Goal: Information Seeking & Learning: Learn about a topic

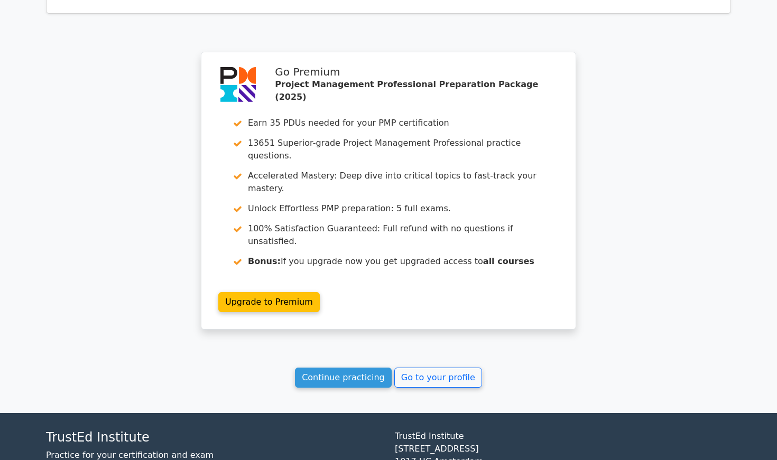
scroll to position [837, 0]
click at [357, 368] on link "Continue practicing" at bounding box center [343, 378] width 97 height 20
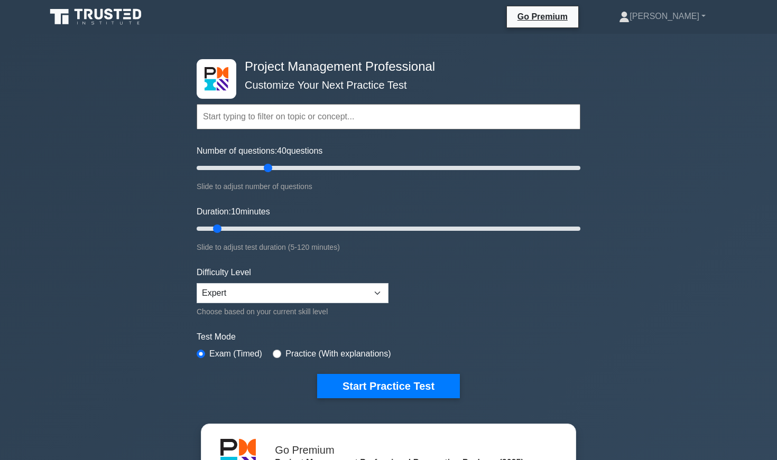
click at [266, 172] on input "Number of questions: 40 questions" at bounding box center [389, 168] width 384 height 13
click at [255, 171] on input "Number of questions: 40 questions" at bounding box center [389, 168] width 384 height 13
type input "200"
click at [578, 166] on input "Number of questions: 200 questions" at bounding box center [389, 168] width 384 height 13
type input "120"
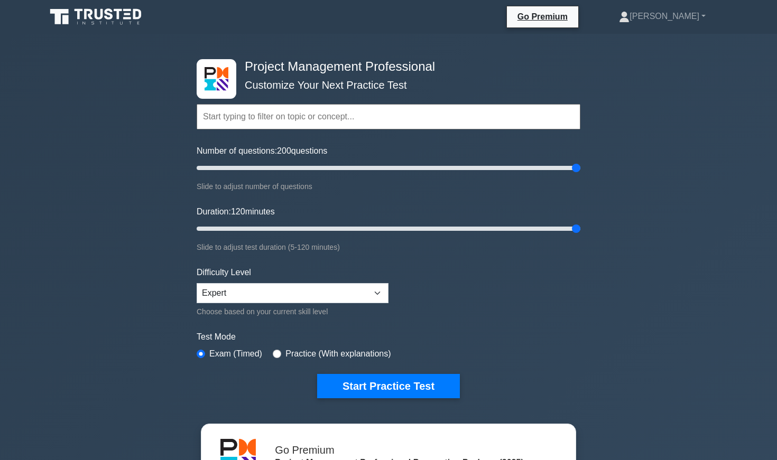
click at [580, 226] on input "Duration: 120 minutes" at bounding box center [389, 229] width 384 height 13
click at [356, 169] on input "Number of questions: 200 questions" at bounding box center [389, 168] width 384 height 13
click at [359, 169] on input "Number of questions: 85 questions" at bounding box center [389, 168] width 384 height 13
click at [369, 169] on input "Number of questions: 95 questions" at bounding box center [389, 168] width 384 height 13
type input "100"
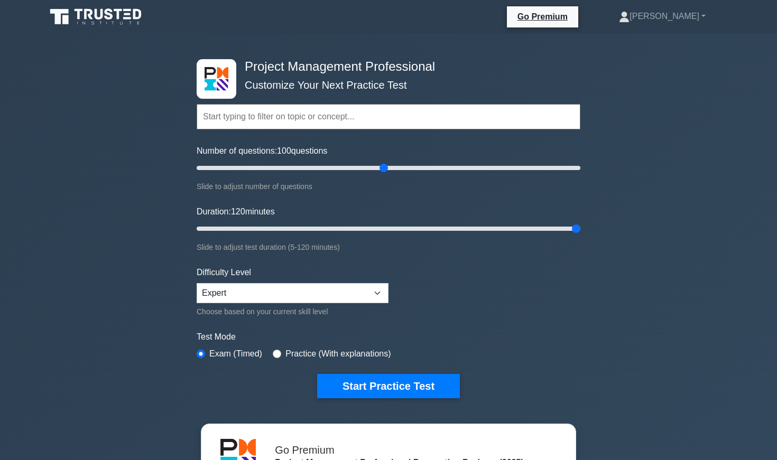
click at [379, 169] on input "Number of questions: 100 questions" at bounding box center [389, 168] width 384 height 13
click at [386, 229] on input "Duration: 60 minutes" at bounding box center [389, 229] width 384 height 13
click at [387, 229] on input "Duration: 60 minutes" at bounding box center [389, 229] width 384 height 13
click at [385, 228] on input "Duration: 60 minutes" at bounding box center [389, 229] width 384 height 13
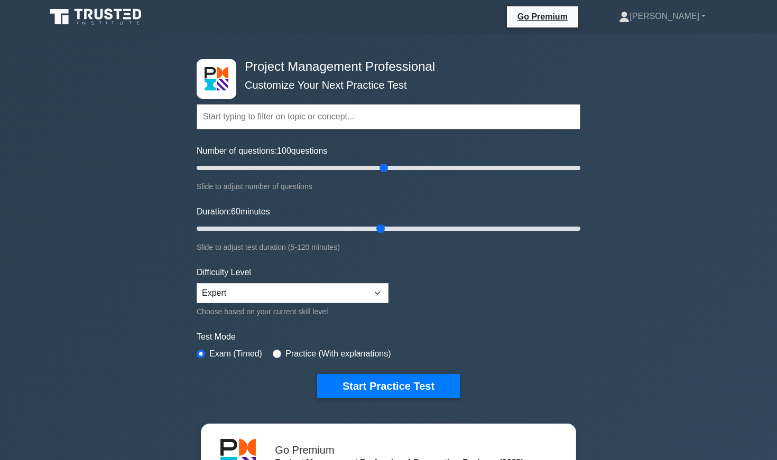
click at [385, 228] on input "Duration: 60 minutes" at bounding box center [389, 229] width 384 height 13
click at [386, 228] on input "Duration: 60 minutes" at bounding box center [389, 229] width 384 height 13
type input "65"
click at [388, 227] on input "Duration: 65 minutes" at bounding box center [389, 229] width 384 height 13
type input "50"
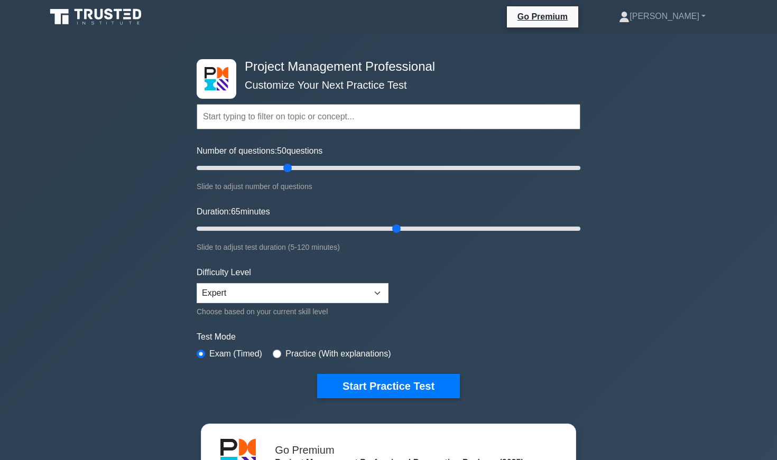
click at [288, 172] on input "Number of questions: 50 questions" at bounding box center [389, 168] width 384 height 13
click at [289, 227] on input "Duration: 65 minutes" at bounding box center [389, 229] width 384 height 13
click at [291, 228] on input "Duration: 30 minutes" at bounding box center [389, 229] width 384 height 13
click at [291, 228] on input "Duration: 35 minutes" at bounding box center [389, 229] width 384 height 13
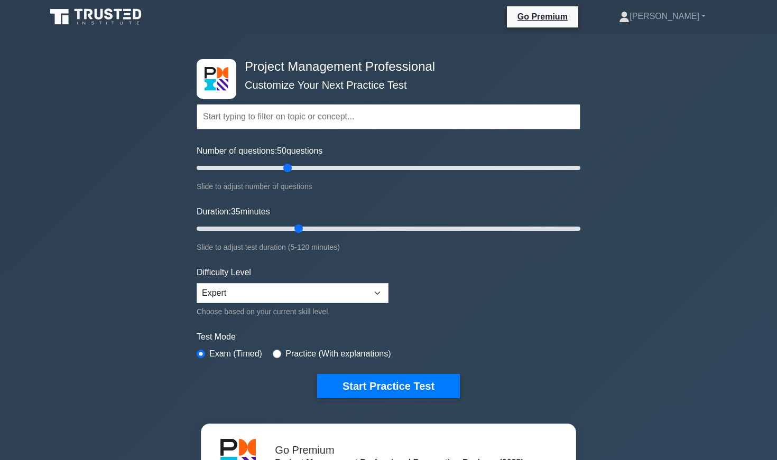
click at [291, 228] on input "Duration: 35 minutes" at bounding box center [389, 229] width 384 height 13
click at [289, 228] on input "Duration: 35 minutes" at bounding box center [389, 229] width 384 height 13
click at [295, 228] on input "Duration: 30 minutes" at bounding box center [389, 229] width 384 height 13
click at [294, 228] on input "Duration: 35 minutes" at bounding box center [389, 229] width 384 height 13
click at [300, 224] on input "Duration: 35 minutes" at bounding box center [389, 229] width 384 height 13
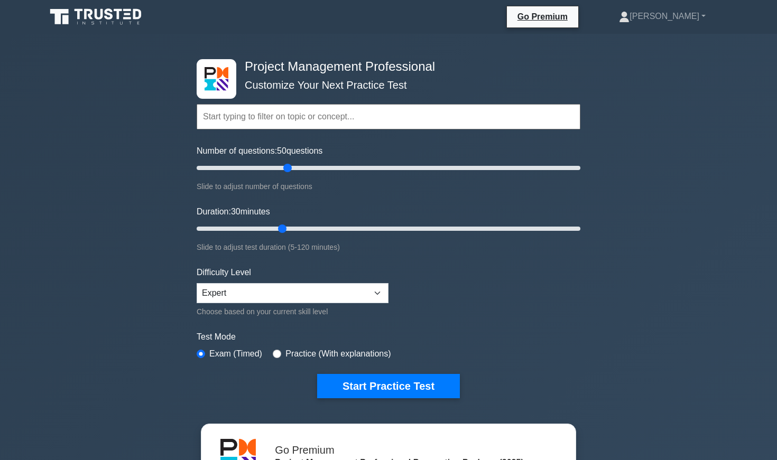
type input "35"
click at [300, 224] on input "Duration: 35 minutes" at bounding box center [389, 229] width 384 height 13
click at [357, 387] on button "Start Practice Test" at bounding box center [388, 386] width 143 height 24
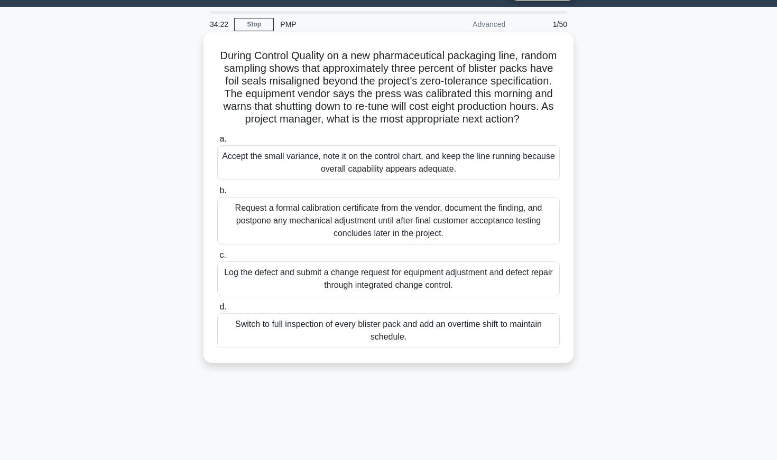
scroll to position [28, 0]
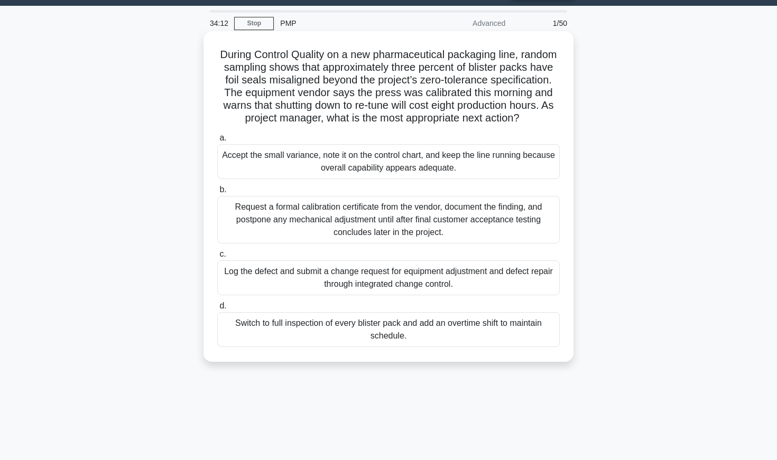
click at [381, 218] on div "Request a formal calibration certificate from the vendor, document the finding,…" at bounding box center [388, 220] width 342 height 48
click at [217, 193] on input "b. Request a formal calibration certificate from the vendor, document the findi…" at bounding box center [217, 190] width 0 height 7
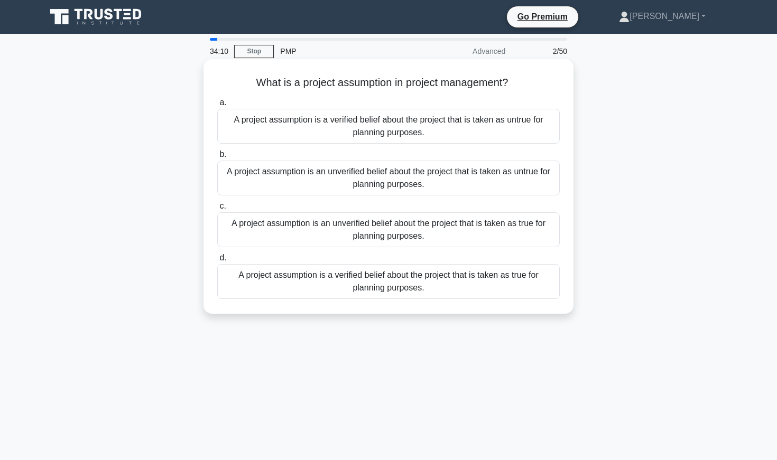
scroll to position [0, 0]
click at [336, 230] on div "A project assumption is an unverified belief about the project that is taken as…" at bounding box center [388, 229] width 342 height 35
click at [217, 210] on input "c. A project assumption is an unverified belief about the project that is taken…" at bounding box center [217, 206] width 0 height 7
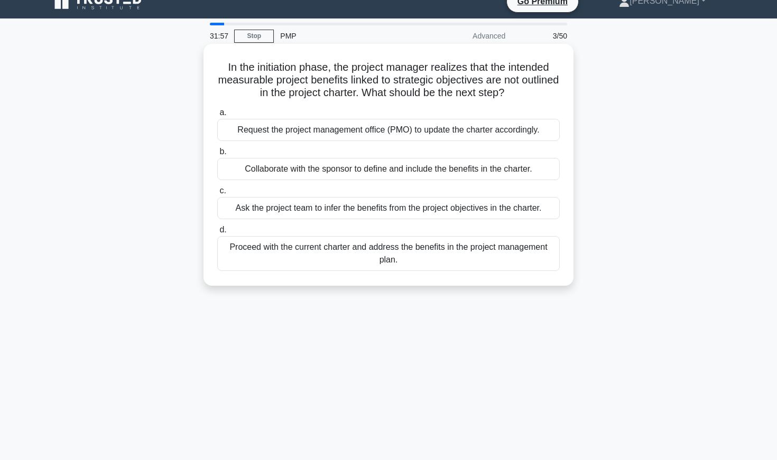
scroll to position [16, 0]
click at [380, 211] on div "Ask the project team to infer the benefits from the project objectives in the c…" at bounding box center [388, 208] width 342 height 22
click at [217, 194] on input "c. Ask the project team to infer the benefits from the project objectives in th…" at bounding box center [217, 190] width 0 height 7
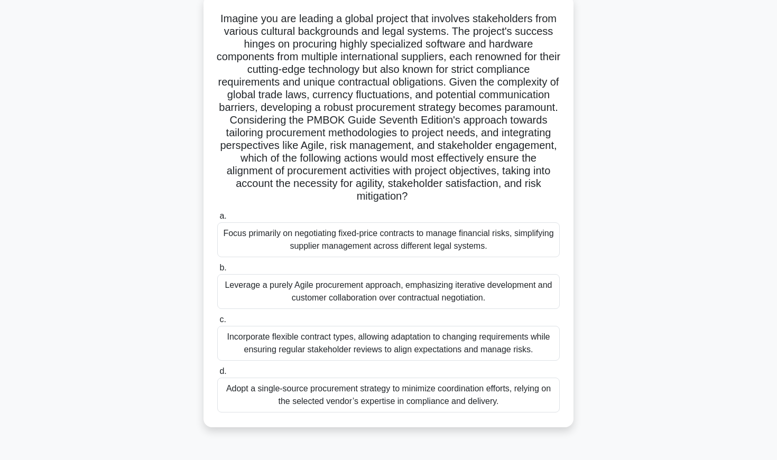
scroll to position [71, 0]
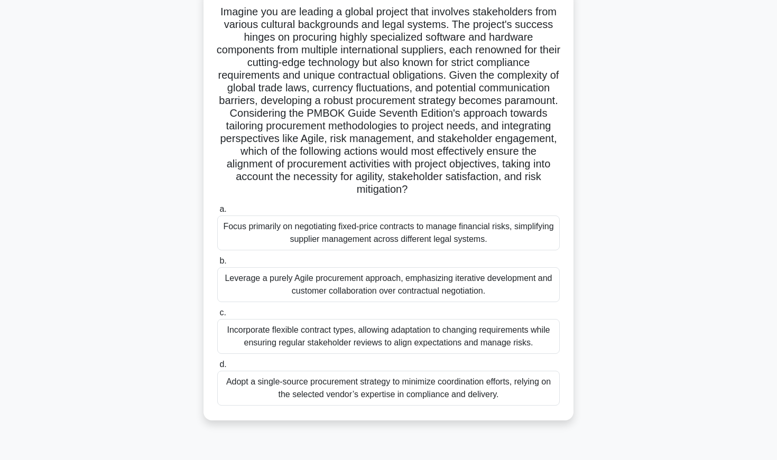
click at [319, 233] on div "Focus primarily on negotiating fixed-price contracts to manage financial risks,…" at bounding box center [388, 233] width 342 height 35
click at [217, 213] on input "a. Focus primarily on negotiating fixed-price contracts to manage financial ris…" at bounding box center [217, 209] width 0 height 7
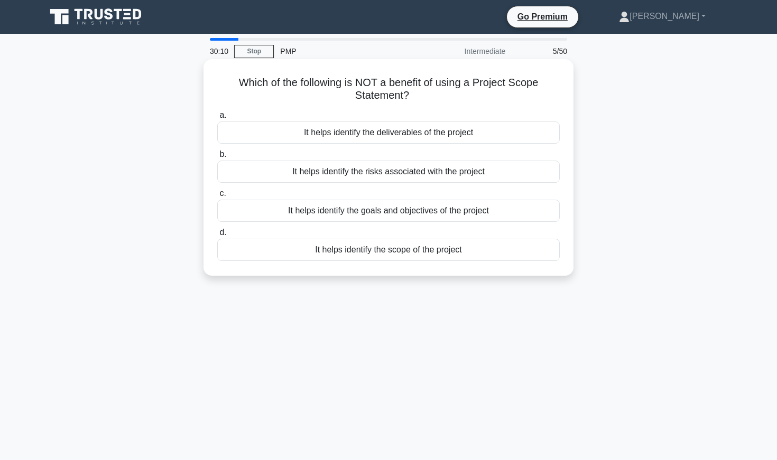
scroll to position [0, 0]
click at [367, 254] on div "It helps identify the scope of the project" at bounding box center [388, 250] width 342 height 22
click at [217, 236] on input "d. It helps identify the scope of the project" at bounding box center [217, 232] width 0 height 7
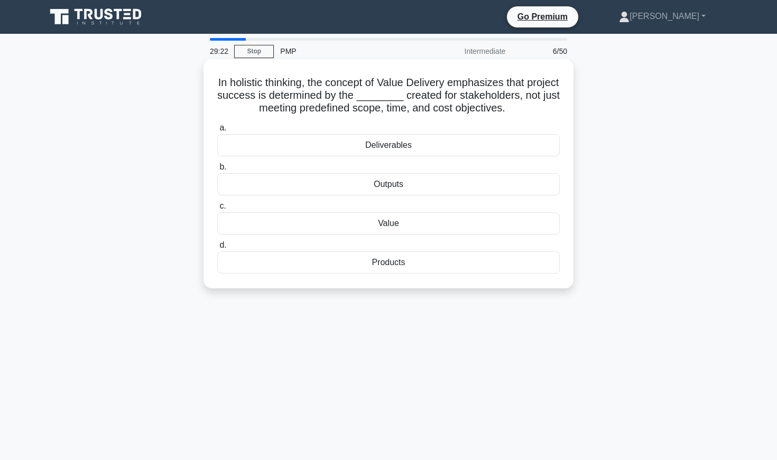
click at [384, 222] on div "Value" at bounding box center [388, 223] width 342 height 22
click at [217, 210] on input "c. Value" at bounding box center [217, 206] width 0 height 7
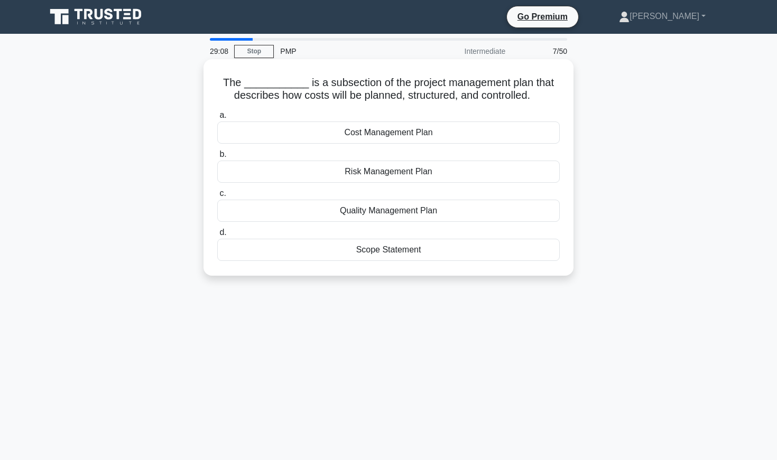
click at [383, 130] on div "Cost Management Plan" at bounding box center [388, 133] width 342 height 22
click at [217, 119] on input "a. Cost Management Plan" at bounding box center [217, 115] width 0 height 7
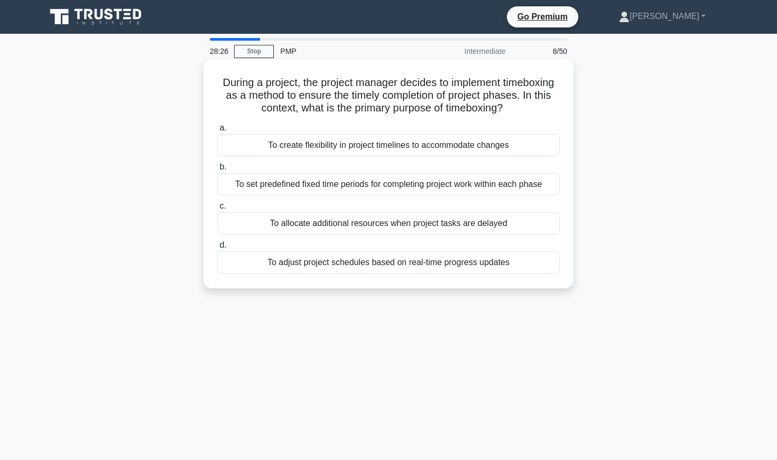
click at [370, 265] on div "To adjust project schedules based on real-time progress updates" at bounding box center [388, 263] width 342 height 22
click at [217, 249] on input "d. To adjust project schedules based on real-time progress updates" at bounding box center [217, 245] width 0 height 7
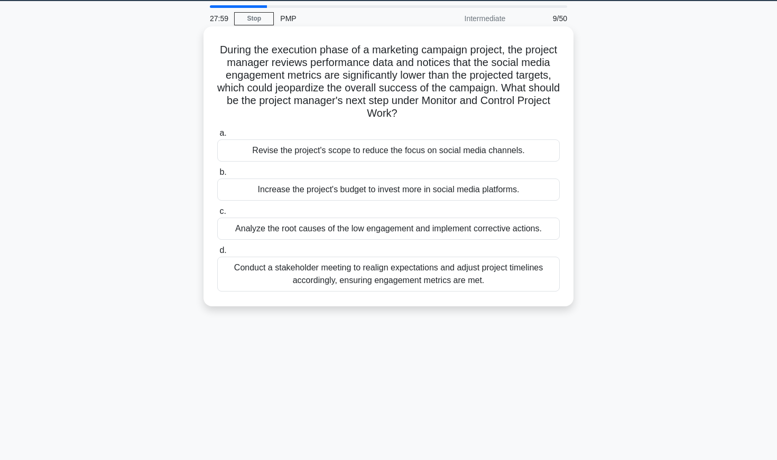
scroll to position [34, 0]
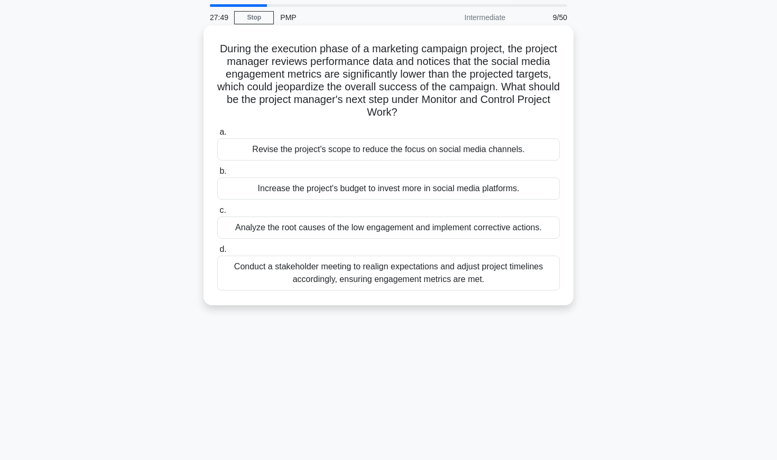
click at [386, 229] on div "Analyze the root causes of the low engagement and implement corrective actions." at bounding box center [388, 228] width 342 height 22
click at [217, 214] on input "c. Analyze the root causes of the low engagement and implement corrective actio…" at bounding box center [217, 210] width 0 height 7
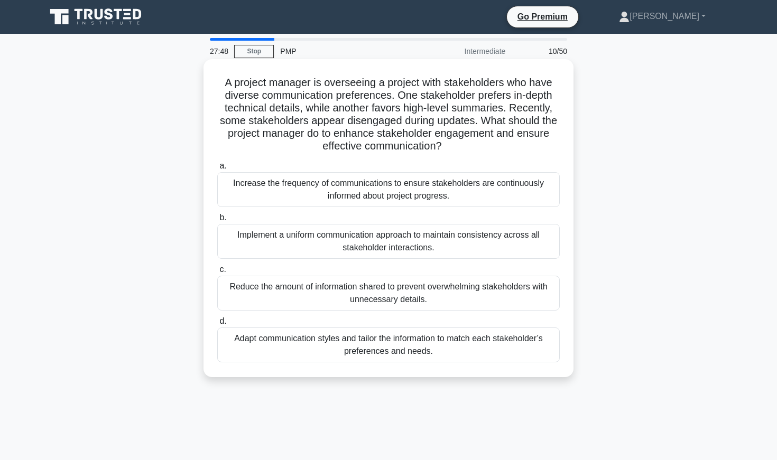
scroll to position [4, 0]
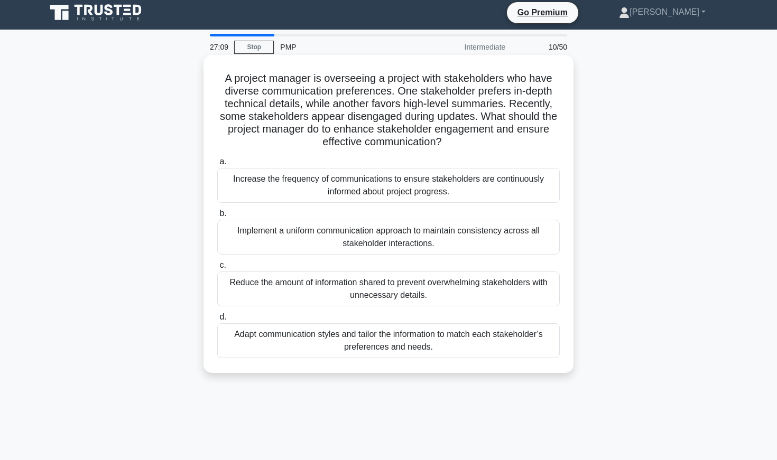
click at [372, 240] on div "Implement a uniform communication approach to maintain consistency across all s…" at bounding box center [388, 237] width 342 height 35
click at [217, 217] on input "b. Implement a uniform communication approach to maintain consistency across al…" at bounding box center [217, 213] width 0 height 7
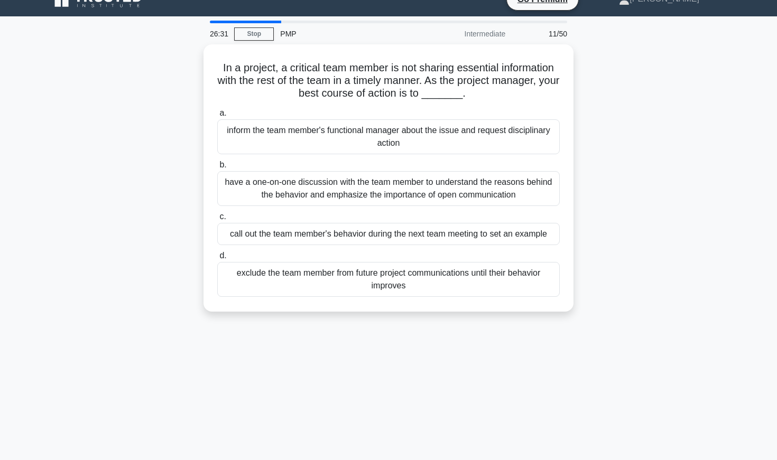
scroll to position [21, 0]
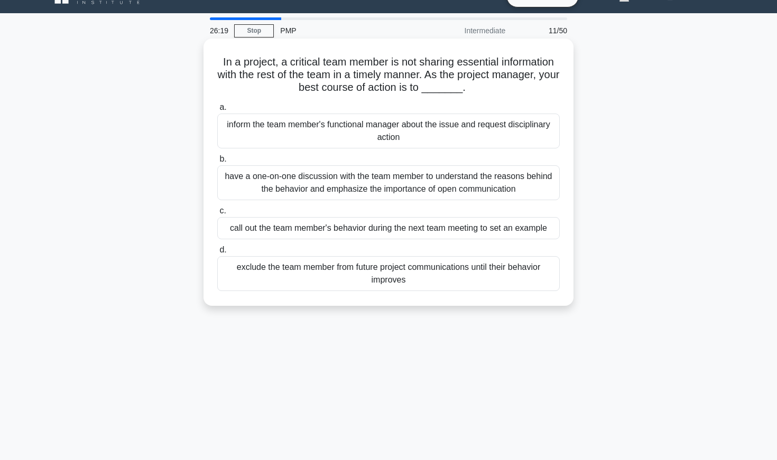
click at [265, 185] on div "have a one-on-one discussion with the team member to understand the reasons beh…" at bounding box center [388, 182] width 342 height 35
click at [217, 163] on input "b. have a one-on-one discussion with the team member to understand the reasons …" at bounding box center [217, 159] width 0 height 7
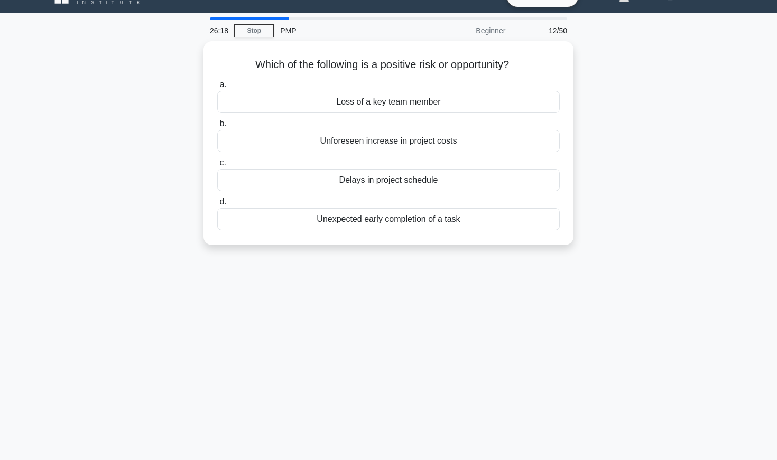
scroll to position [0, 0]
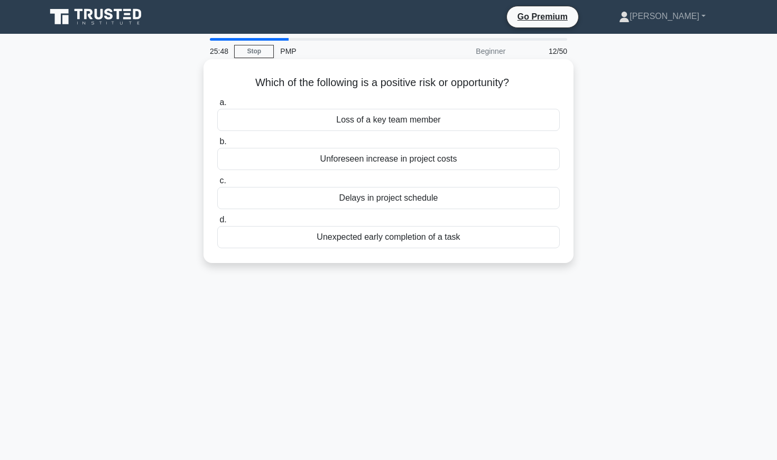
click at [386, 242] on div "Unexpected early completion of a task" at bounding box center [388, 237] width 342 height 22
click at [217, 224] on input "d. Unexpected early completion of a task" at bounding box center [217, 220] width 0 height 7
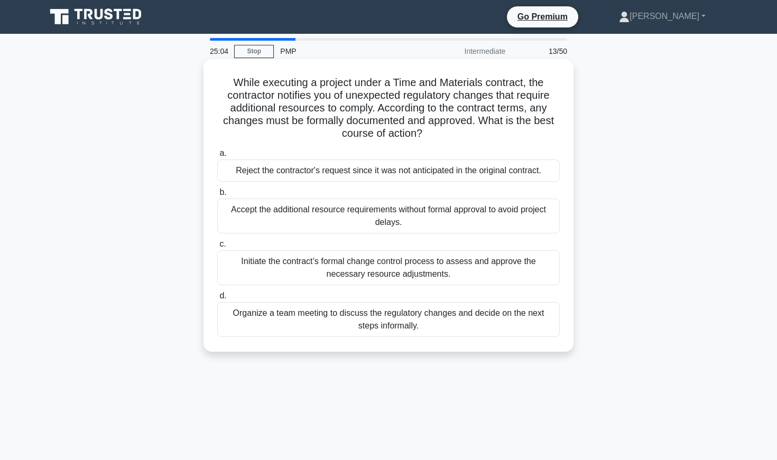
click at [319, 263] on div "Initiate the contract’s formal change control process to assess and approve the…" at bounding box center [388, 268] width 342 height 35
click at [217, 248] on input "c. Initiate the contract’s formal change control process to assess and approve …" at bounding box center [217, 244] width 0 height 7
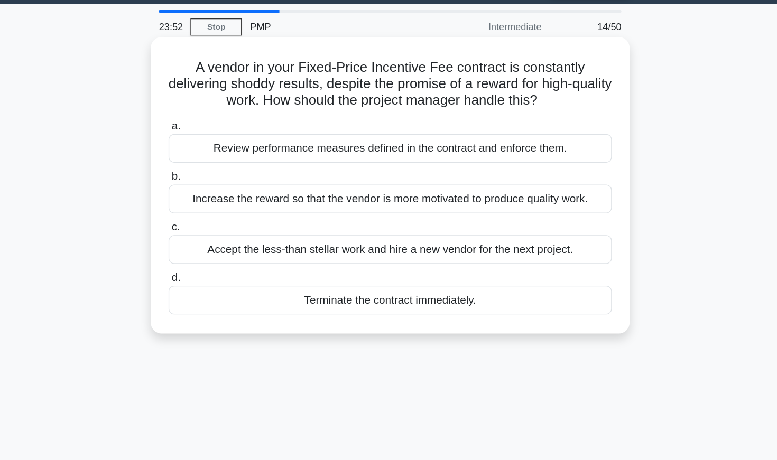
click at [231, 134] on div "Review performance measures defined in the contract and enforce them." at bounding box center [388, 145] width 342 height 22
click at [217, 125] on input "a. Review performance measures defined in the contract and enforce them." at bounding box center [217, 128] width 0 height 7
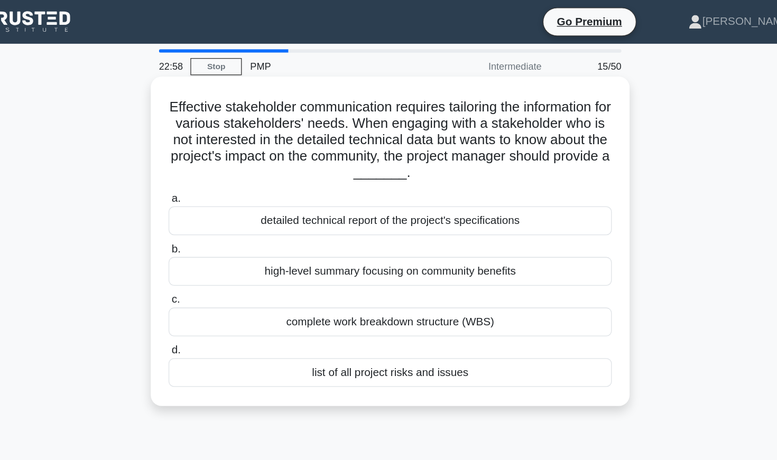
click at [275, 255] on div "complete work breakdown structure (WBS)" at bounding box center [388, 249] width 342 height 22
click at [217, 235] on input "c. complete work breakdown structure (WBS)" at bounding box center [217, 231] width 0 height 7
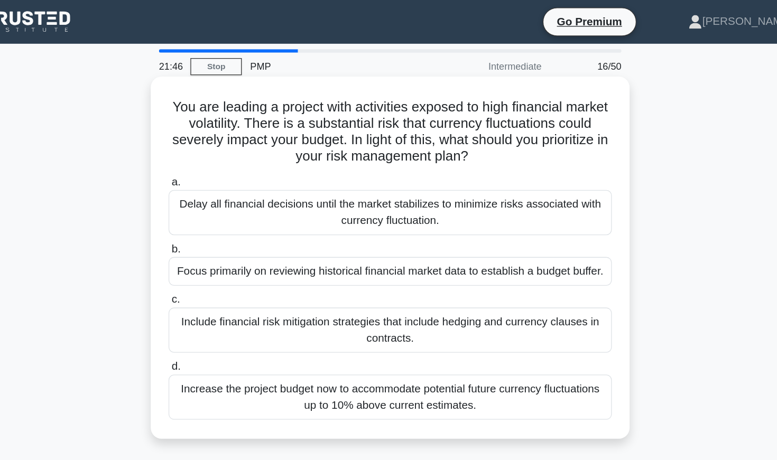
click at [271, 257] on div "Include financial risk mitigation strategies that include hedging and currency …" at bounding box center [388, 255] width 342 height 35
click at [217, 235] on input "c. Include financial risk mitigation strategies that include hedging and curren…" at bounding box center [217, 231] width 0 height 7
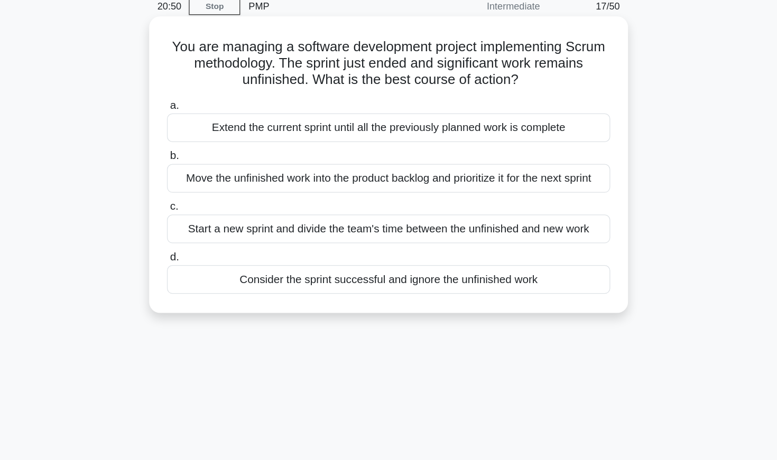
click at [237, 173] on div "Move the unfinished work into the product backlog and prioritize it for the nex…" at bounding box center [388, 184] width 342 height 22
click at [217, 164] on input "b. Move the unfinished work into the product backlog and prioritize it for the …" at bounding box center [217, 167] width 0 height 7
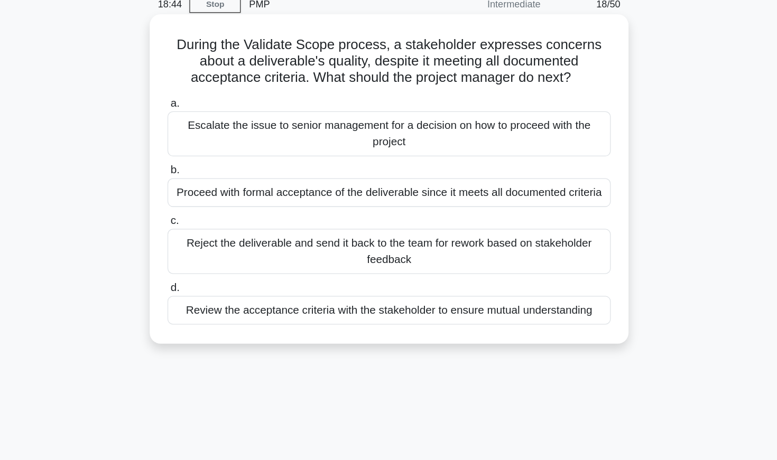
click at [241, 186] on div "Proceed with formal acceptance of the deliverable since it meets all documented…" at bounding box center [388, 197] width 342 height 22
click at [217, 177] on input "b. Proceed with formal acceptance of the deliverable since it meets all documen…" at bounding box center [217, 180] width 0 height 7
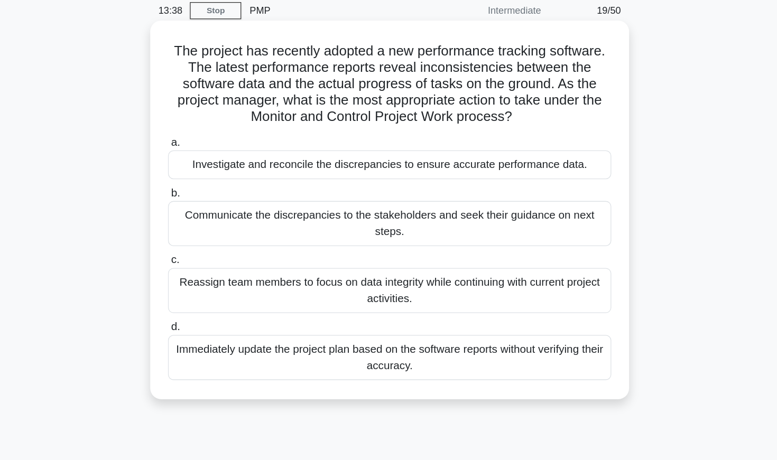
click at [265, 160] on div "Investigate and reconcile the discrepancies to ensure accurate performance data." at bounding box center [388, 171] width 342 height 22
click at [217, 150] on input "a. Investigate and reconcile the discrepancies to ensure accurate performance d…" at bounding box center [217, 153] width 0 height 7
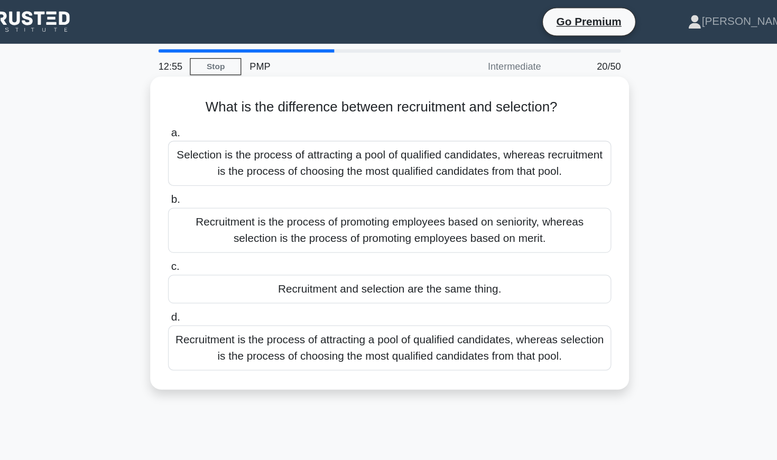
click at [264, 125] on div "Selection is the process of attracting a pool of qualified candidates, whereas …" at bounding box center [388, 126] width 342 height 35
click at [217, 106] on input "a. Selection is the process of attracting a pool of qualified candidates, where…" at bounding box center [217, 102] width 0 height 7
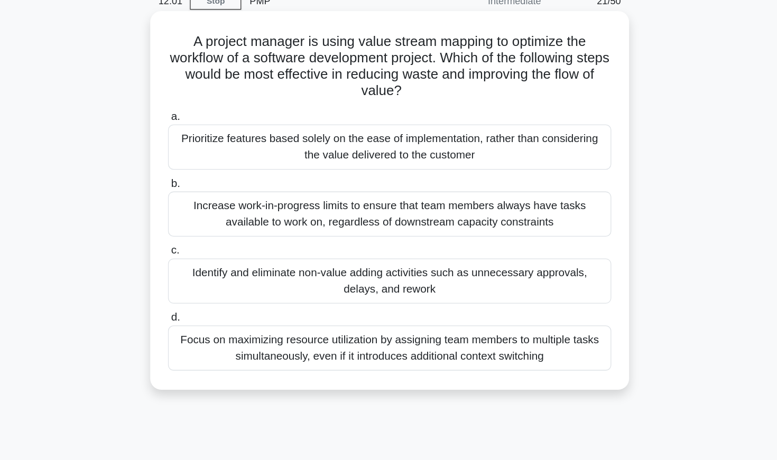
click at [244, 251] on div "Identify and eliminate non-value adding activities such as unnecessary approval…" at bounding box center [388, 268] width 342 height 35
click at [217, 241] on input "c. Identify and eliminate non-value adding activities such as unnecessary appro…" at bounding box center [217, 244] width 0 height 7
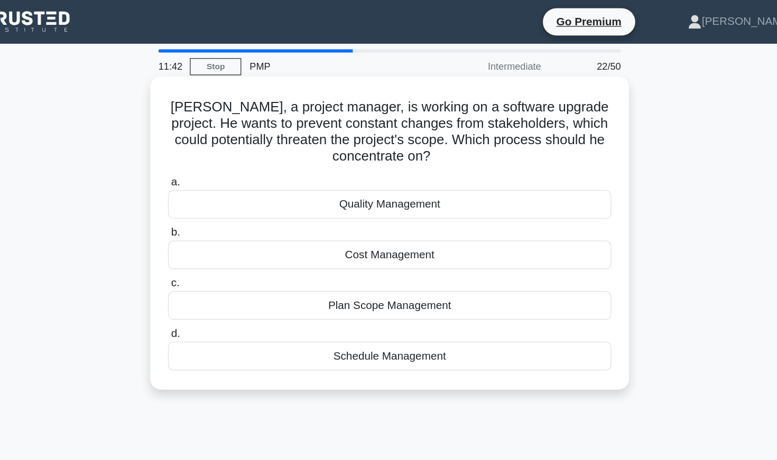
click at [275, 239] on div "Plan Scope Management" at bounding box center [388, 236] width 342 height 22
click at [217, 223] on input "c. Plan Scope Management" at bounding box center [217, 219] width 0 height 7
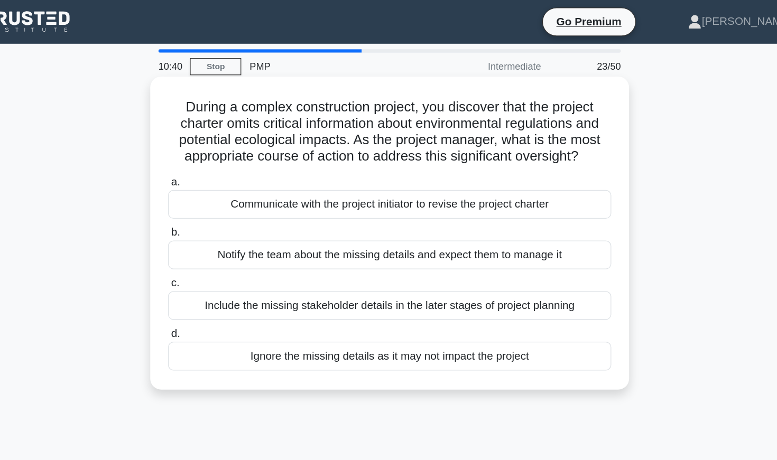
click at [243, 199] on div "Notify the team about the missing details and expect them to manage it" at bounding box center [388, 197] width 342 height 22
click at [217, 183] on input "b. Notify the team about the missing details and expect them to manage it" at bounding box center [217, 180] width 0 height 7
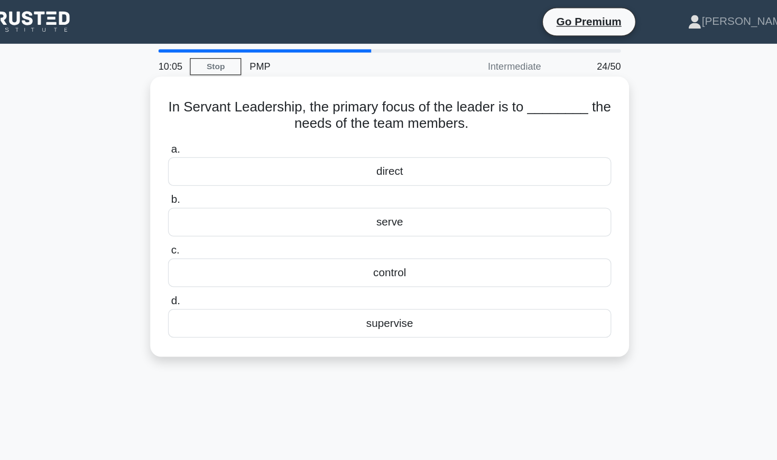
click at [305, 174] on div "serve" at bounding box center [388, 172] width 342 height 22
click at [217, 158] on input "b. serve" at bounding box center [217, 154] width 0 height 7
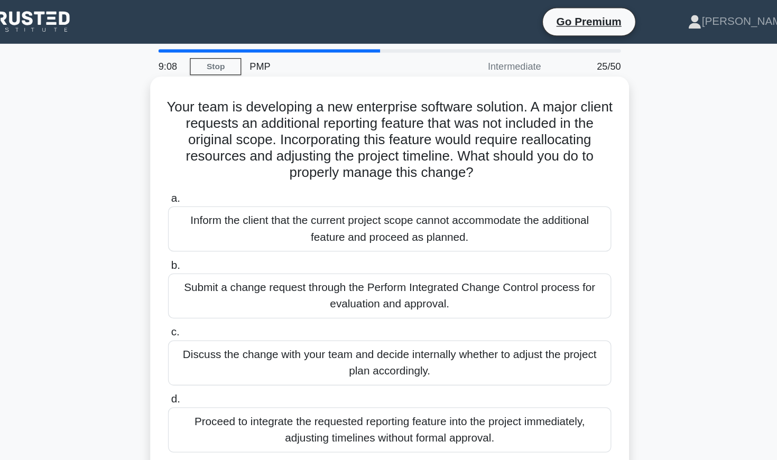
click at [293, 233] on div "Submit a change request through the Perform Integrated Change Control process f…" at bounding box center [388, 228] width 342 height 35
click at [217, 209] on input "b. Submit a change request through the Perform Integrated Change Control proces…" at bounding box center [217, 205] width 0 height 7
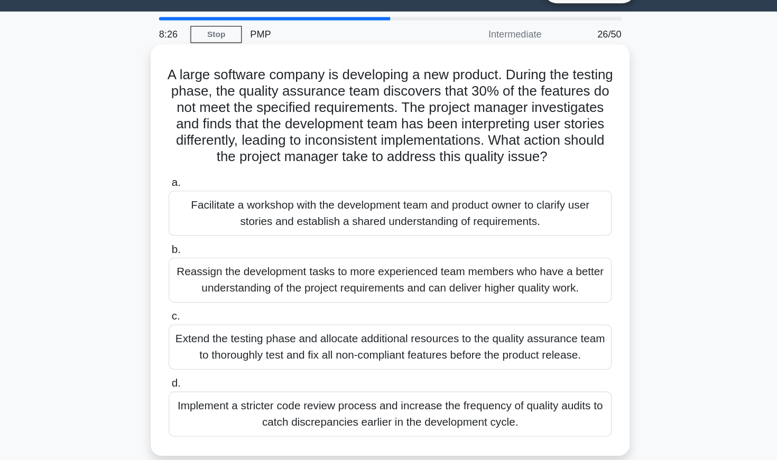
click at [345, 329] on div "Implement a stricter code review process and increase the frequency of quality …" at bounding box center [388, 345] width 342 height 35
click at [217, 325] on input "d. Implement a stricter code review process and increase the frequency of quali…" at bounding box center [217, 321] width 0 height 7
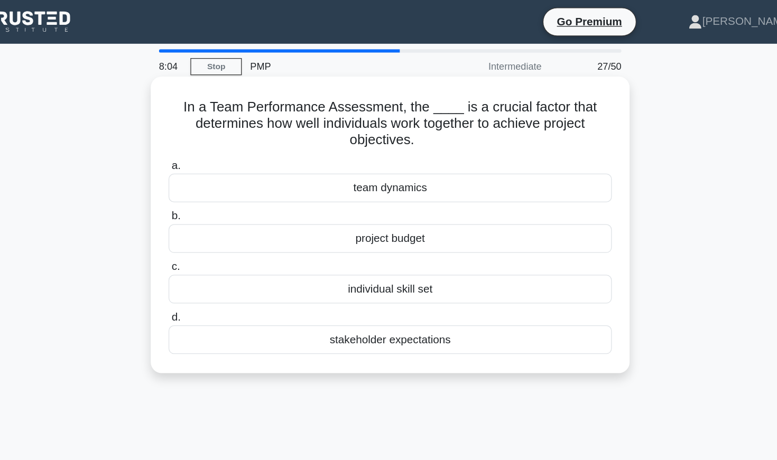
click at [320, 145] on div "team dynamics" at bounding box center [388, 145] width 342 height 22
click at [217, 132] on input "a. team dynamics" at bounding box center [217, 128] width 0 height 7
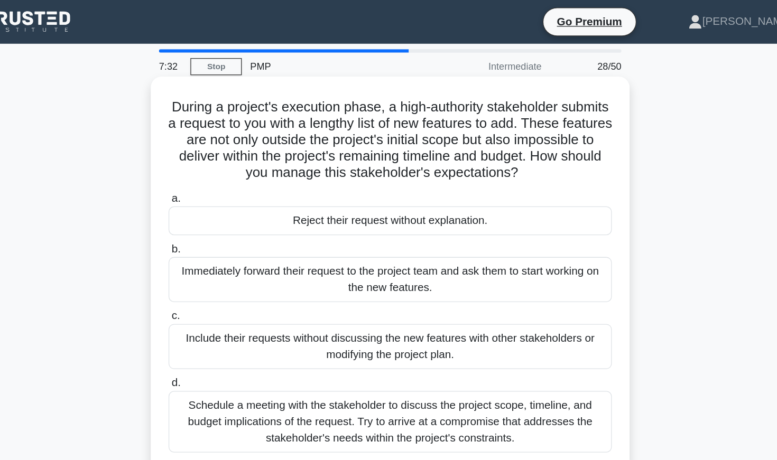
click at [228, 327] on div "Schedule a meeting with the stakeholder to discuss the project scope, timeline,…" at bounding box center [388, 326] width 342 height 48
click at [217, 300] on input "d. Schedule a meeting with the stakeholder to discuss the project scope, timeli…" at bounding box center [217, 296] width 0 height 7
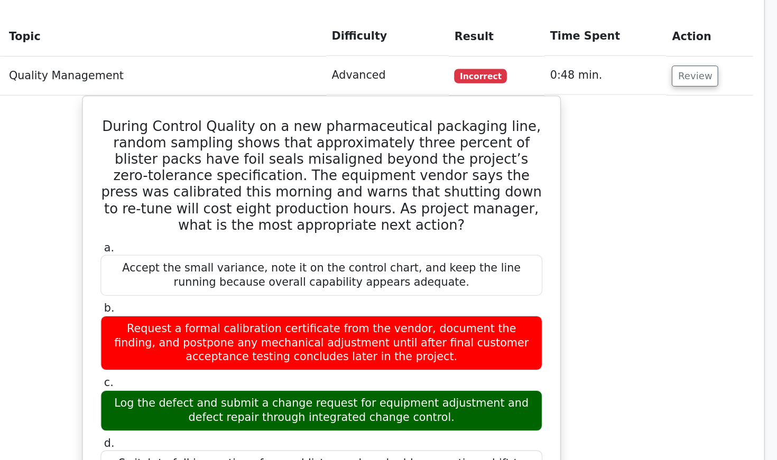
scroll to position [968, 0]
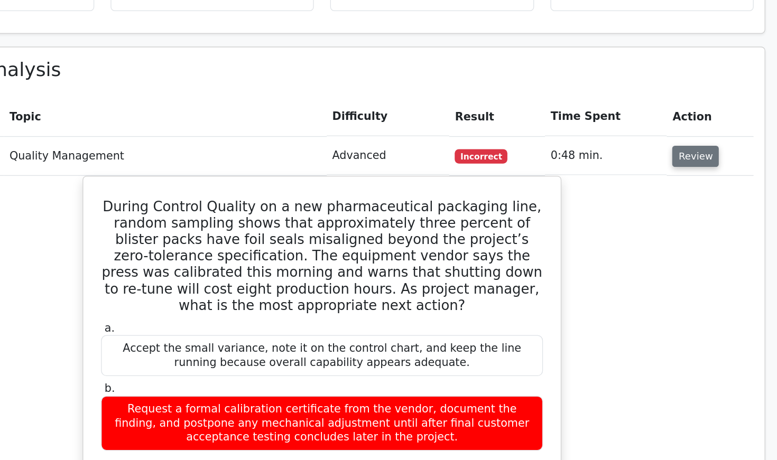
click at [659, 152] on button "Review" at bounding box center [677, 160] width 36 height 16
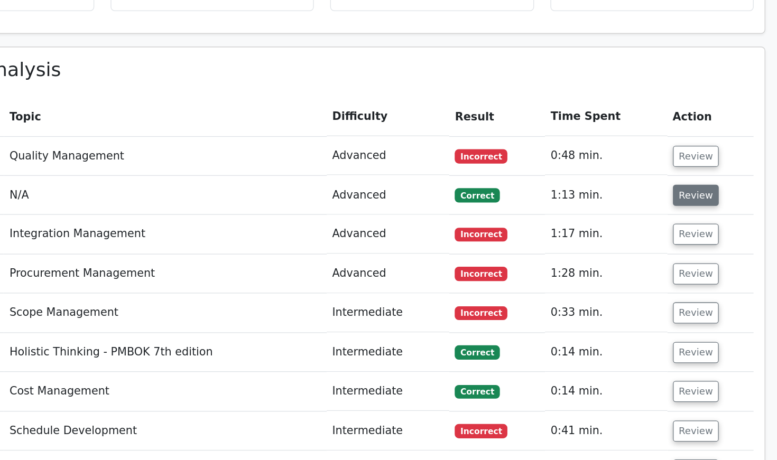
click at [660, 182] on button "Review" at bounding box center [678, 190] width 36 height 16
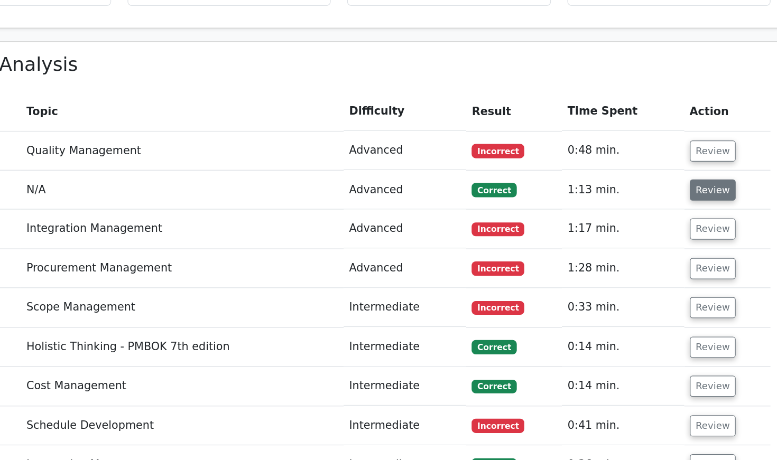
click at [660, 182] on button "Review" at bounding box center [678, 190] width 36 height 16
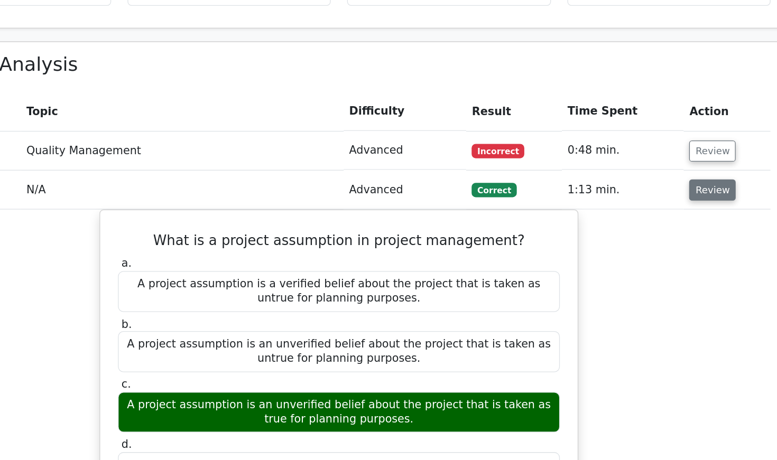
click at [659, 182] on button "Review" at bounding box center [677, 190] width 36 height 16
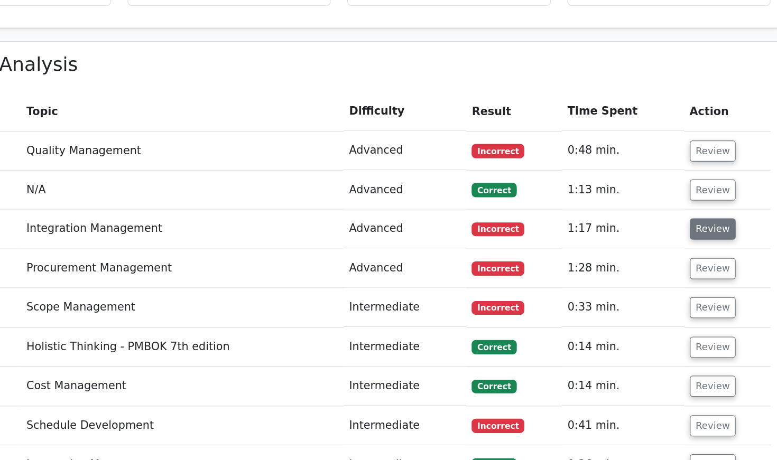
click at [660, 212] on button "Review" at bounding box center [678, 220] width 36 height 16
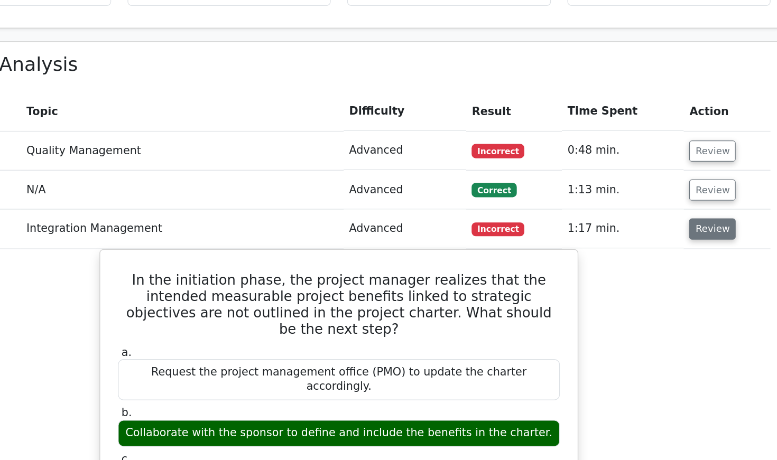
click at [659, 212] on button "Review" at bounding box center [677, 220] width 36 height 16
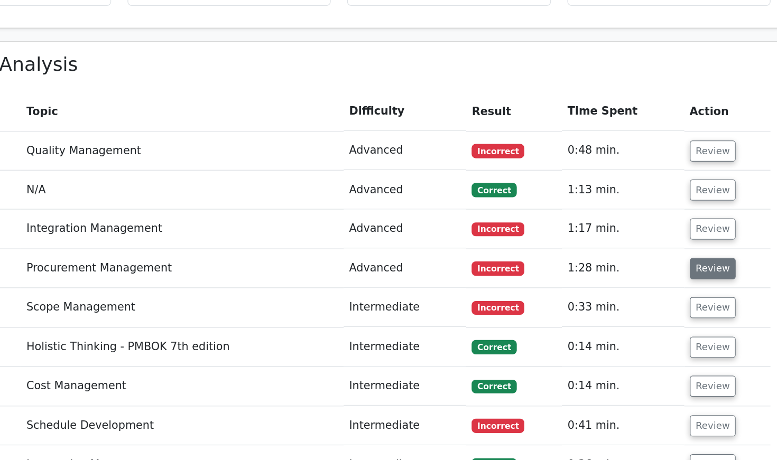
click at [660, 243] on button "Review" at bounding box center [678, 251] width 36 height 16
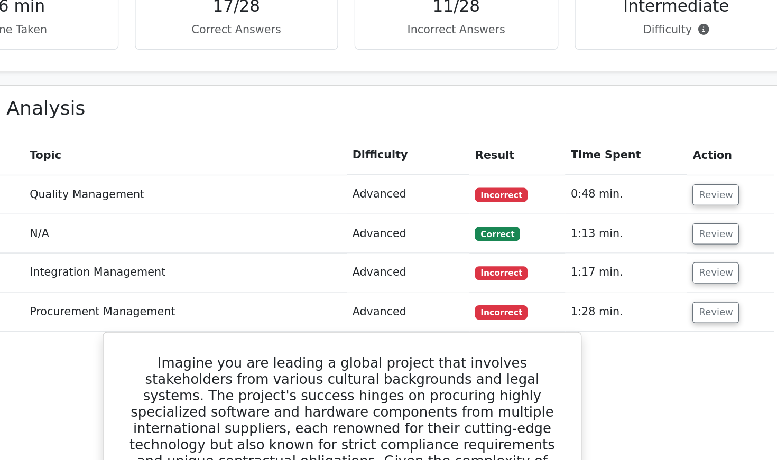
scroll to position [976, 0]
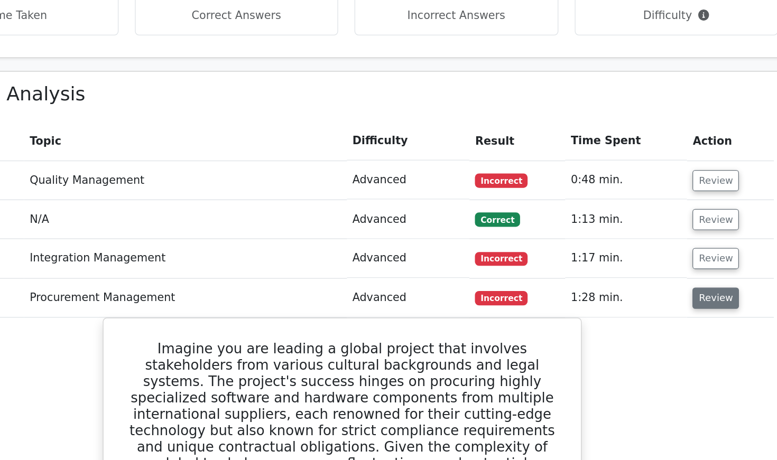
click at [656, 234] on button "Review" at bounding box center [674, 242] width 36 height 16
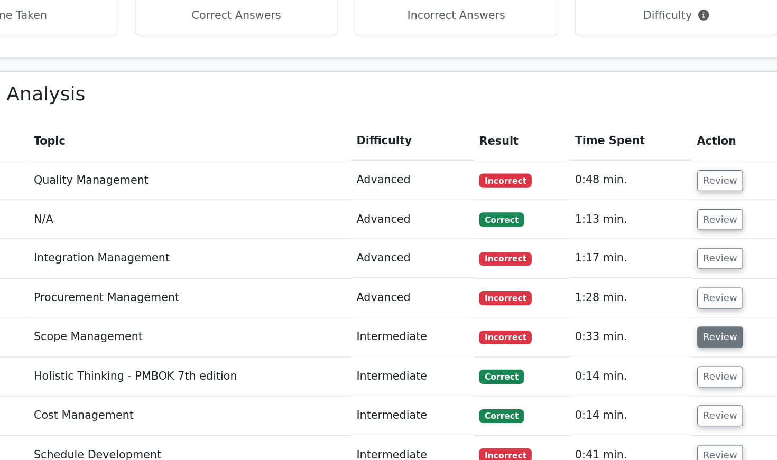
scroll to position [0, 0]
click at [660, 264] on button "Review" at bounding box center [678, 272] width 36 height 16
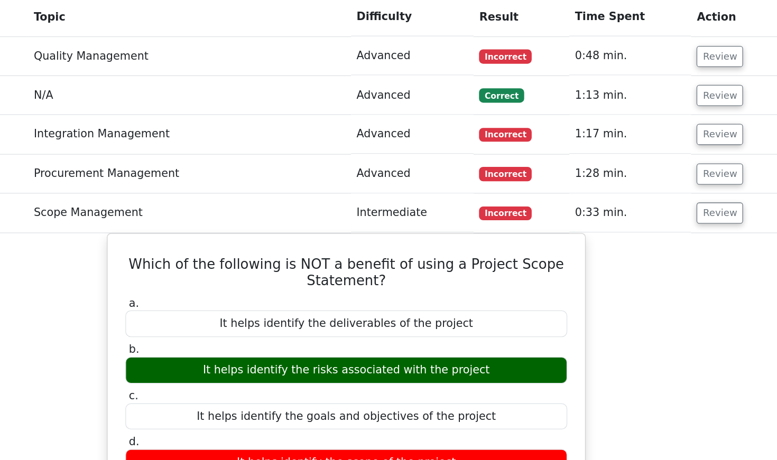
scroll to position [980, 0]
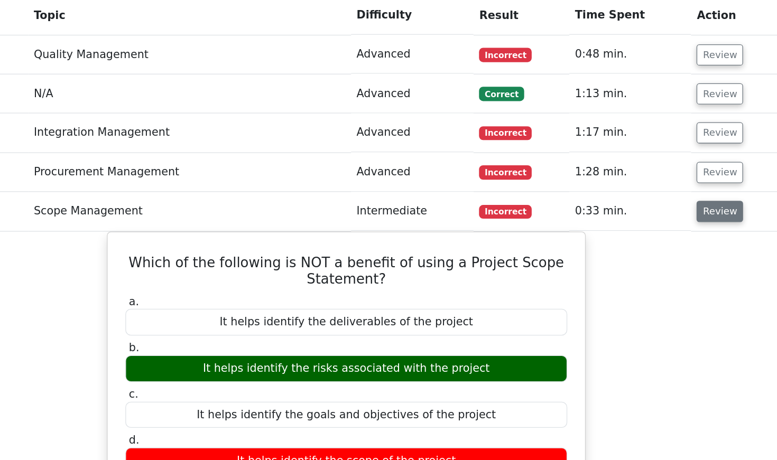
click at [659, 260] on button "Review" at bounding box center [677, 268] width 36 height 16
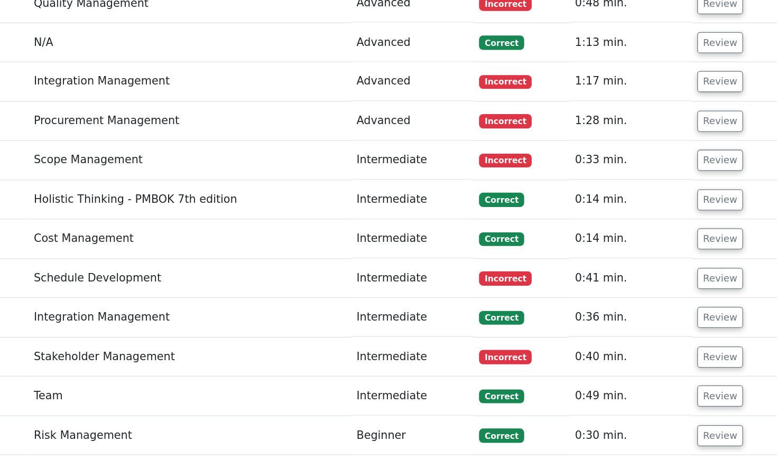
scroll to position [1025, 0]
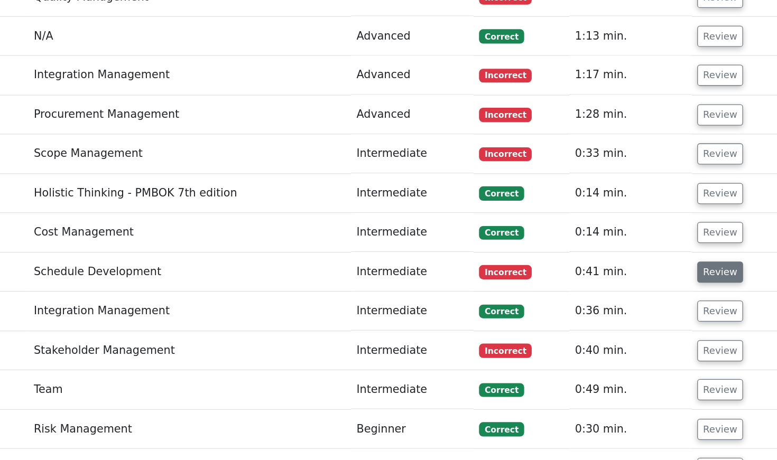
click at [660, 307] on button "Review" at bounding box center [678, 315] width 36 height 16
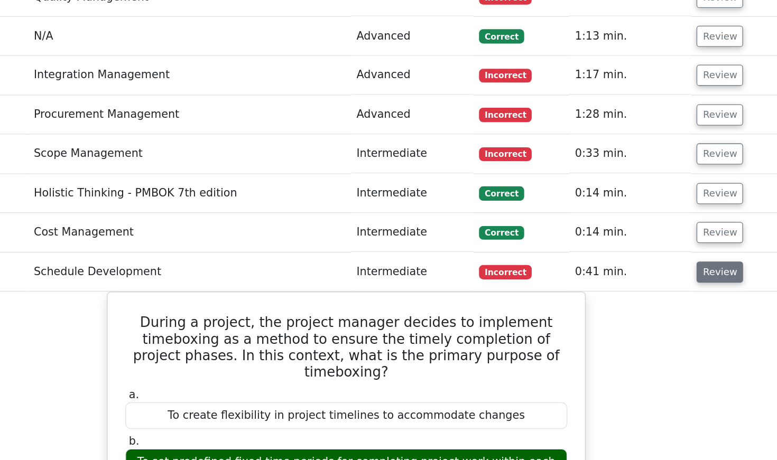
click at [659, 307] on button "Review" at bounding box center [677, 315] width 36 height 16
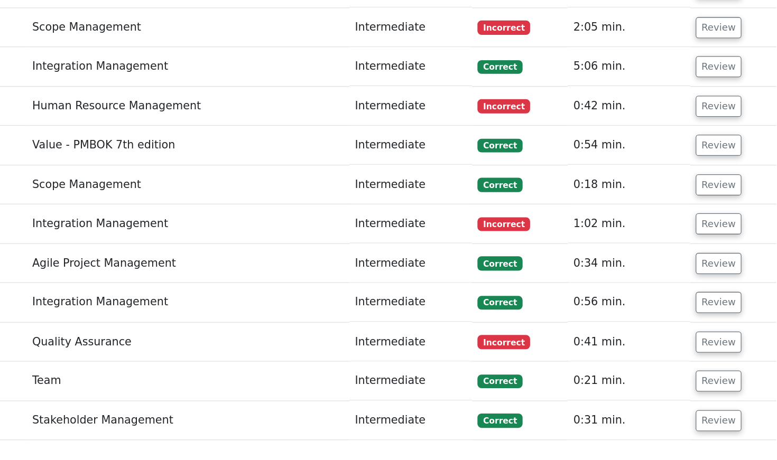
scroll to position [1622, 0]
click at [660, 257] on button "Review" at bounding box center [678, 265] width 36 height 16
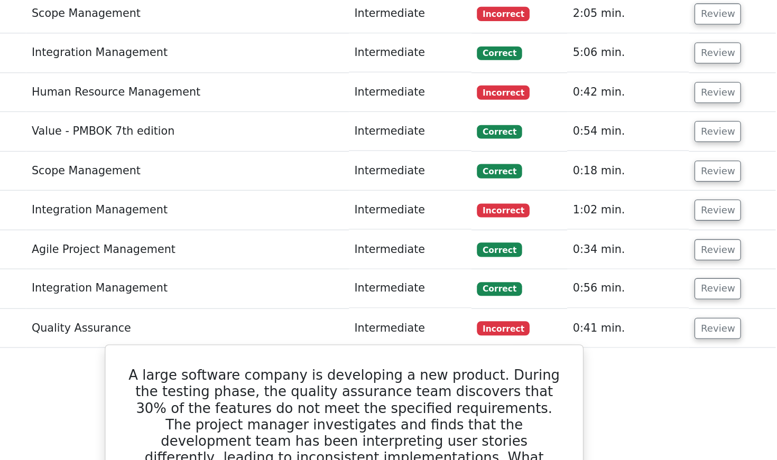
scroll to position [1532, 0]
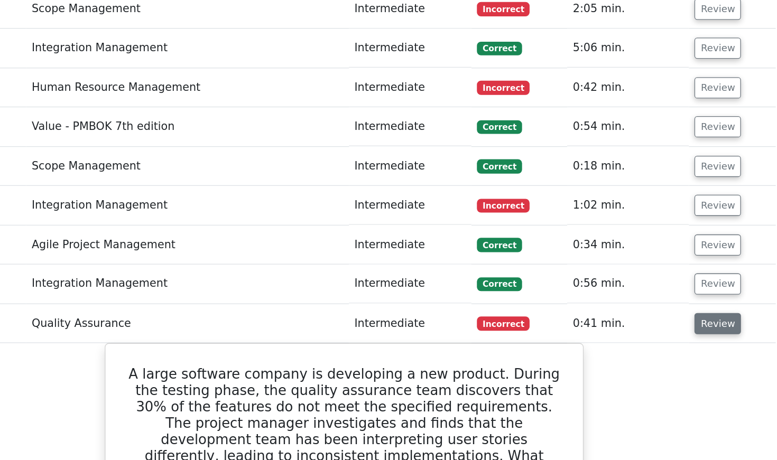
click at [659, 347] on button "Review" at bounding box center [677, 355] width 36 height 16
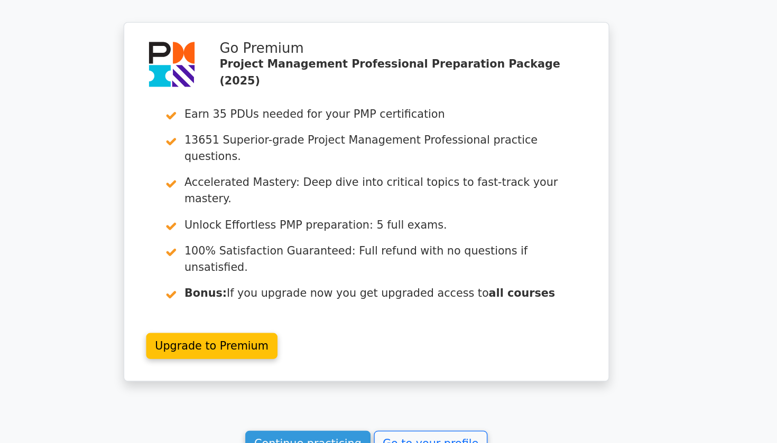
scroll to position [1919, 0]
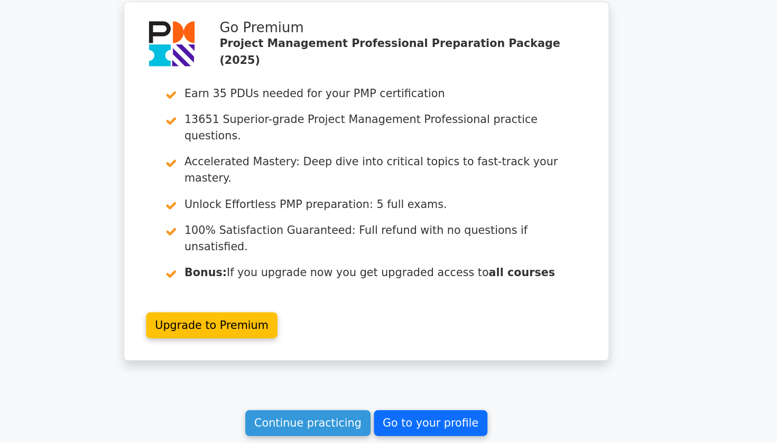
click at [394, 418] on link "Go to your profile" at bounding box center [438, 428] width 88 height 20
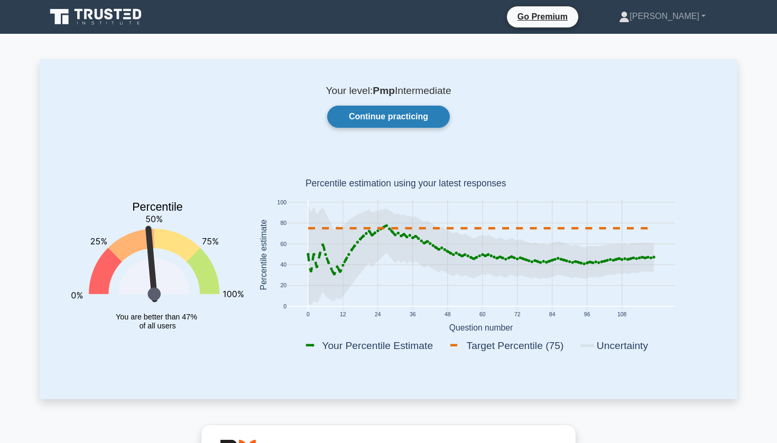
click at [378, 119] on link "Continue practicing" at bounding box center [388, 117] width 123 height 22
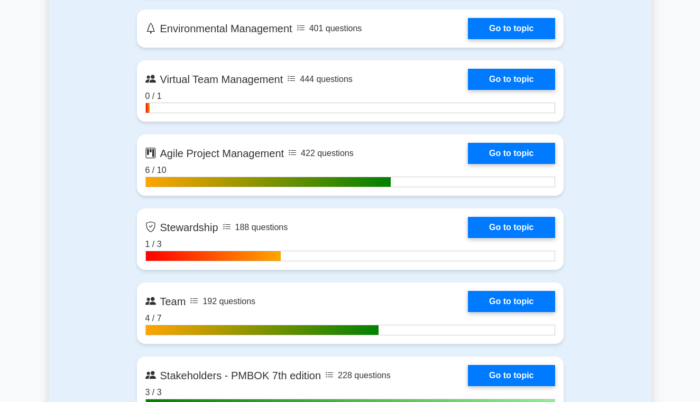
scroll to position [2665, 0]
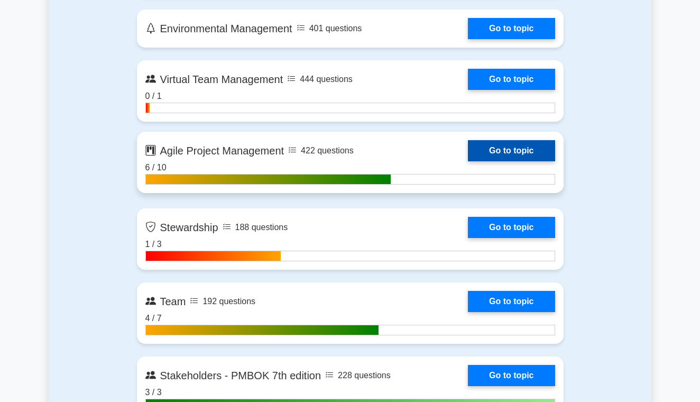
click at [515, 151] on link "Go to topic" at bounding box center [511, 150] width 87 height 21
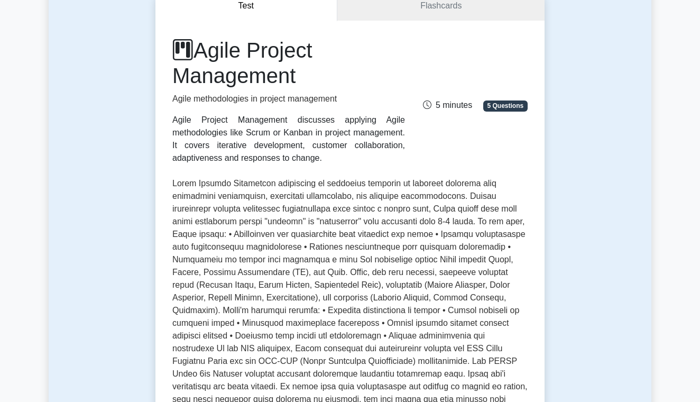
scroll to position [113, 0]
click at [444, 10] on link "Flashcards" at bounding box center [440, 5] width 207 height 30
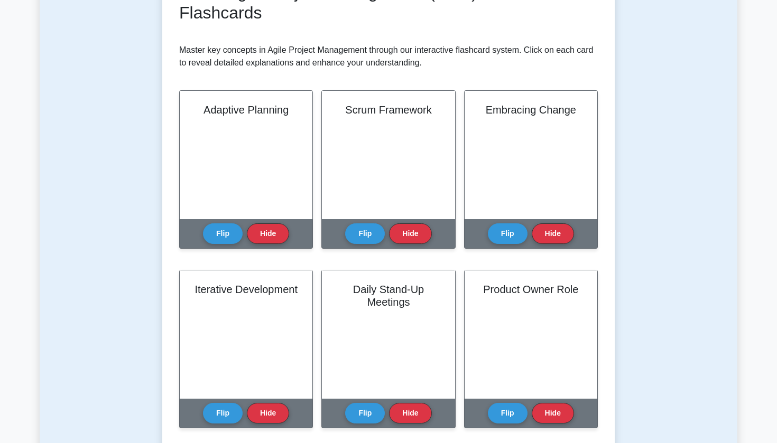
scroll to position [181, 0]
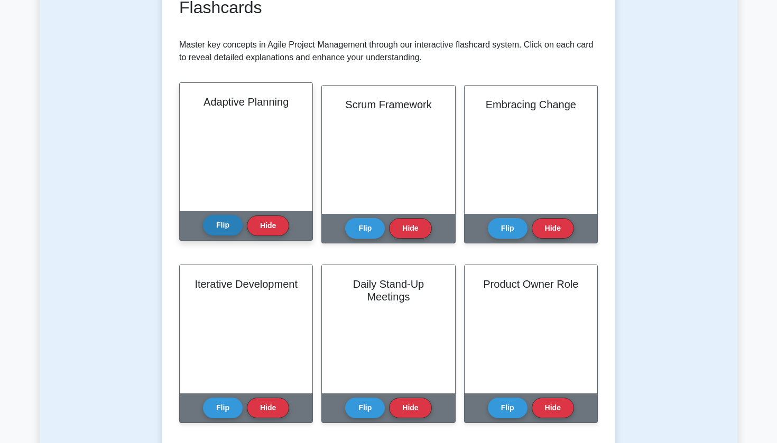
click at [228, 231] on button "Flip" at bounding box center [223, 225] width 40 height 21
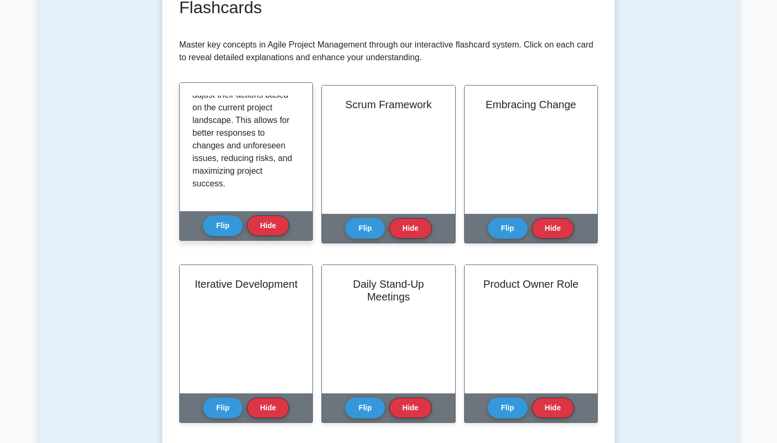
scroll to position [184, 0]
click at [225, 224] on button "Flip" at bounding box center [223, 225] width 40 height 21
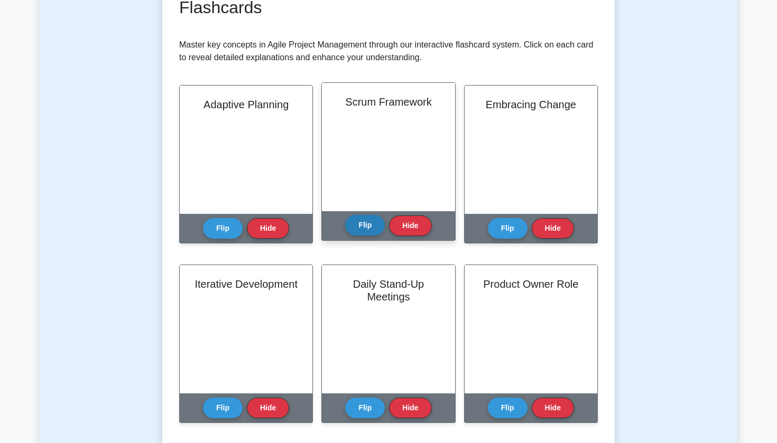
click at [364, 231] on button "Flip" at bounding box center [365, 225] width 40 height 21
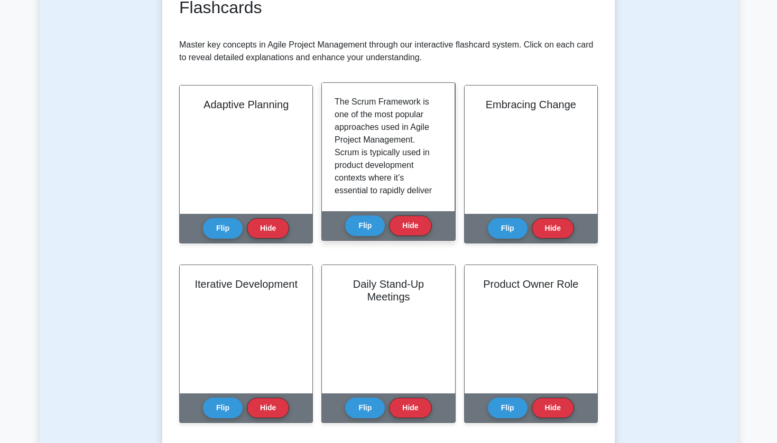
scroll to position [0, 0]
click at [375, 225] on button "Flip" at bounding box center [365, 225] width 40 height 21
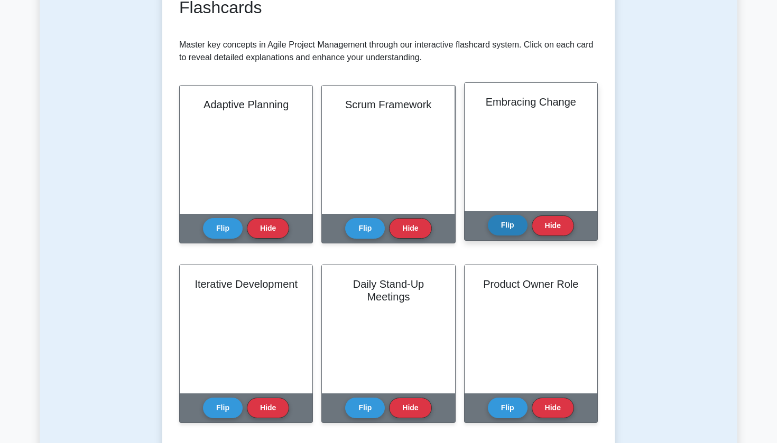
click at [498, 228] on button "Flip" at bounding box center [508, 225] width 40 height 21
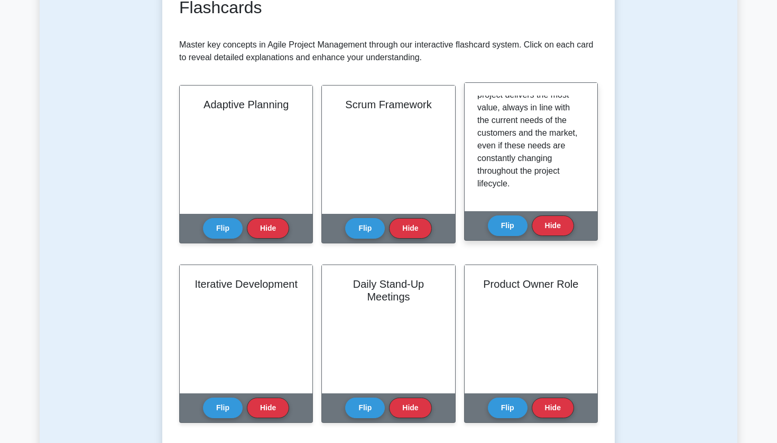
scroll to position [159, 0]
click at [507, 221] on button "Flip" at bounding box center [508, 225] width 40 height 21
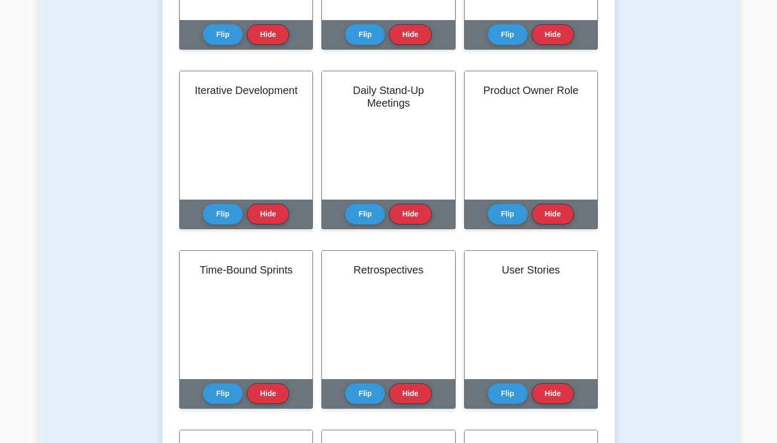
scroll to position [376, 0]
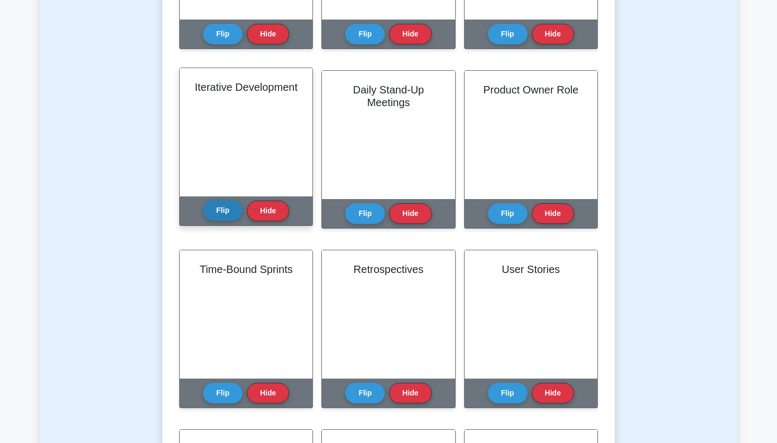
click at [225, 221] on div "Flip Hide" at bounding box center [246, 211] width 86 height 29
click at [225, 216] on button "Flip" at bounding box center [223, 210] width 40 height 21
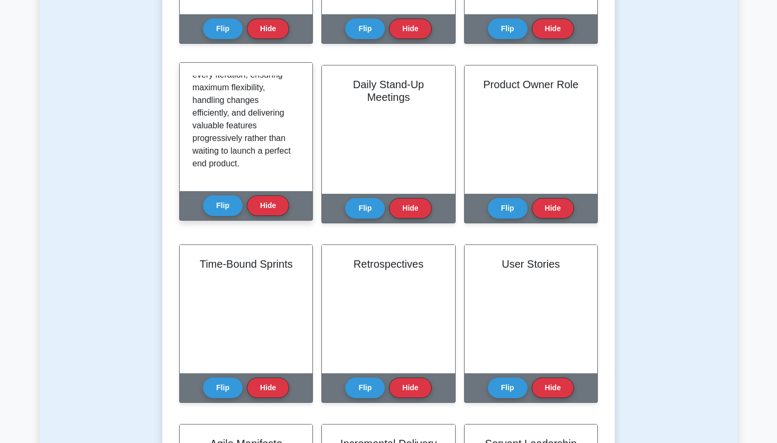
scroll to position [172, 0]
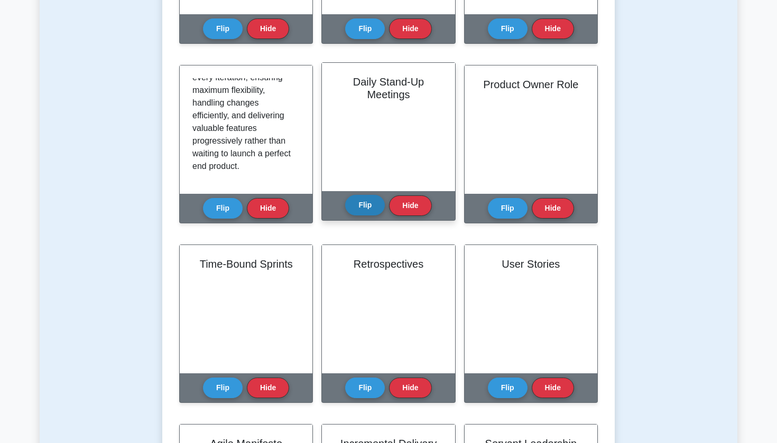
click at [351, 202] on button "Flip" at bounding box center [365, 205] width 40 height 21
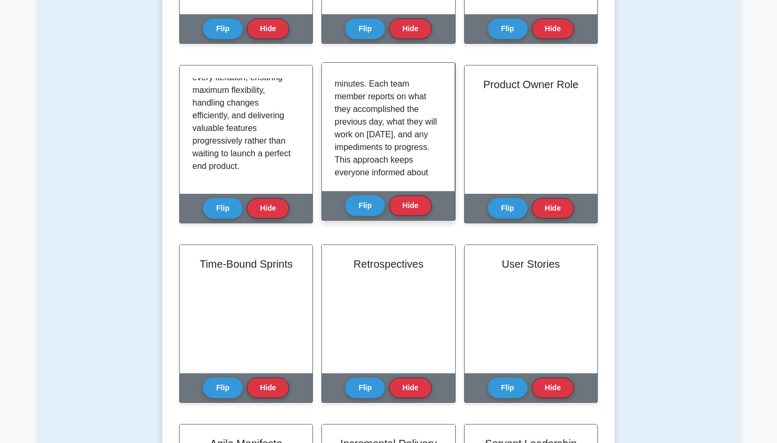
scroll to position [89, 0]
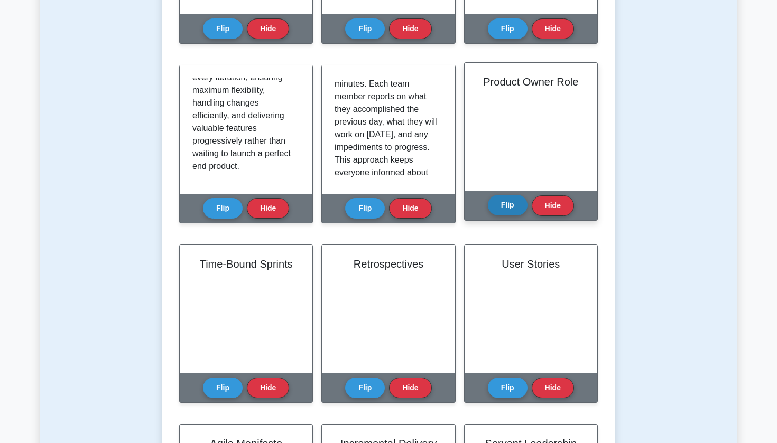
click at [510, 213] on button "Flip" at bounding box center [508, 205] width 40 height 21
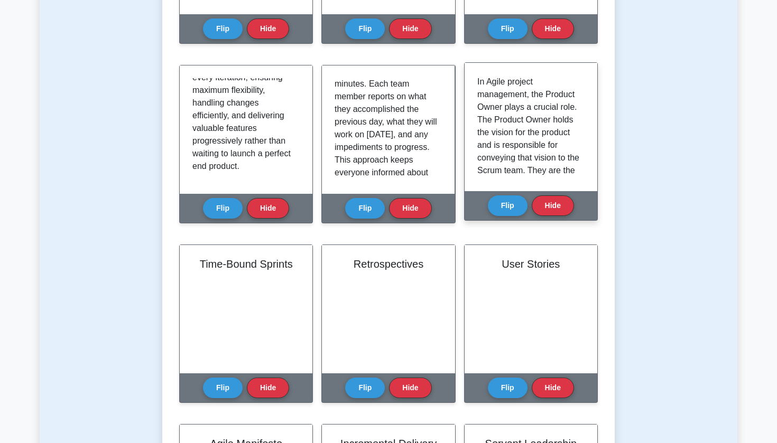
click at [518, 195] on div "Flip Hide" at bounding box center [531, 205] width 86 height 29
click at [518, 205] on button "Flip" at bounding box center [508, 205] width 40 height 21
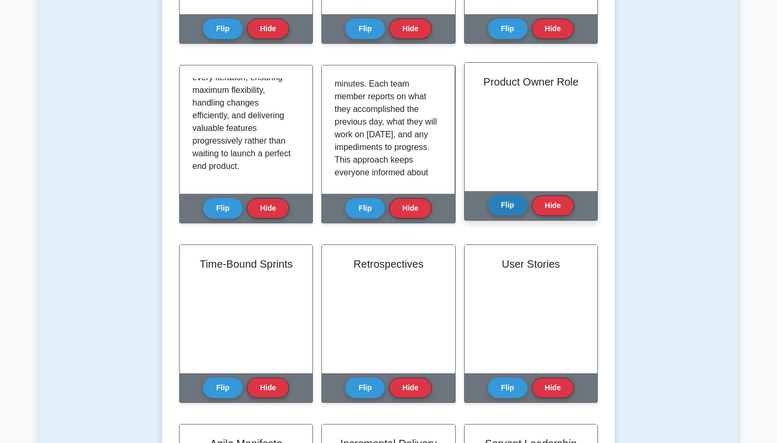
click at [517, 205] on button "Flip" at bounding box center [508, 205] width 40 height 21
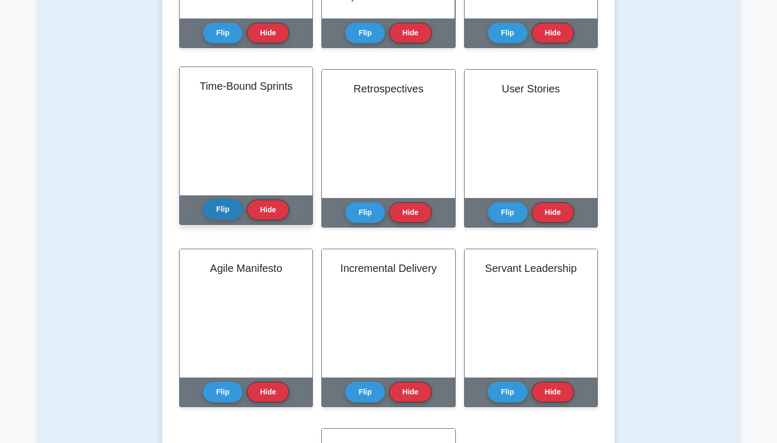
scroll to position [556, 0]
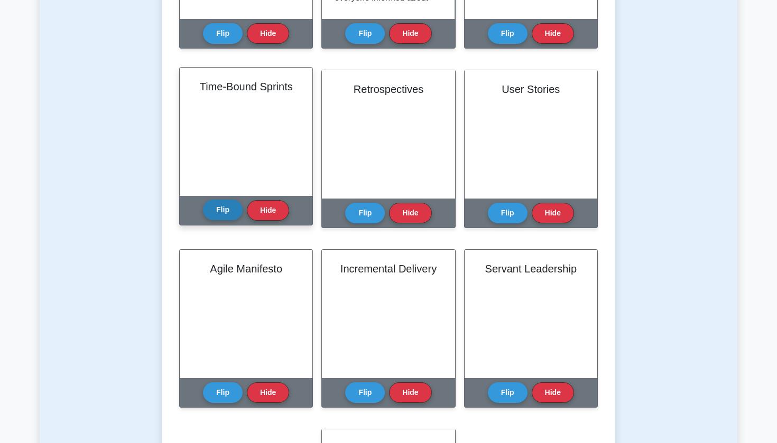
click at [221, 217] on button "Flip" at bounding box center [223, 210] width 40 height 21
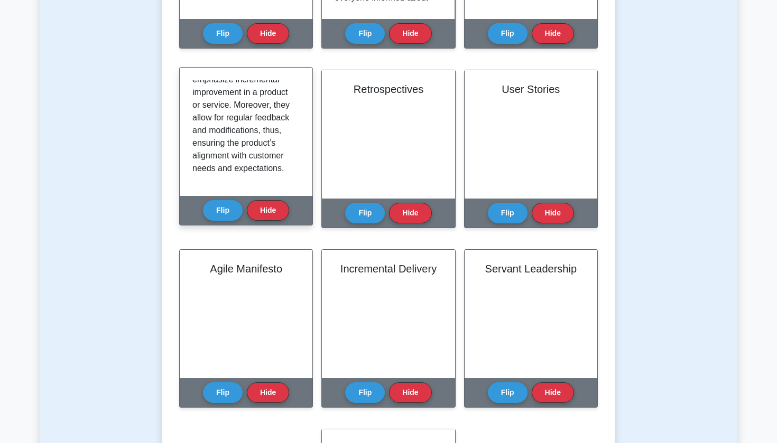
scroll to position [172, 0]
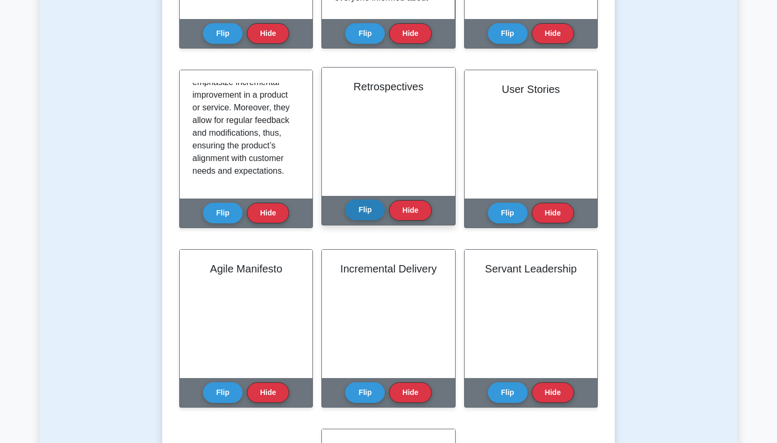
click at [348, 203] on button "Flip" at bounding box center [365, 210] width 40 height 21
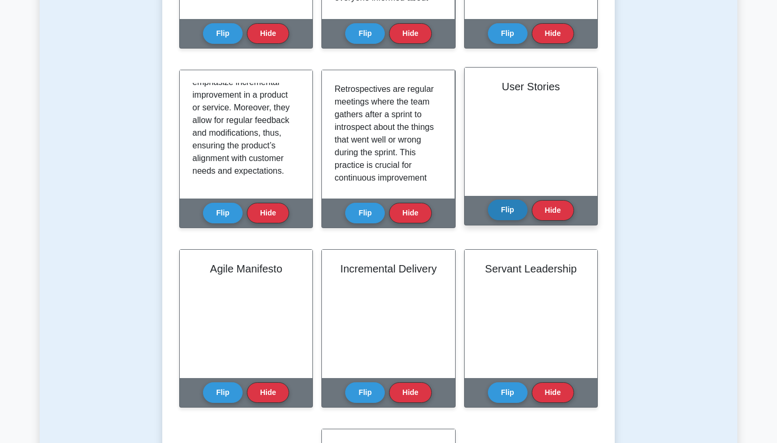
click at [516, 209] on button "Flip" at bounding box center [508, 210] width 40 height 21
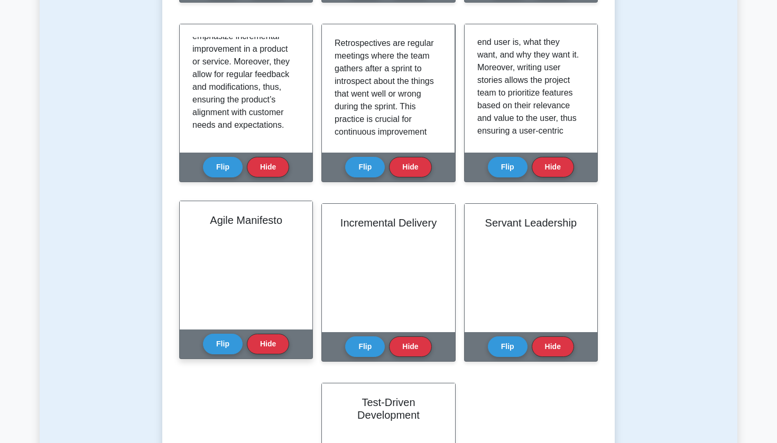
scroll to position [607, 0]
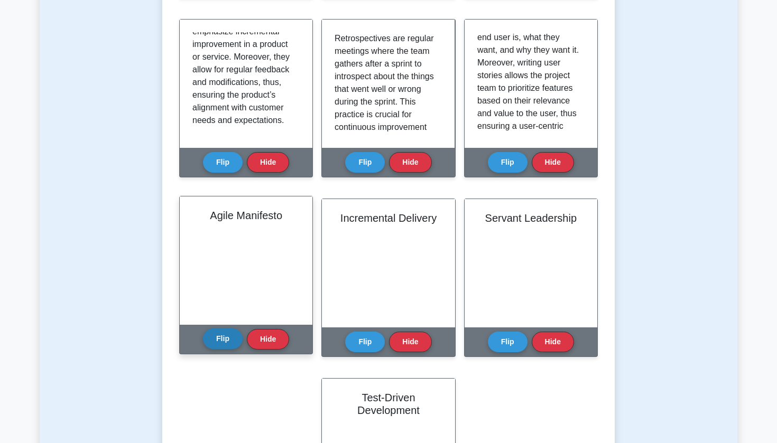
click at [225, 344] on button "Flip" at bounding box center [223, 339] width 40 height 21
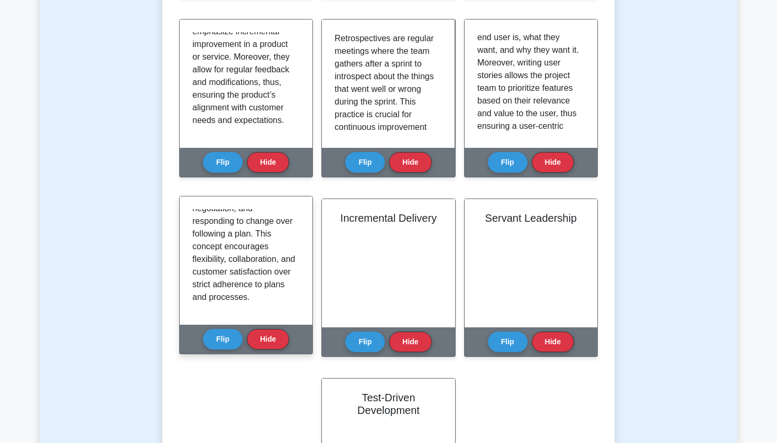
scroll to position [184, 0]
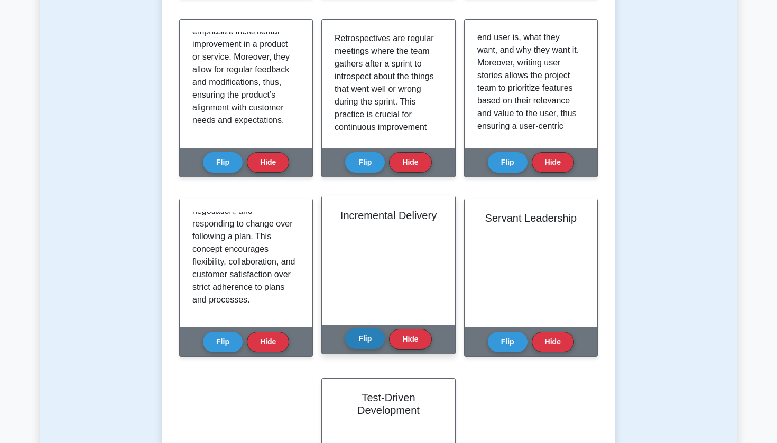
click at [375, 340] on button "Flip" at bounding box center [365, 339] width 40 height 21
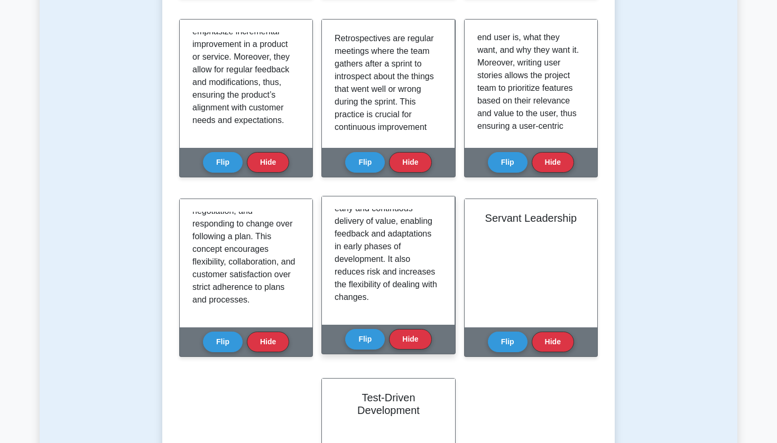
scroll to position [134, 0]
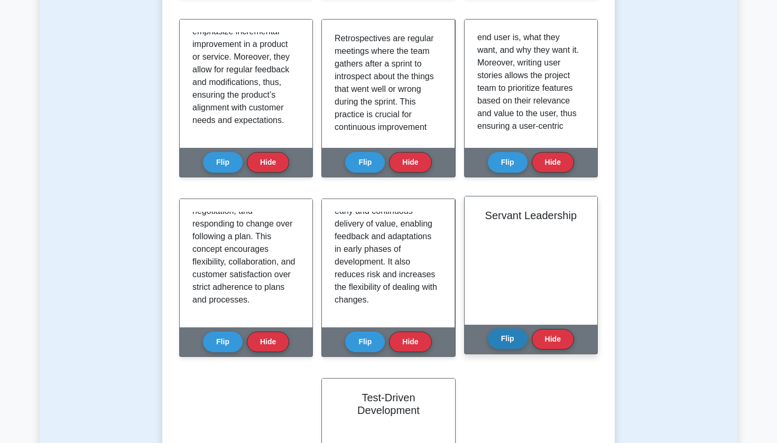
click at [512, 341] on button "Flip" at bounding box center [508, 339] width 40 height 21
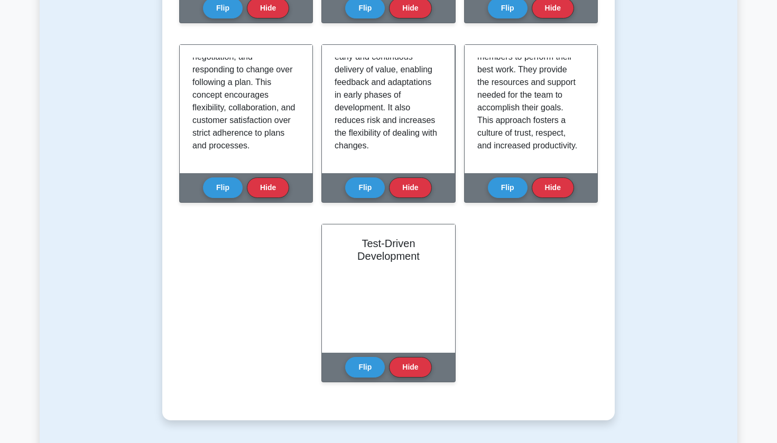
scroll to position [770, 0]
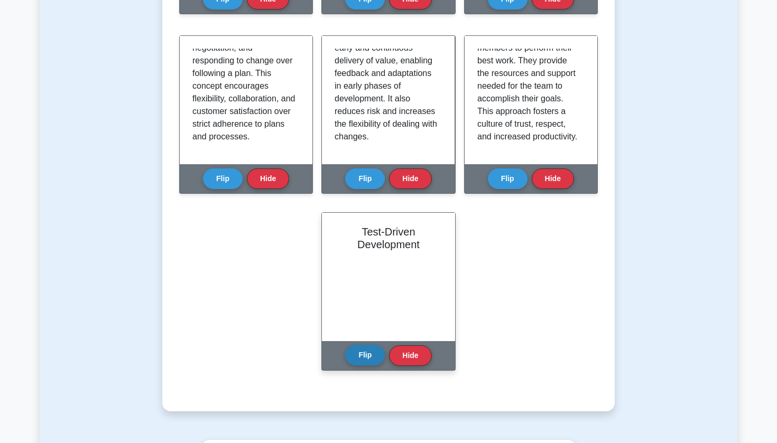
click at [365, 365] on button "Flip" at bounding box center [365, 355] width 40 height 21
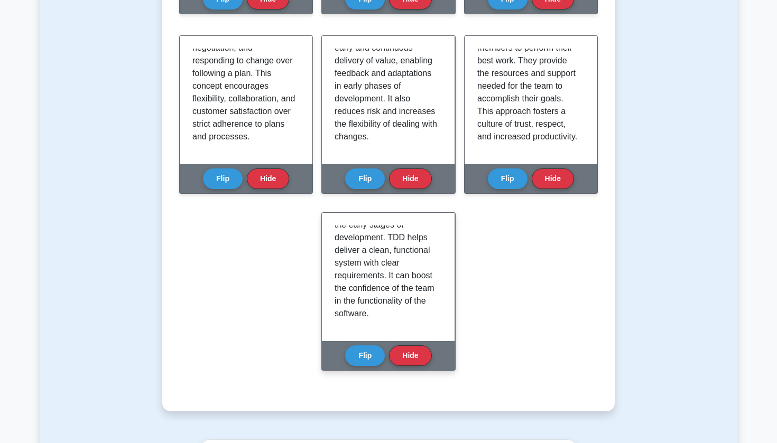
scroll to position [134, 0]
click at [367, 362] on button "Flip" at bounding box center [365, 355] width 40 height 21
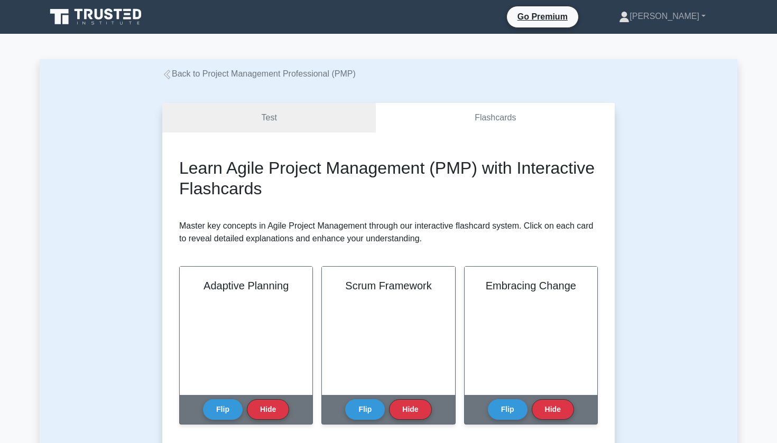
scroll to position [0, 0]
click at [296, 124] on link "Test" at bounding box center [269, 118] width 214 height 30
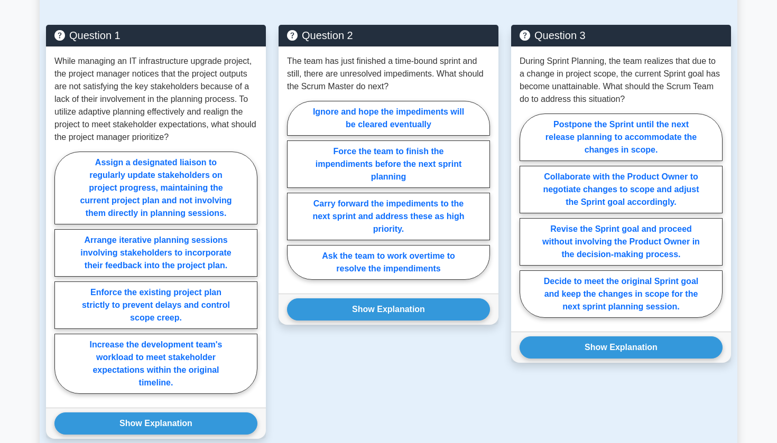
scroll to position [741, 0]
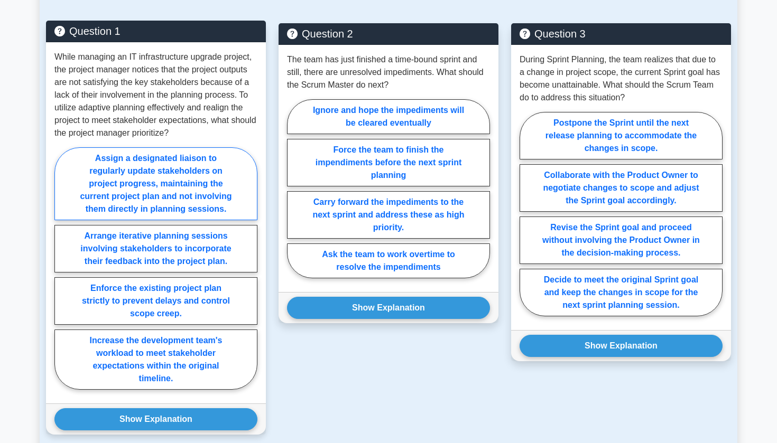
click at [186, 192] on label "Assign a designated liaison to regularly update stakeholders on project progres…" at bounding box center [155, 183] width 203 height 73
click at [61, 268] on input "Assign a designated liaison to regularly update stakeholders on project progres…" at bounding box center [57, 271] width 7 height 7
radio input "true"
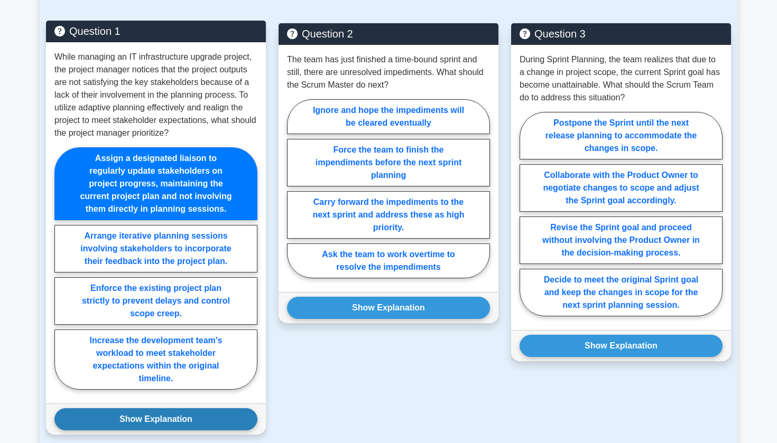
click at [152, 418] on button "Show Explanation" at bounding box center [155, 420] width 203 height 22
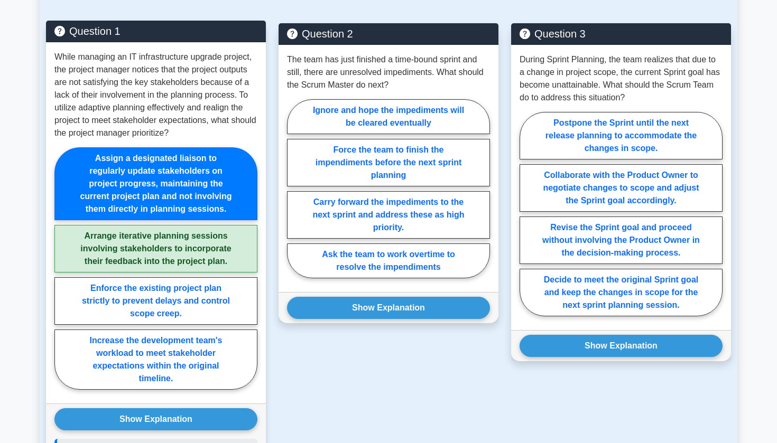
click at [158, 260] on label "Arrange iterative planning sessions involving stakeholders to incorporate their…" at bounding box center [155, 249] width 203 height 48
click at [61, 268] on input "Arrange iterative planning sessions involving stakeholders to incorporate their…" at bounding box center [57, 271] width 7 height 7
radio input "true"
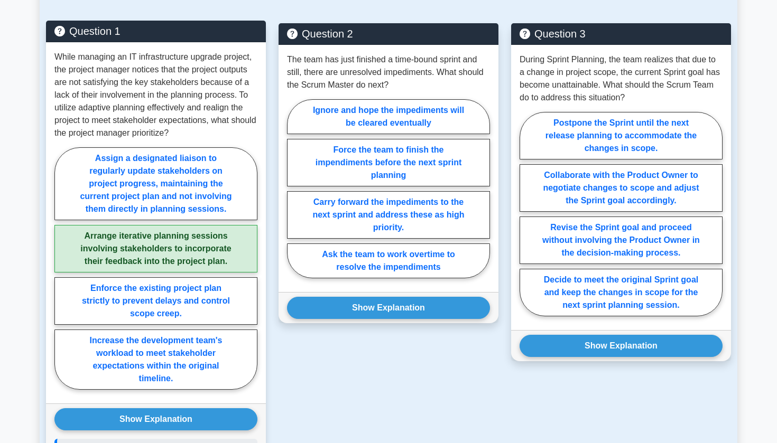
click at [158, 260] on label "Arrange iterative planning sessions involving stakeholders to incorporate their…" at bounding box center [155, 249] width 203 height 48
click at [61, 268] on input "Arrange iterative planning sessions involving stakeholders to incorporate their…" at bounding box center [57, 271] width 7 height 7
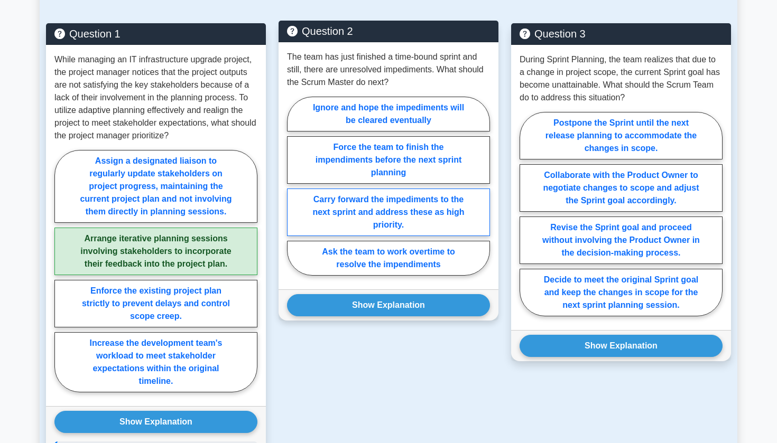
click at [379, 225] on label "Carry forward the impediments to the next sprint and address these as high prio…" at bounding box center [388, 213] width 203 height 48
click at [294, 193] on input "Carry forward the impediments to the next sprint and address these as high prio…" at bounding box center [290, 189] width 7 height 7
radio input "true"
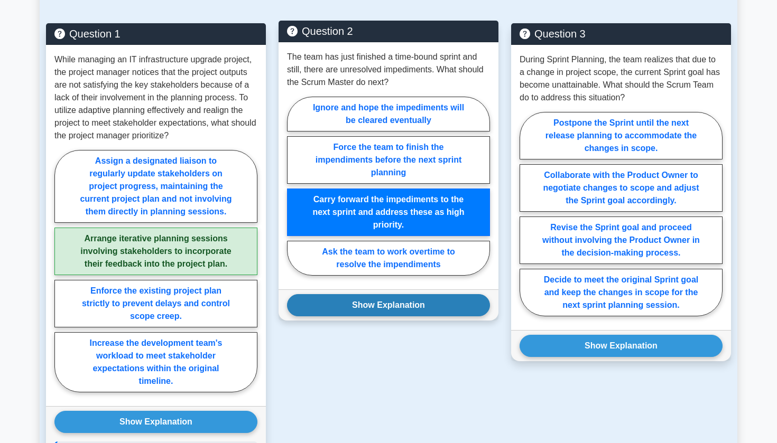
click at [375, 300] on button "Show Explanation" at bounding box center [388, 305] width 203 height 22
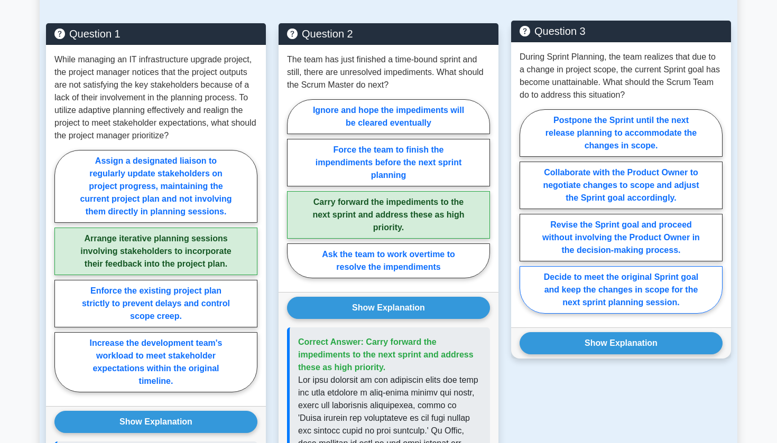
click at [589, 298] on label "Decide to meet the original Sprint goal and keep the changes in scope for the n…" at bounding box center [621, 290] width 203 height 48
click at [526, 218] on input "Decide to meet the original Sprint goal and keep the changes in scope for the n…" at bounding box center [523, 214] width 7 height 7
radio input "true"
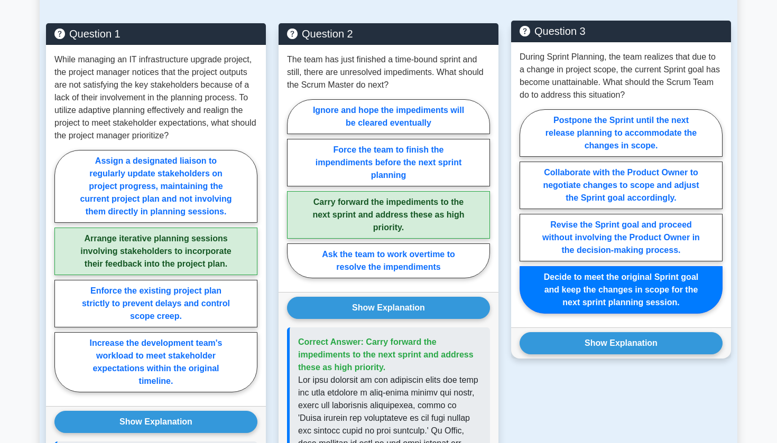
click at [580, 357] on div "Show Explanation Correct Answer: Collaborate with the Product Owner to negotiat…" at bounding box center [621, 343] width 220 height 31
click at [580, 345] on button "Show Explanation" at bounding box center [621, 343] width 203 height 22
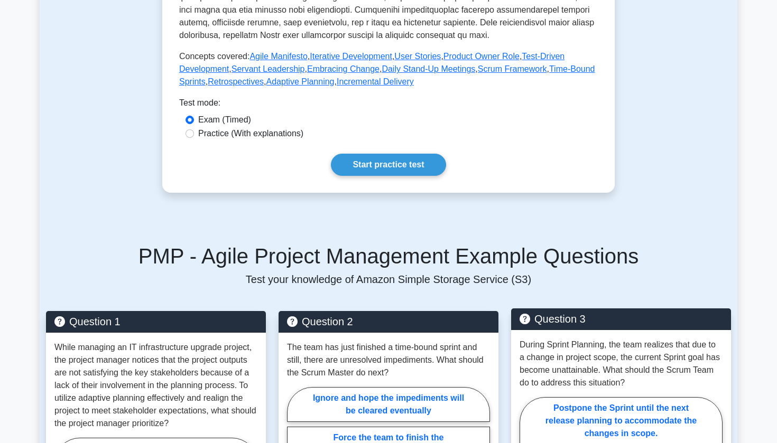
scroll to position [452, 0]
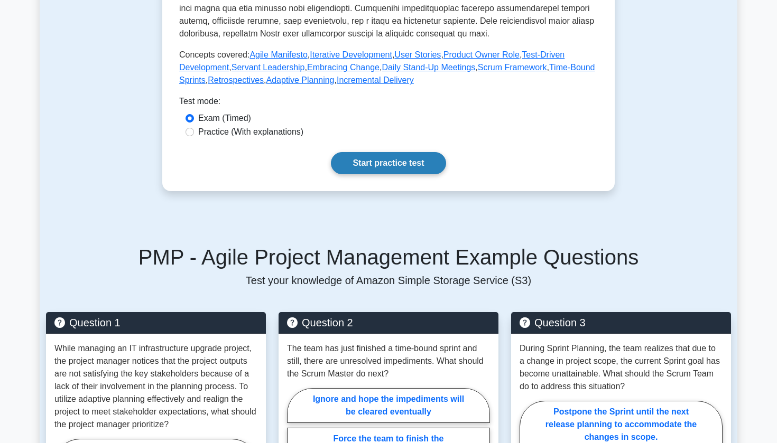
click at [416, 163] on link "Start practice test" at bounding box center [388, 163] width 115 height 22
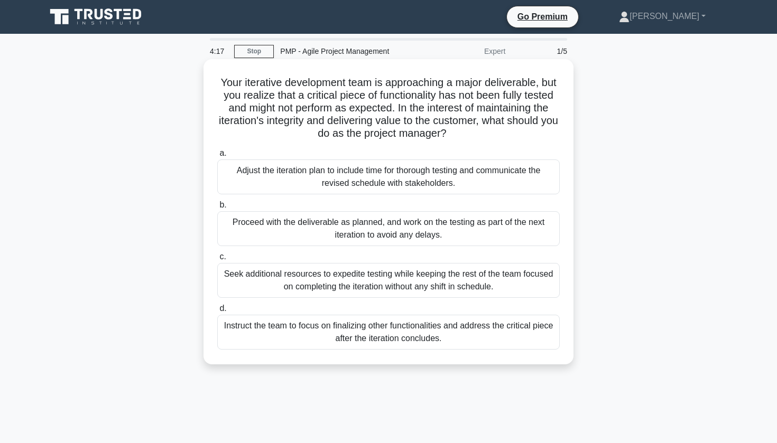
click at [388, 229] on div "Proceed with the deliverable as planned, and work on the testing as part of the…" at bounding box center [388, 228] width 342 height 35
click at [217, 209] on input "b. Proceed with the deliverable as planned, and work on the testing as part of …" at bounding box center [217, 205] width 0 height 7
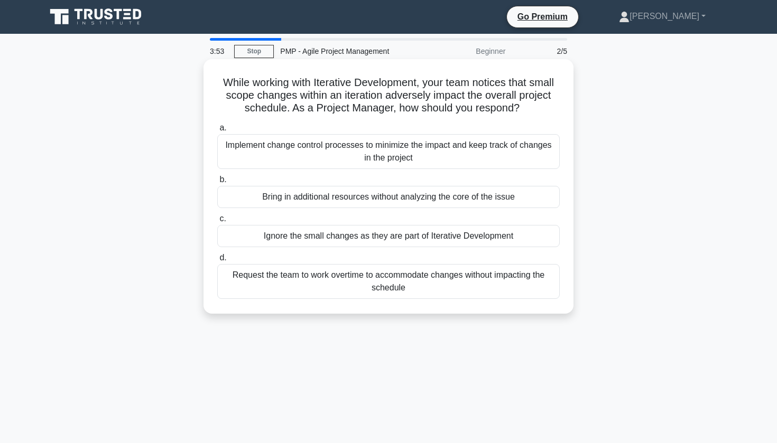
click at [399, 148] on div "Implement change control processes to minimize the impact and keep track of cha…" at bounding box center [388, 151] width 342 height 35
click at [217, 132] on input "a. Implement change control processes to minimize the impact and keep track of …" at bounding box center [217, 128] width 0 height 7
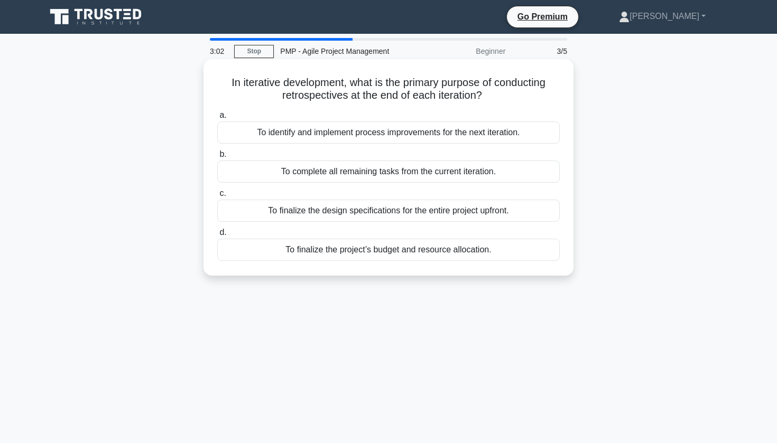
click at [403, 128] on div "To identify and implement process improvements for the next iteration." at bounding box center [388, 133] width 342 height 22
click at [217, 119] on input "a. To identify and implement process improvements for the next iteration." at bounding box center [217, 115] width 0 height 7
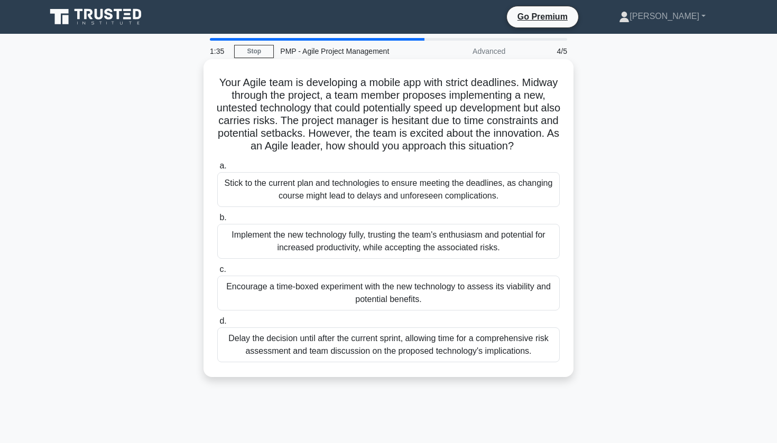
click at [387, 363] on div "Delay the decision until after the current sprint, allowing time for a comprehe…" at bounding box center [388, 345] width 342 height 35
click at [217, 325] on input "d. Delay the decision until after the current sprint, allowing time for a compr…" at bounding box center [217, 321] width 0 height 7
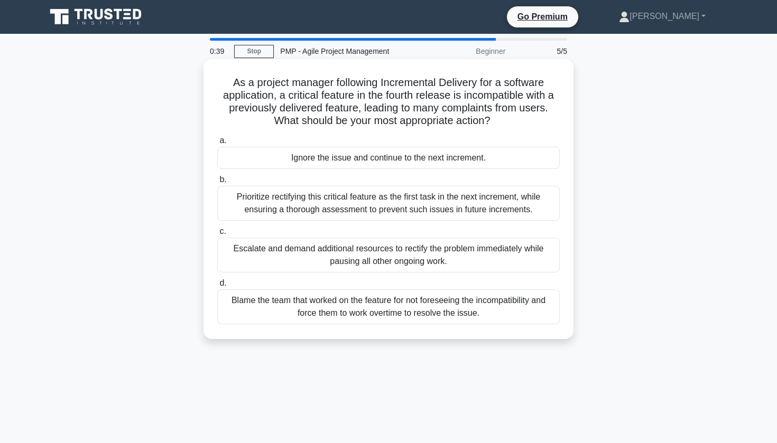
click at [394, 211] on div "Prioritize rectifying this critical feature as the first task in the next incre…" at bounding box center [388, 203] width 342 height 35
click at [217, 183] on input "b. Prioritize rectifying this critical feature as the first task in the next in…" at bounding box center [217, 180] width 0 height 7
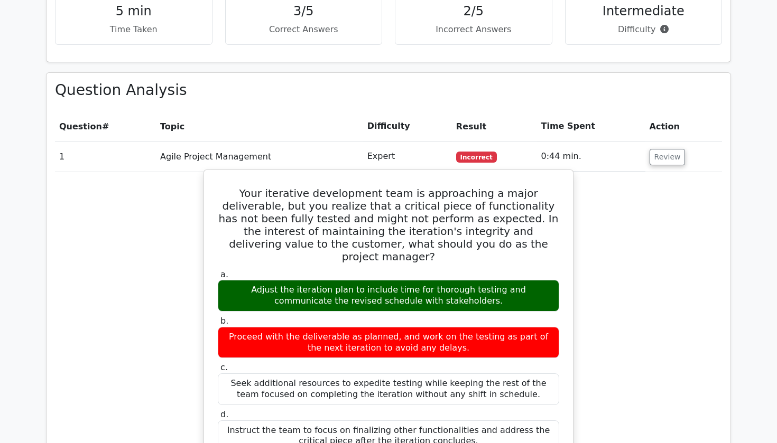
scroll to position [691, 0]
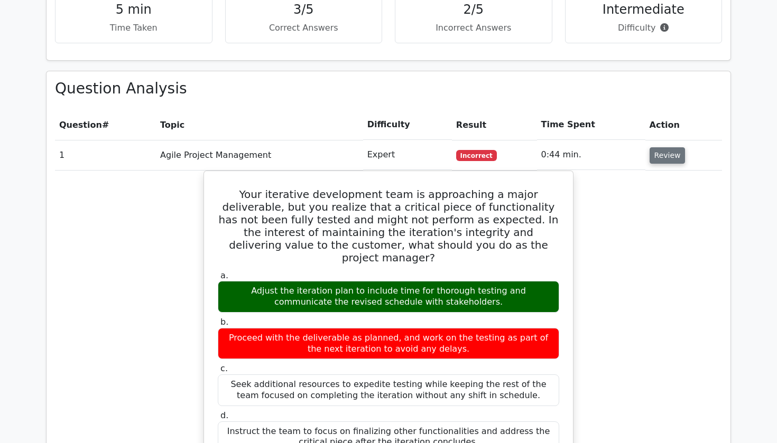
click at [655, 147] on button "Review" at bounding box center [668, 155] width 36 height 16
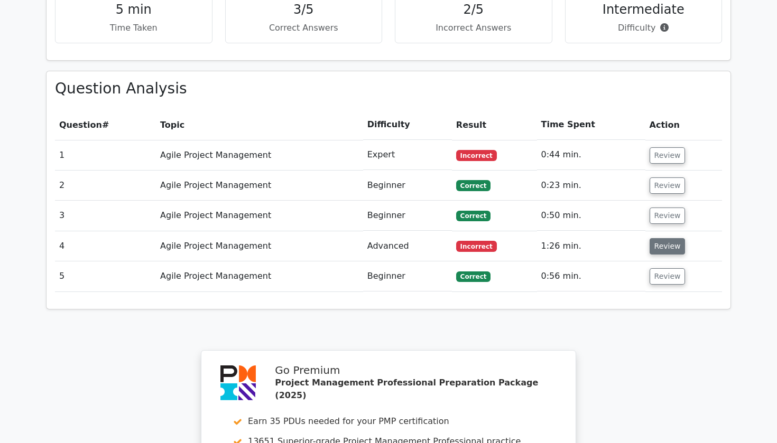
click at [658, 238] on button "Review" at bounding box center [668, 246] width 36 height 16
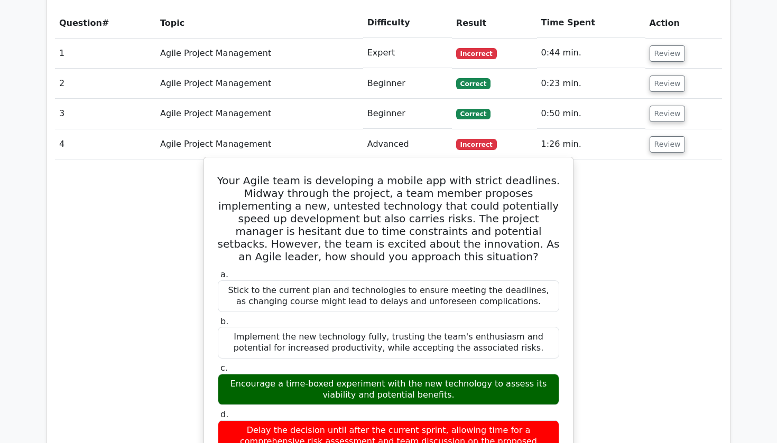
scroll to position [786, 0]
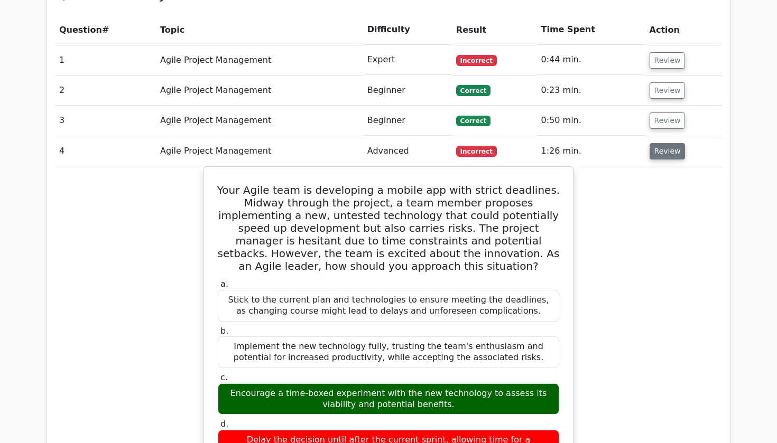
click at [661, 143] on button "Review" at bounding box center [668, 151] width 36 height 16
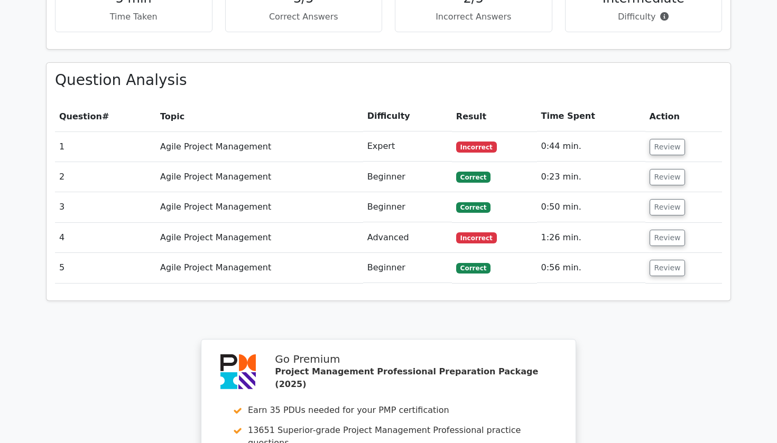
scroll to position [701, 0]
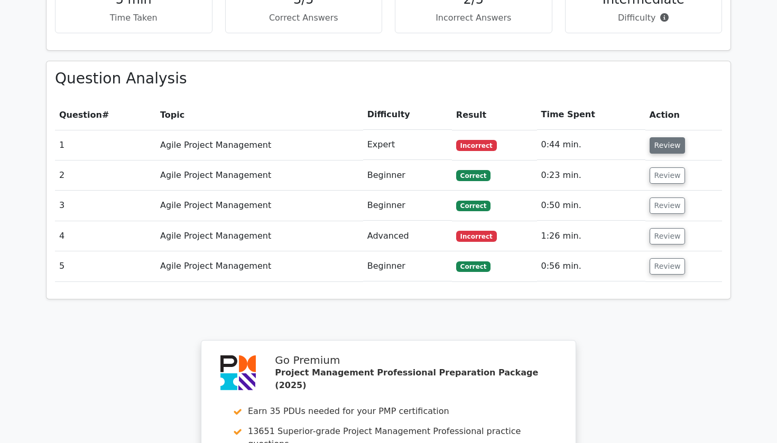
click at [669, 137] on button "Review" at bounding box center [668, 145] width 36 height 16
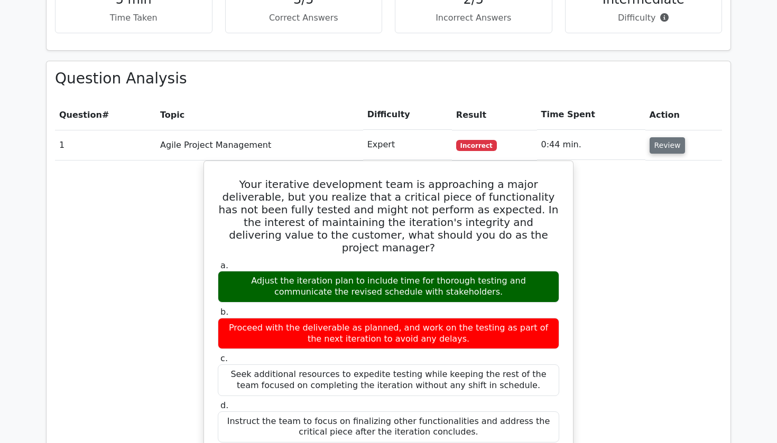
click at [669, 137] on button "Review" at bounding box center [668, 145] width 36 height 16
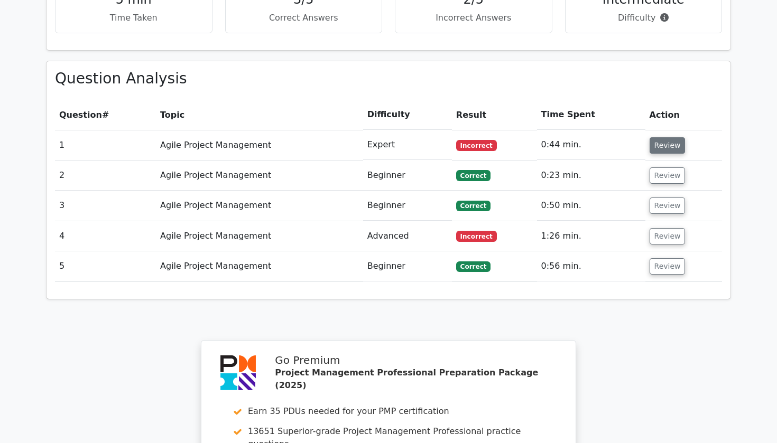
click at [663, 137] on button "Review" at bounding box center [668, 145] width 36 height 16
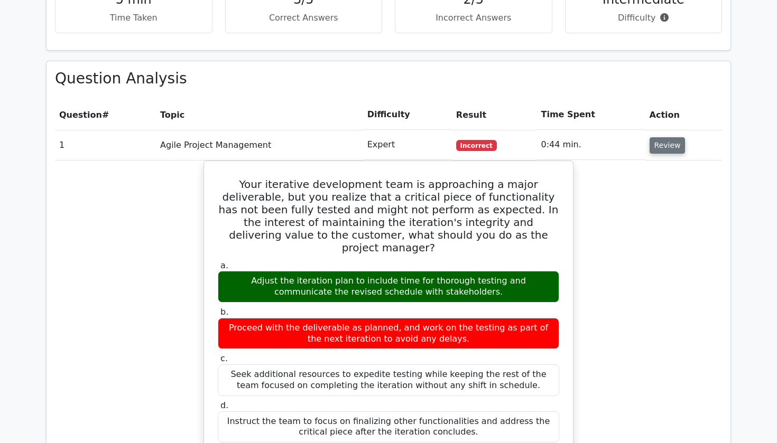
click at [663, 137] on button "Review" at bounding box center [668, 145] width 36 height 16
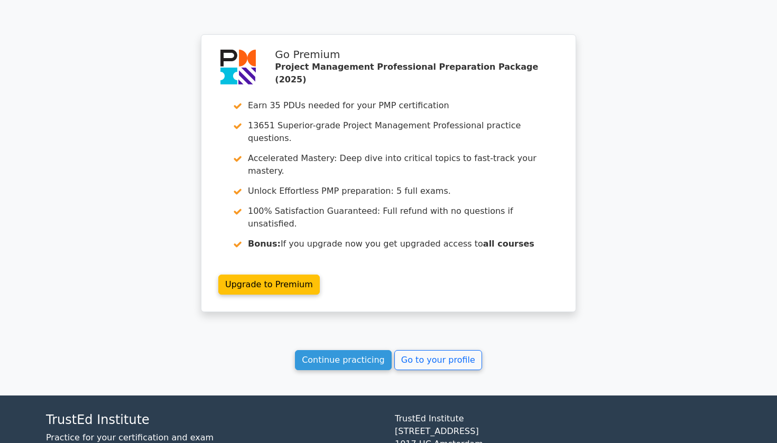
scroll to position [1006, 0]
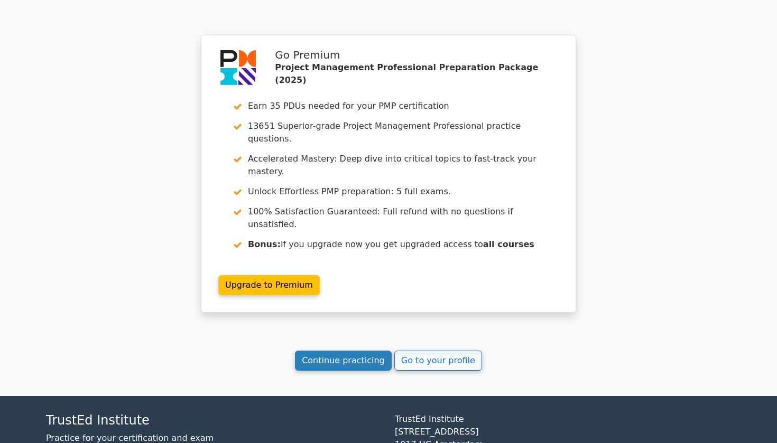
click at [348, 351] on link "Continue practicing" at bounding box center [343, 361] width 97 height 20
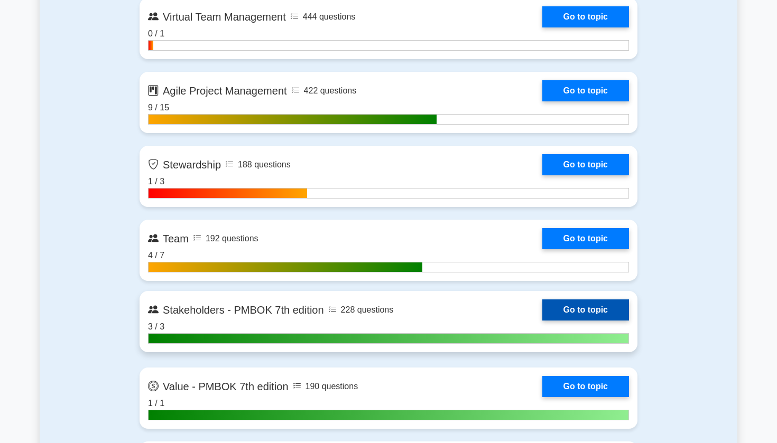
scroll to position [2730, 0]
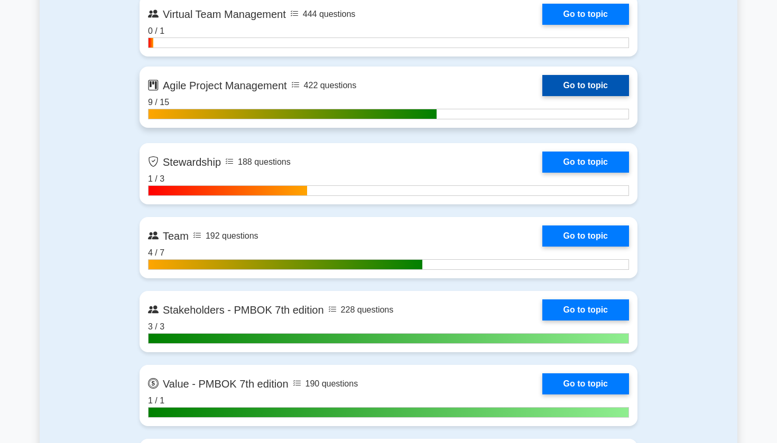
click at [570, 89] on link "Go to topic" at bounding box center [585, 85] width 87 height 21
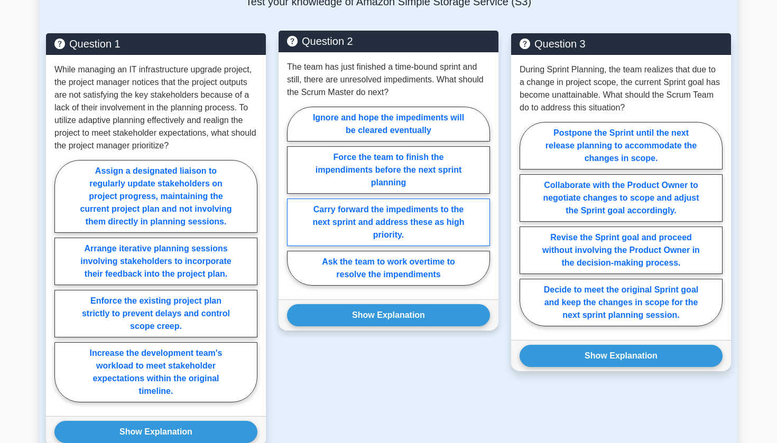
scroll to position [726, 0]
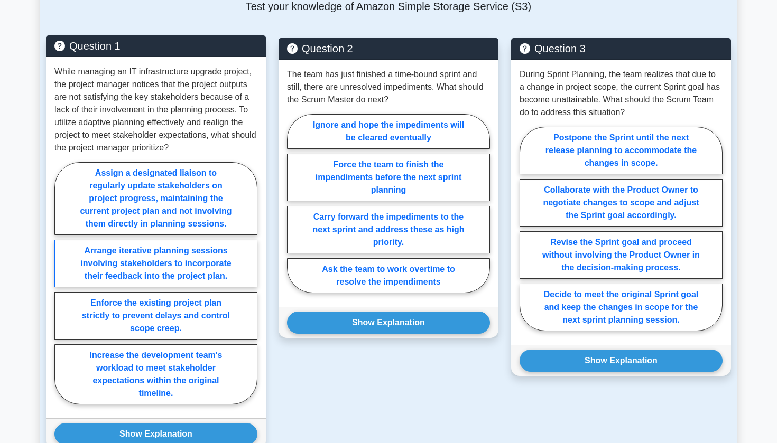
click at [215, 288] on label "Arrange iterative planning sessions involving stakeholders to incorporate their…" at bounding box center [155, 264] width 203 height 48
click at [61, 288] on input "Arrange iterative planning sessions involving stakeholders to incorporate their…" at bounding box center [57, 286] width 7 height 7
radio input "true"
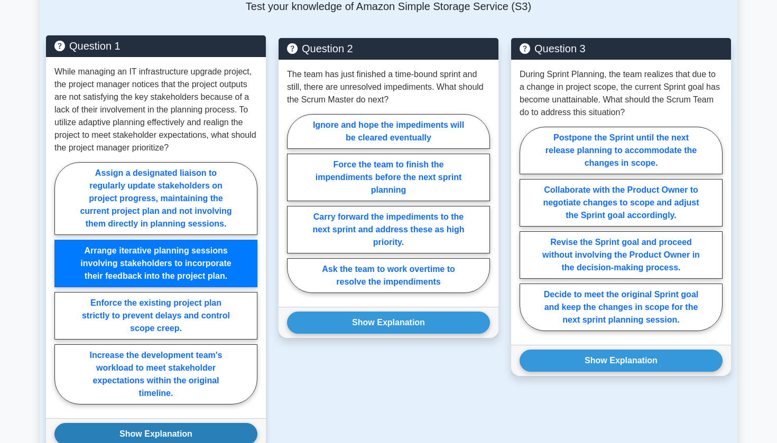
click at [173, 443] on button "Show Explanation" at bounding box center [155, 434] width 203 height 22
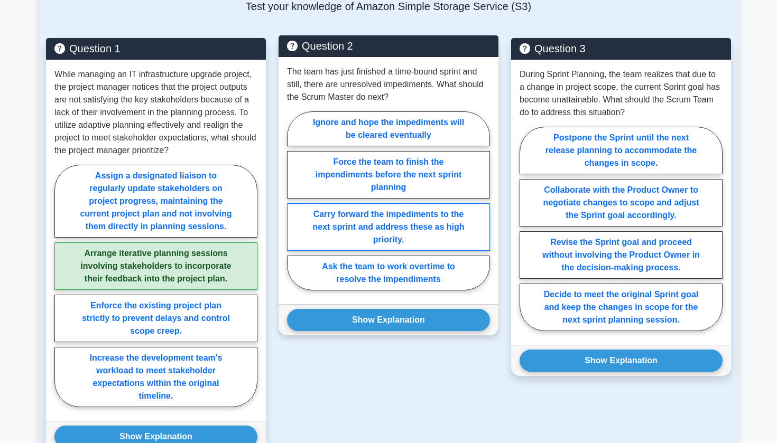
click at [363, 221] on label "Carry forward the impediments to the next sprint and address these as high prio…" at bounding box center [388, 227] width 203 height 48
click at [294, 208] on input "Carry forward the impediments to the next sprint and address these as high prio…" at bounding box center [290, 204] width 7 height 7
radio input "true"
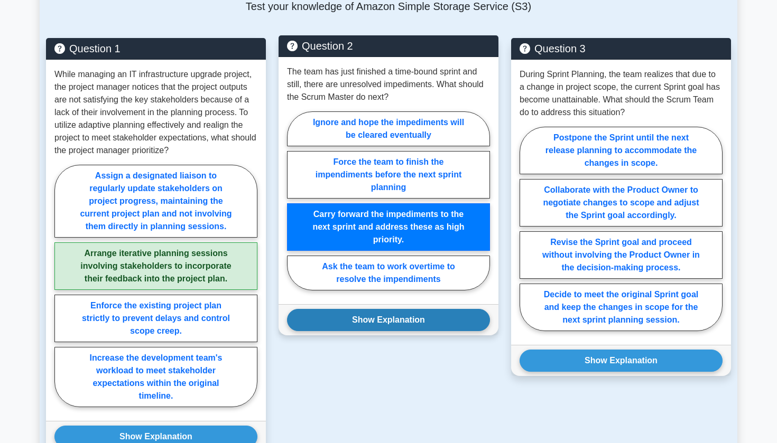
click at [361, 317] on button "Show Explanation" at bounding box center [388, 320] width 203 height 22
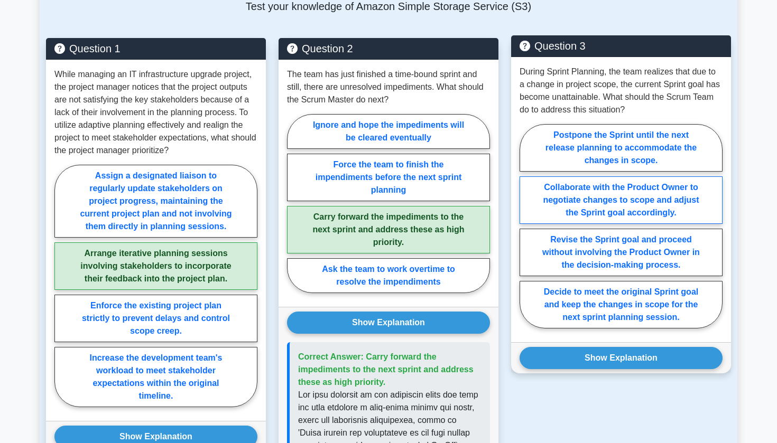
click at [573, 194] on label "Collaborate with the Product Owner to negotiate changes to scope and adjust the…" at bounding box center [621, 201] width 203 height 48
click at [526, 226] on input "Collaborate with the Product Owner to negotiate changes to scope and adjust the…" at bounding box center [523, 229] width 7 height 7
radio input "true"
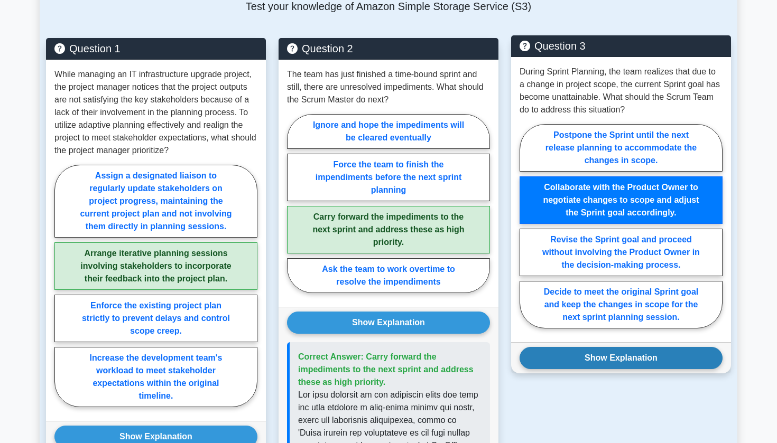
click at [567, 360] on button "Show Explanation" at bounding box center [621, 358] width 203 height 22
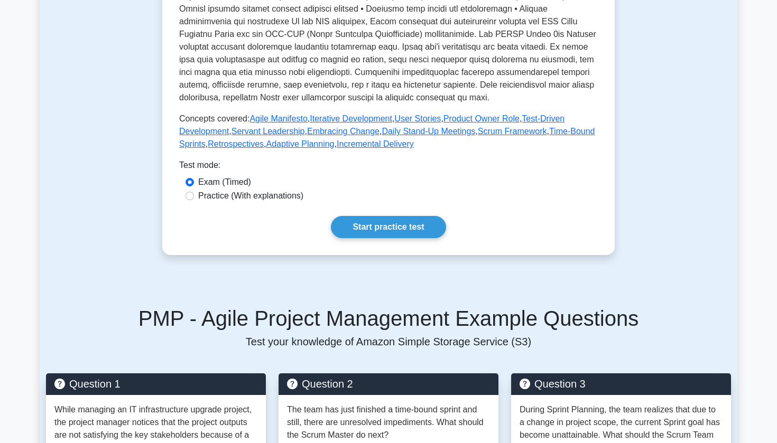
scroll to position [383, 0]
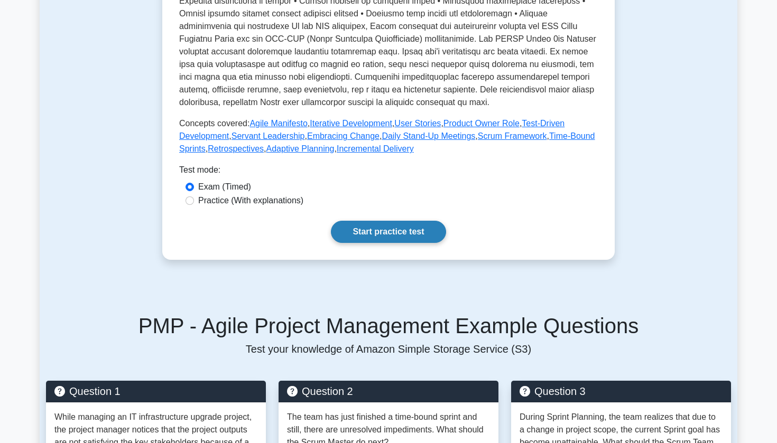
click at [403, 236] on link "Start practice test" at bounding box center [388, 232] width 115 height 22
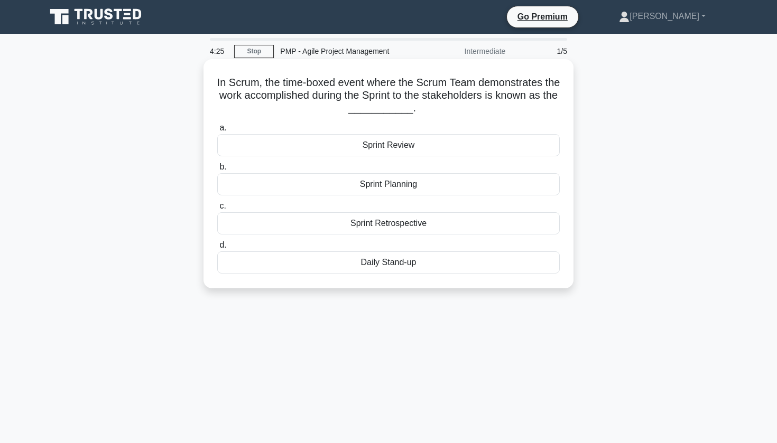
click at [376, 264] on div "Daily Stand-up" at bounding box center [388, 263] width 342 height 22
click at [217, 249] on input "d. Daily Stand-up" at bounding box center [217, 245] width 0 height 7
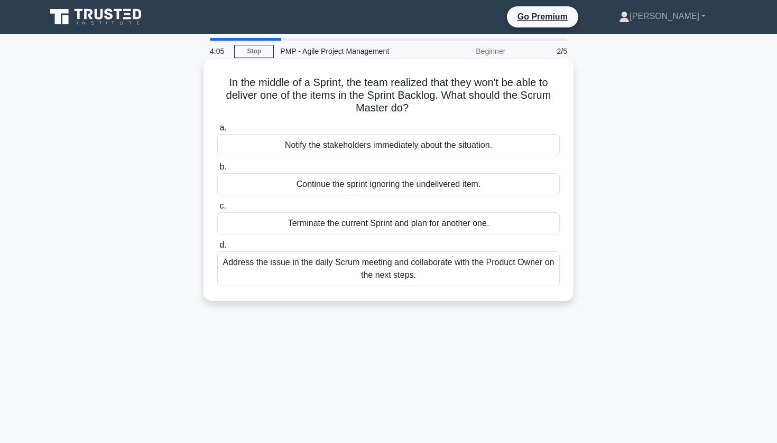
click at [349, 277] on div "Address the issue in the daily Scrum meeting and collaborate with the Product O…" at bounding box center [388, 269] width 342 height 35
click at [217, 249] on input "d. Address the issue in the daily Scrum meeting and collaborate with the Produc…" at bounding box center [217, 245] width 0 height 7
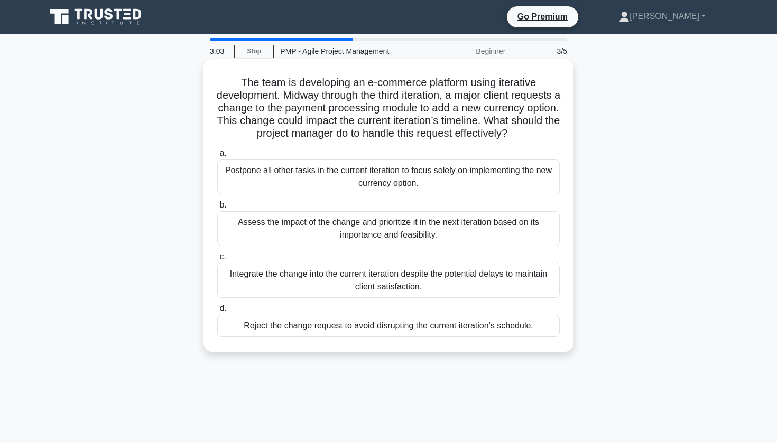
click at [326, 233] on div "Assess the impact of the change and prioritize it in the next iteration based o…" at bounding box center [388, 228] width 342 height 35
click at [217, 209] on input "b. Assess the impact of the change and prioritize it in the next iteration base…" at bounding box center [217, 205] width 0 height 7
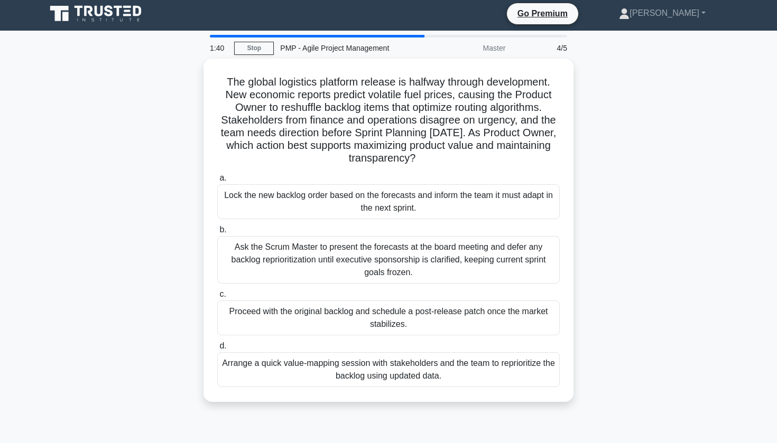
scroll to position [4, 0]
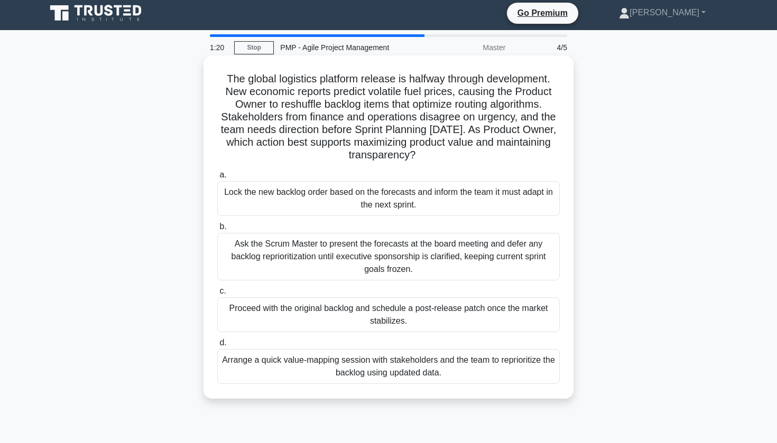
click at [316, 369] on div "Arrange a quick value-mapping session with stakeholders and the team to reprior…" at bounding box center [388, 366] width 342 height 35
click at [217, 347] on input "d. Arrange a quick value-mapping session with stakeholders and the team to repr…" at bounding box center [217, 343] width 0 height 7
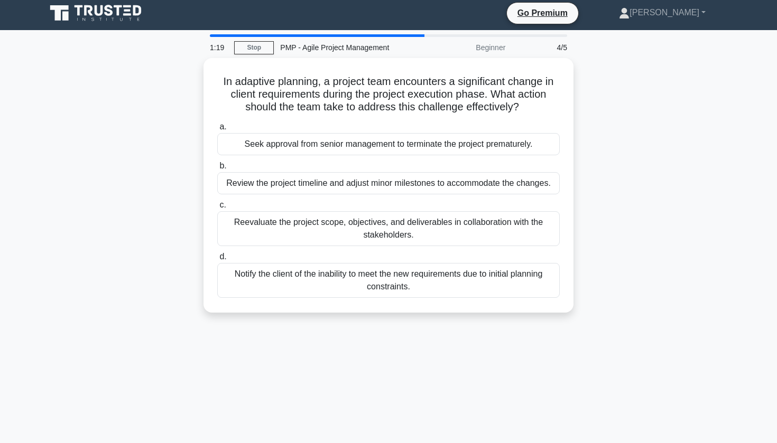
scroll to position [0, 0]
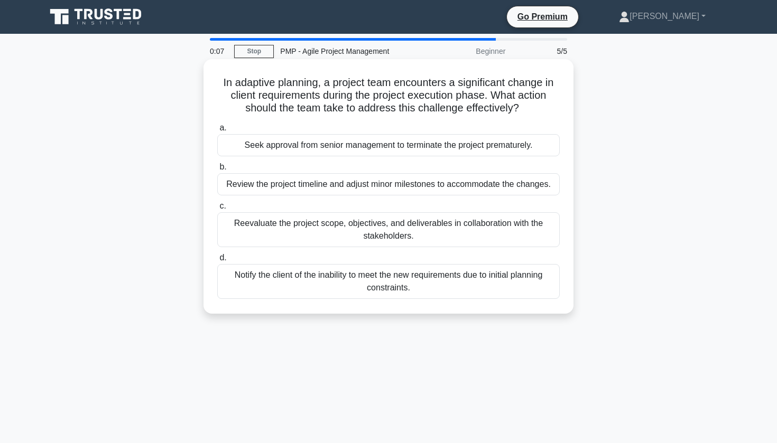
click at [357, 185] on div "Review the project timeline and adjust minor milestones to accommodate the chan…" at bounding box center [388, 184] width 342 height 22
click at [217, 171] on input "b. Review the project timeline and adjust minor milestones to accommodate the c…" at bounding box center [217, 167] width 0 height 7
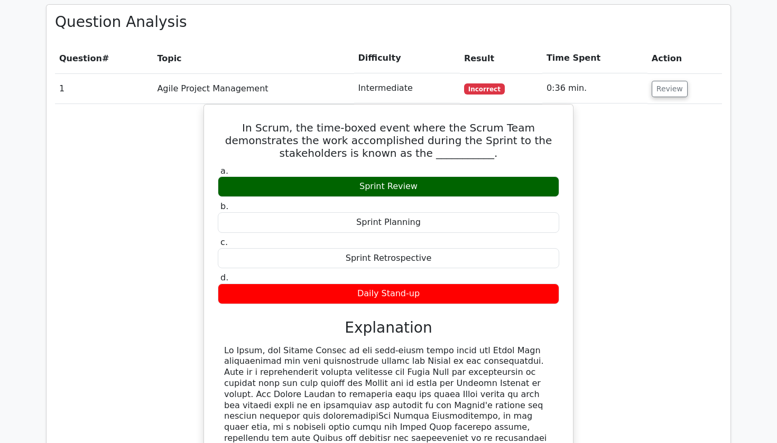
scroll to position [757, 0]
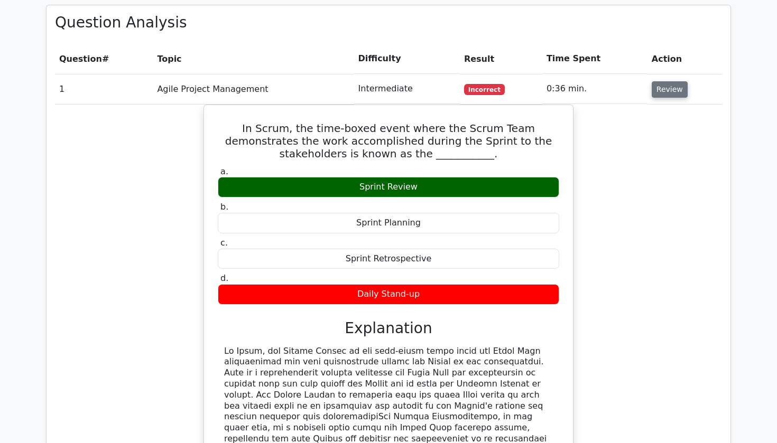
click at [665, 81] on button "Review" at bounding box center [670, 89] width 36 height 16
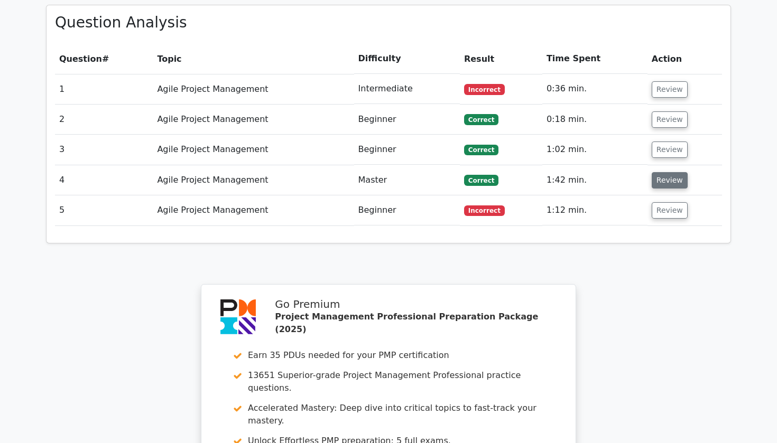
click at [666, 172] on button "Review" at bounding box center [670, 180] width 36 height 16
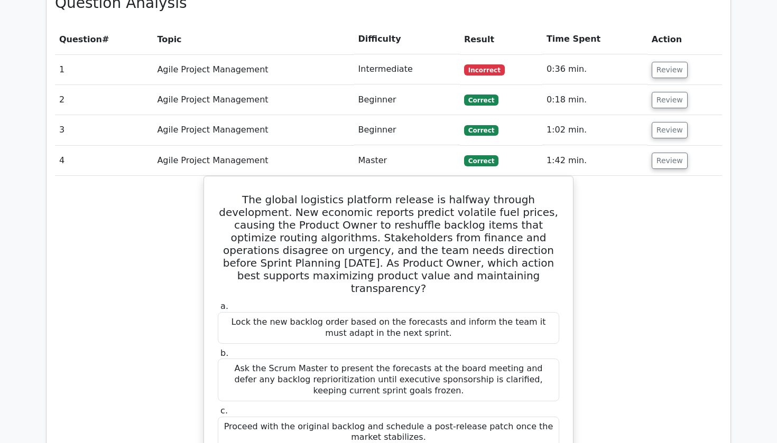
scroll to position [779, 0]
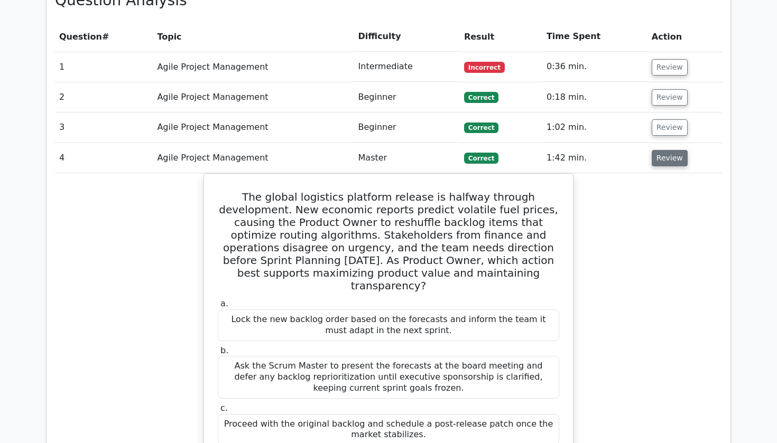
click at [672, 150] on button "Review" at bounding box center [670, 158] width 36 height 16
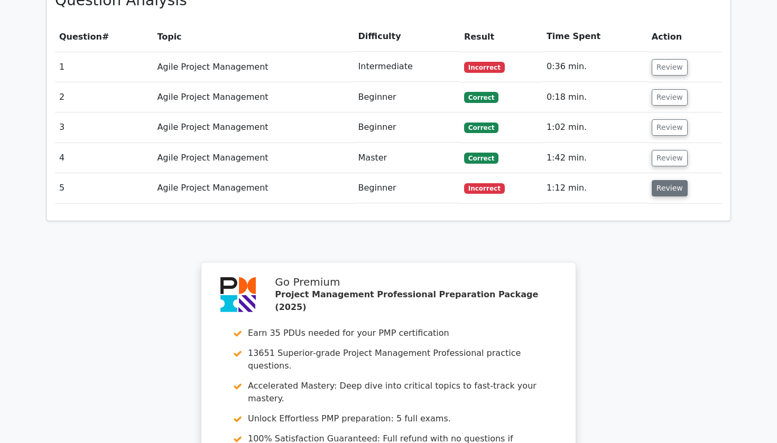
click at [666, 180] on button "Review" at bounding box center [670, 188] width 36 height 16
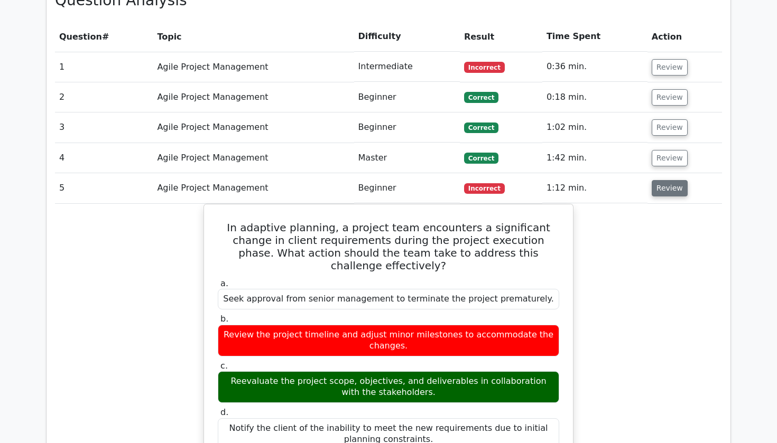
click at [666, 180] on button "Review" at bounding box center [670, 188] width 36 height 16
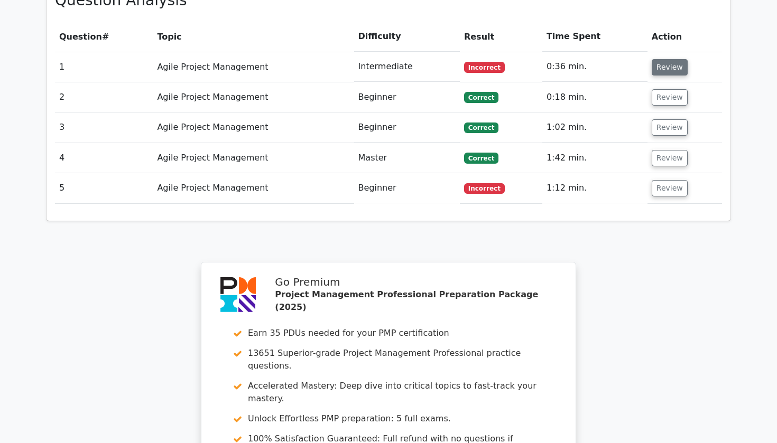
click at [658, 59] on button "Review" at bounding box center [670, 67] width 36 height 16
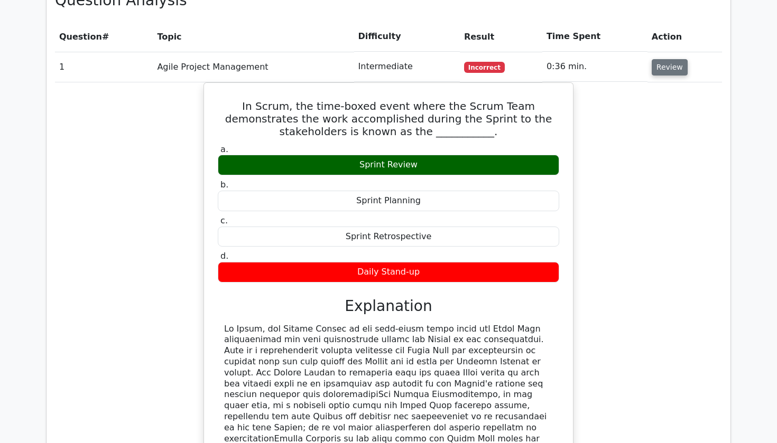
click at [658, 59] on button "Review" at bounding box center [670, 67] width 36 height 16
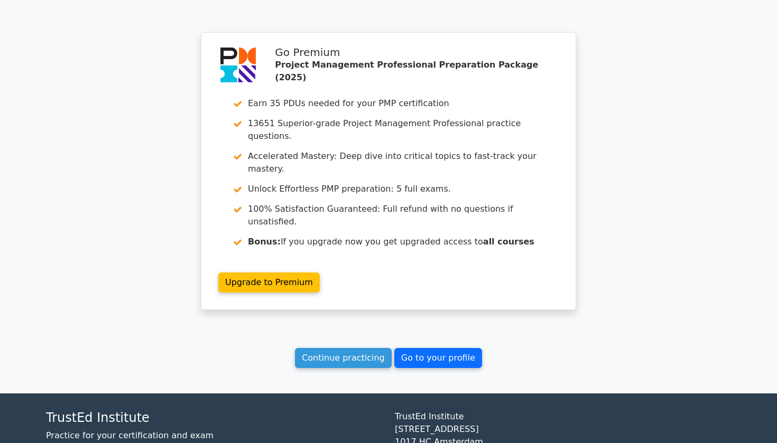
scroll to position [1006, 0]
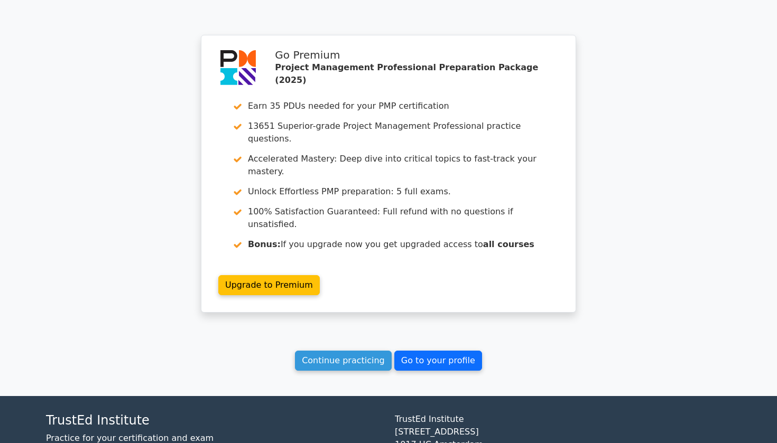
click at [457, 351] on link "Go to your profile" at bounding box center [438, 361] width 88 height 20
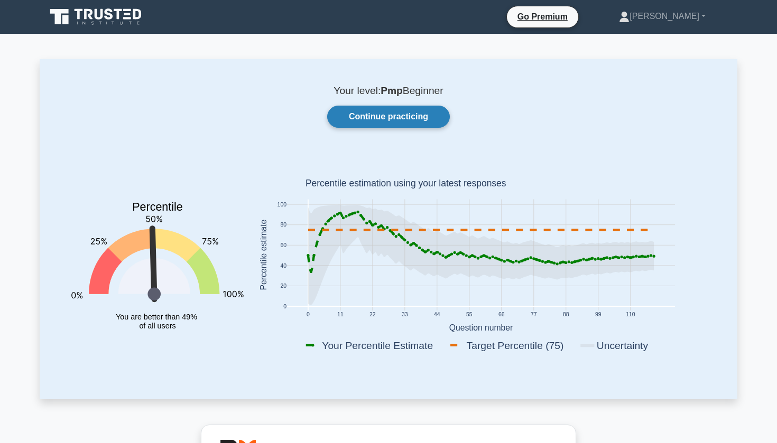
click at [397, 123] on link "Continue practicing" at bounding box center [388, 117] width 123 height 22
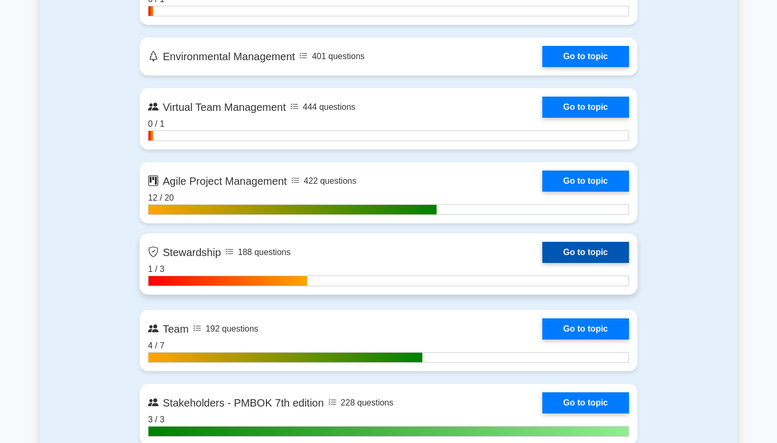
scroll to position [2626, 0]
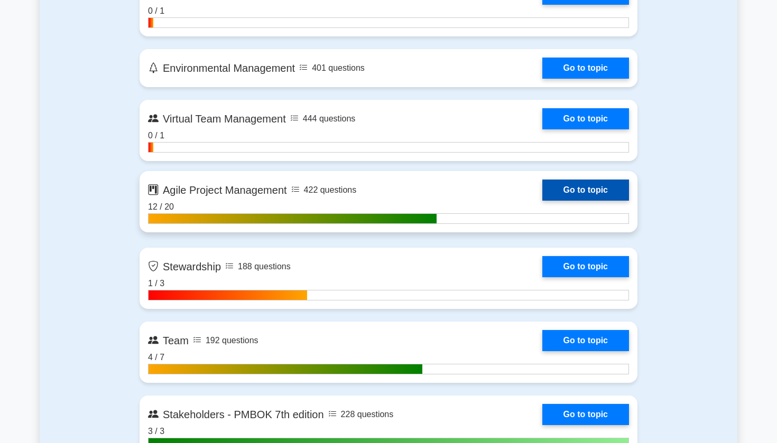
click at [579, 191] on link "Go to topic" at bounding box center [585, 190] width 87 height 21
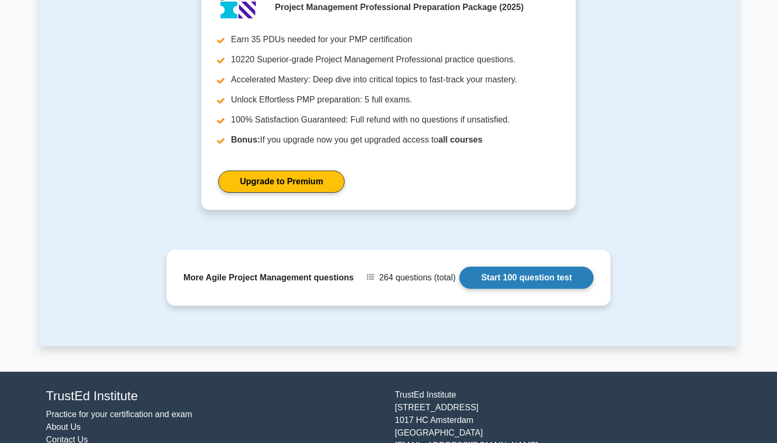
scroll to position [1251, 0]
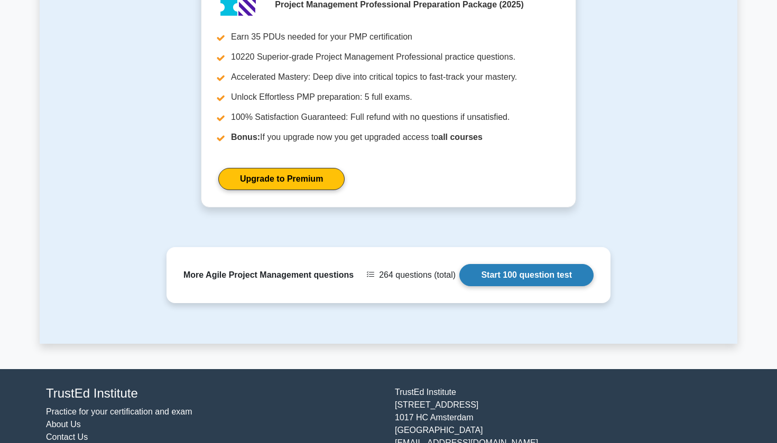
click at [490, 286] on link "Start 100 question test" at bounding box center [526, 275] width 134 height 22
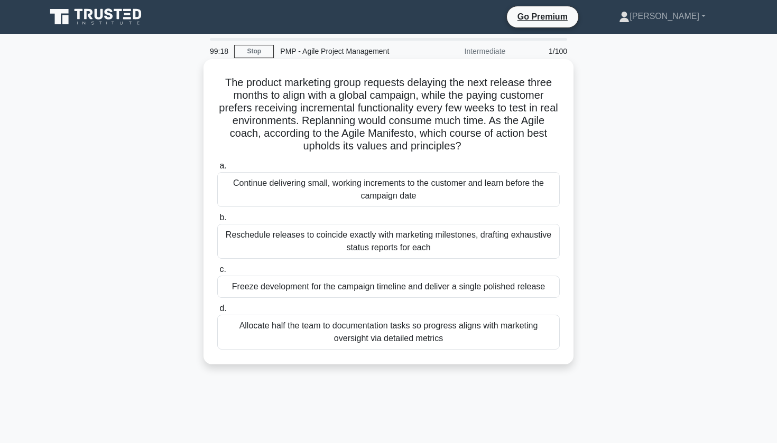
click at [376, 320] on div "Allocate half the team to documentation tasks so progress aligns with marketing…" at bounding box center [388, 332] width 342 height 35
click at [217, 312] on input "d. Allocate half the team to documentation tasks so progress aligns with market…" at bounding box center [217, 308] width 0 height 7
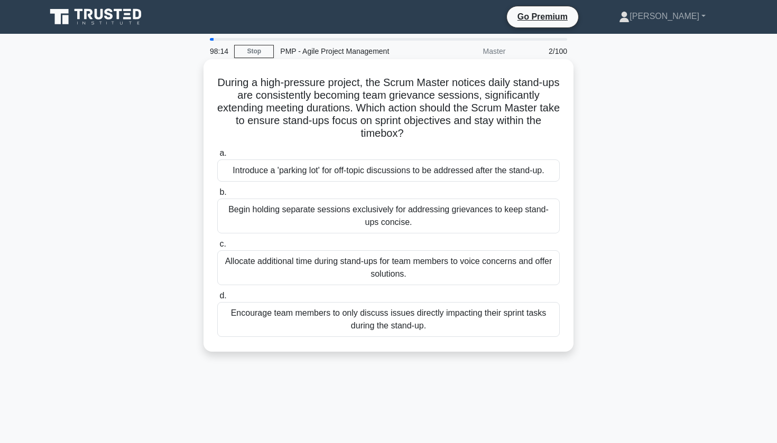
click at [366, 219] on div "Begin holding separate sessions exclusively for addressing grievances to keep s…" at bounding box center [388, 216] width 342 height 35
click at [217, 196] on input "b. Begin holding separate sessions exclusively for addressing grievances to kee…" at bounding box center [217, 192] width 0 height 7
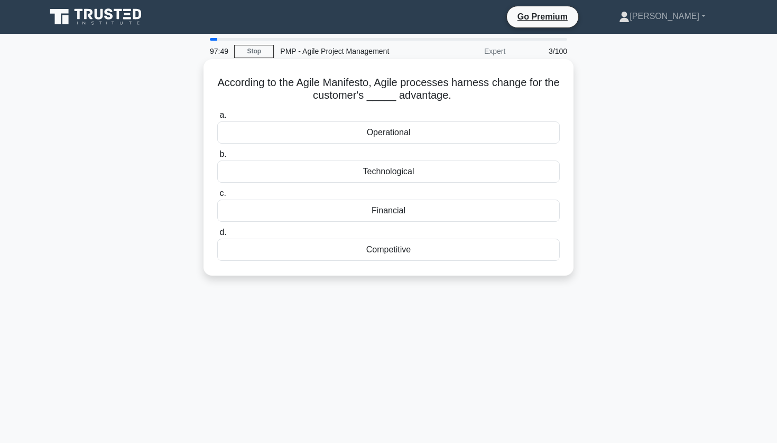
click at [382, 214] on div "Financial" at bounding box center [388, 211] width 342 height 22
click at [217, 197] on input "c. Financial" at bounding box center [217, 193] width 0 height 7
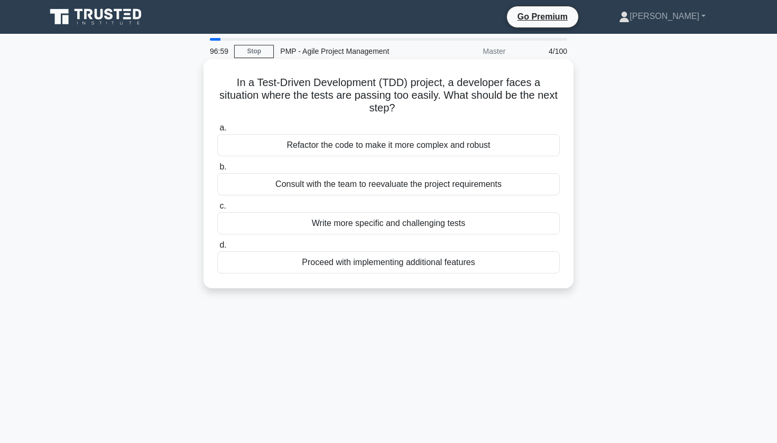
click at [375, 189] on div "Consult with the team to reevaluate the project requirements" at bounding box center [388, 184] width 342 height 22
click at [217, 171] on input "b. Consult with the team to reevaluate the project requirements" at bounding box center [217, 167] width 0 height 7
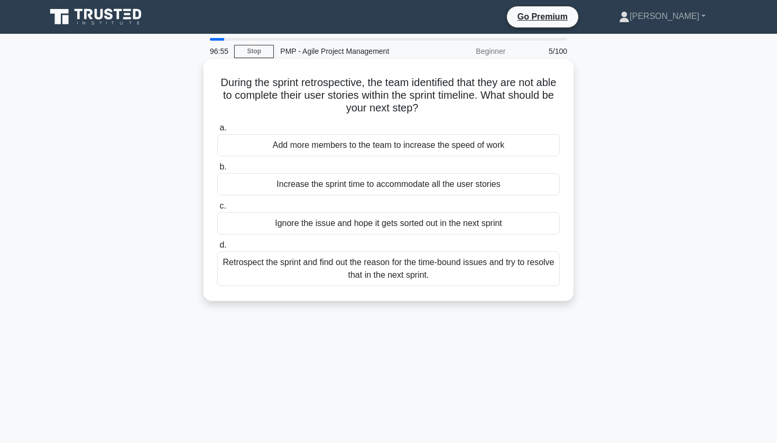
click at [258, 60] on div "During the sprint retrospective, the team identified that they are not able to …" at bounding box center [388, 180] width 370 height 242
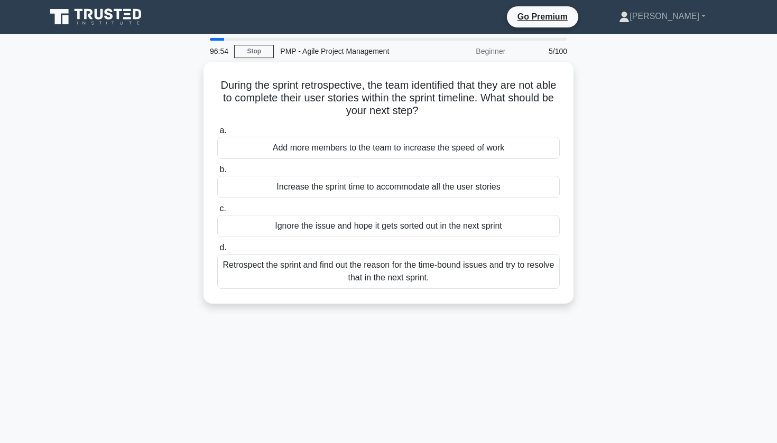
click at [258, 58] on div "96:54 Stop PMP - Agile Project Management Beginner 5/100" at bounding box center [388, 51] width 370 height 21
click at [257, 53] on link "Stop" at bounding box center [254, 51] width 40 height 13
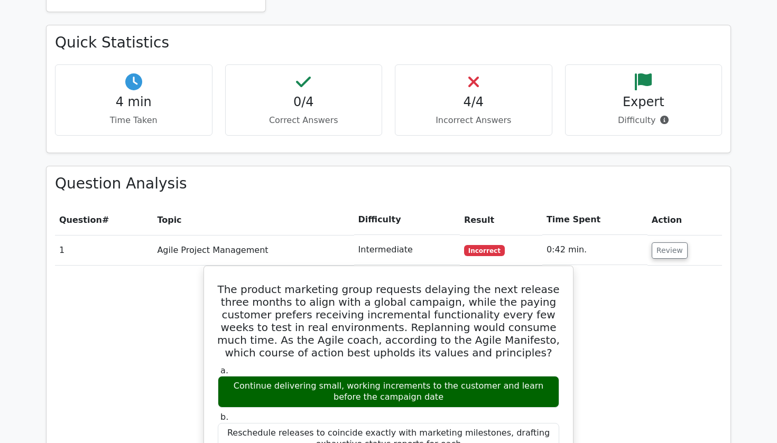
scroll to position [600, 0]
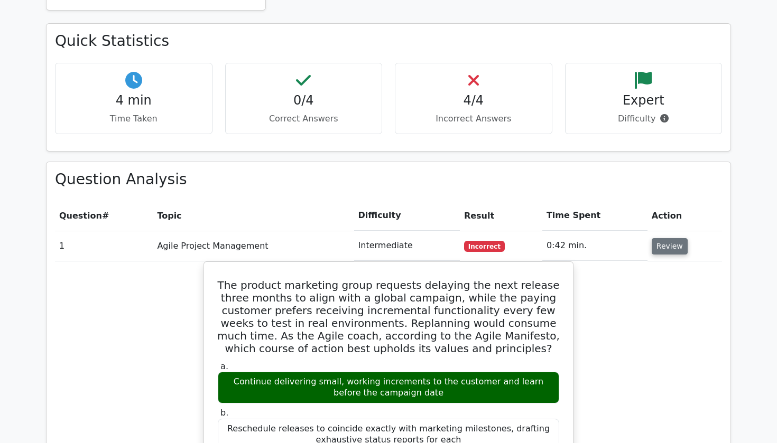
click at [664, 238] on button "Review" at bounding box center [670, 246] width 36 height 16
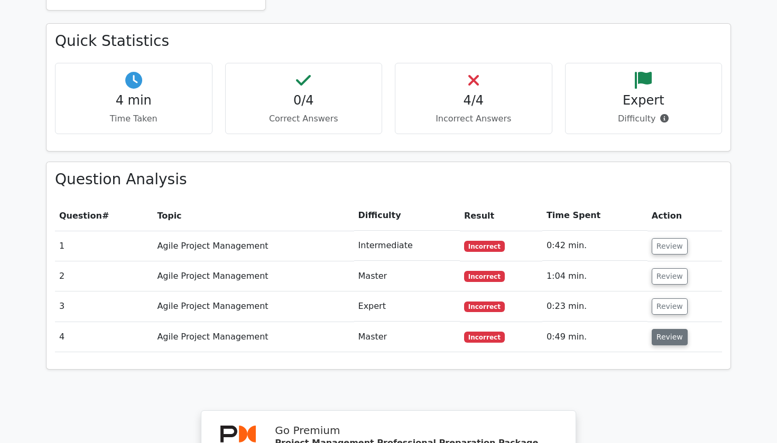
click at [664, 329] on button "Review" at bounding box center [670, 337] width 36 height 16
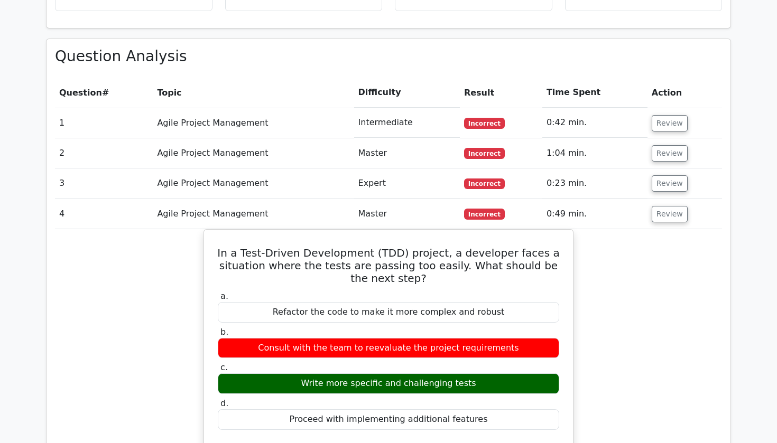
scroll to position [724, 0]
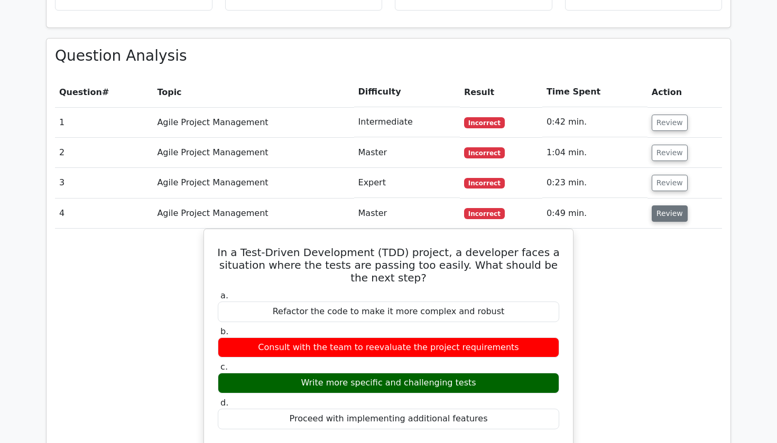
click at [674, 206] on button "Review" at bounding box center [670, 214] width 36 height 16
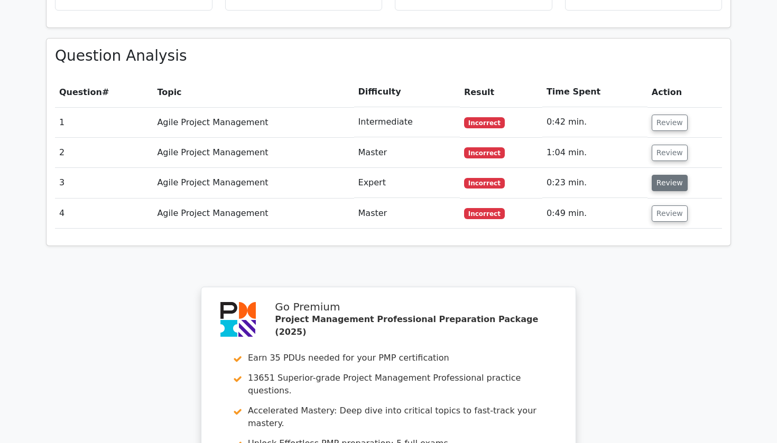
click at [669, 175] on button "Review" at bounding box center [670, 183] width 36 height 16
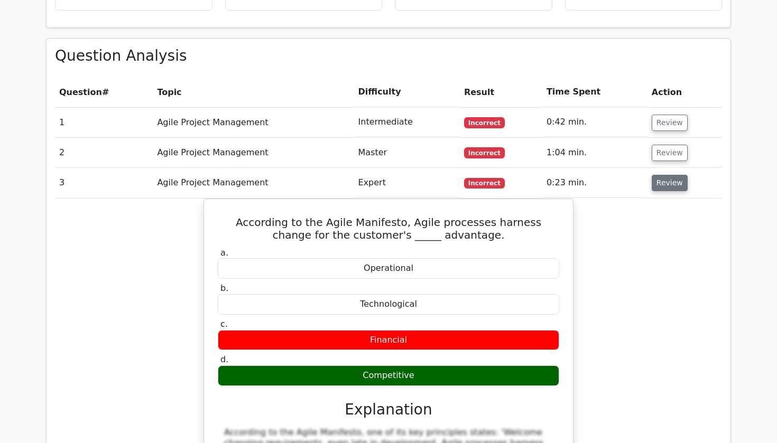
click at [669, 175] on button "Review" at bounding box center [670, 183] width 36 height 16
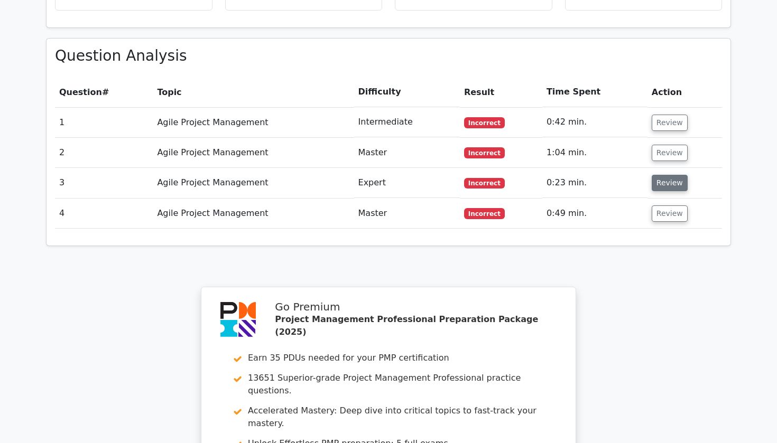
click at [669, 175] on button "Review" at bounding box center [670, 183] width 36 height 16
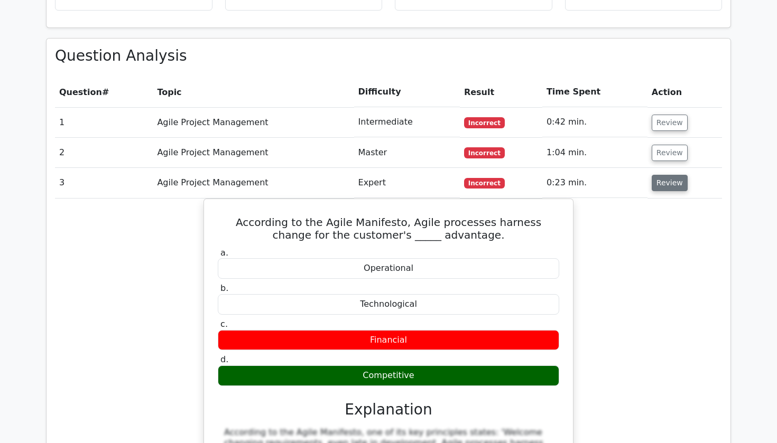
click at [669, 175] on button "Review" at bounding box center [670, 183] width 36 height 16
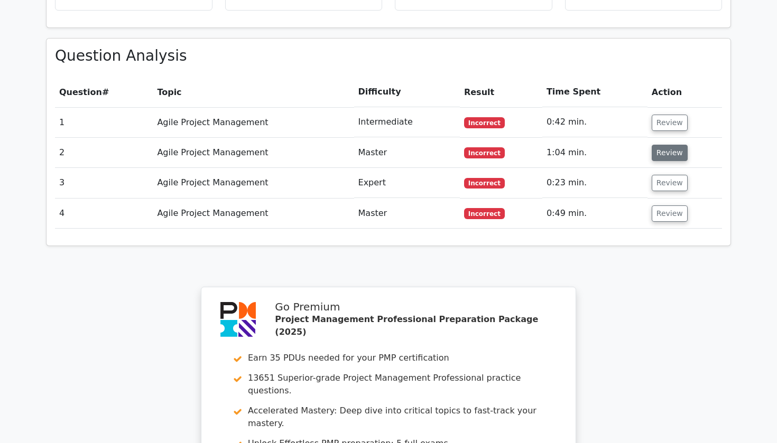
click at [663, 145] on button "Review" at bounding box center [670, 153] width 36 height 16
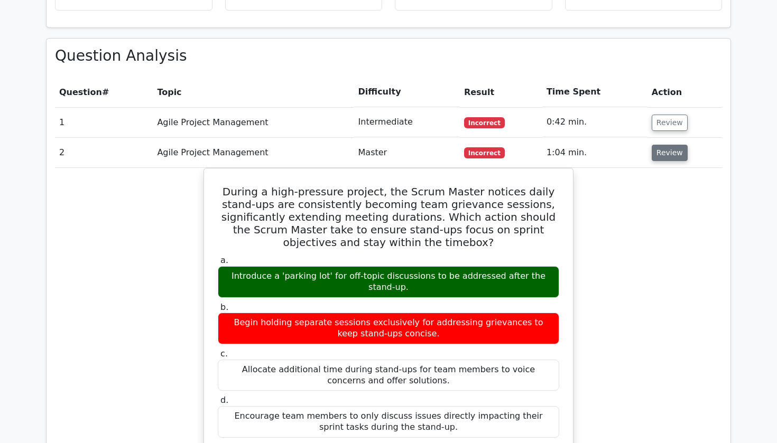
click at [663, 145] on button "Review" at bounding box center [670, 153] width 36 height 16
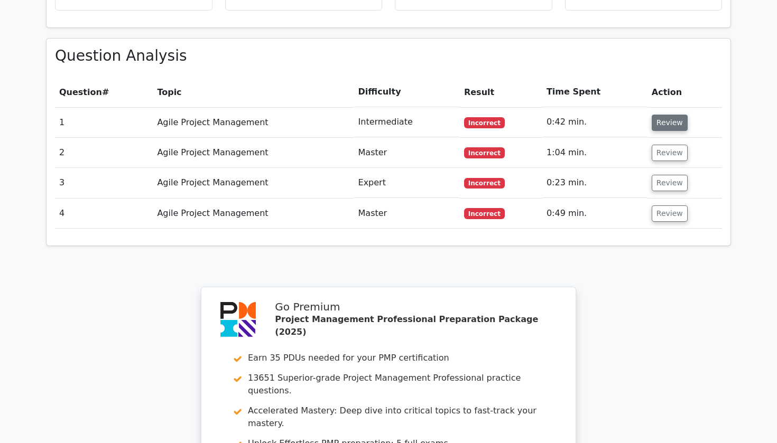
click at [656, 115] on button "Review" at bounding box center [670, 123] width 36 height 16
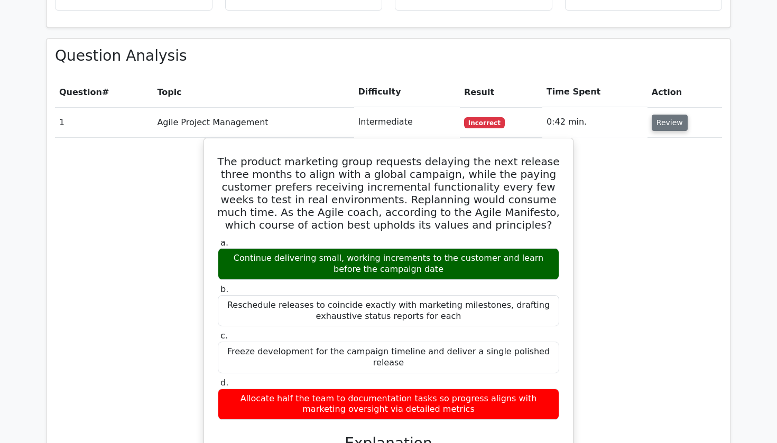
click at [656, 115] on button "Review" at bounding box center [670, 123] width 36 height 16
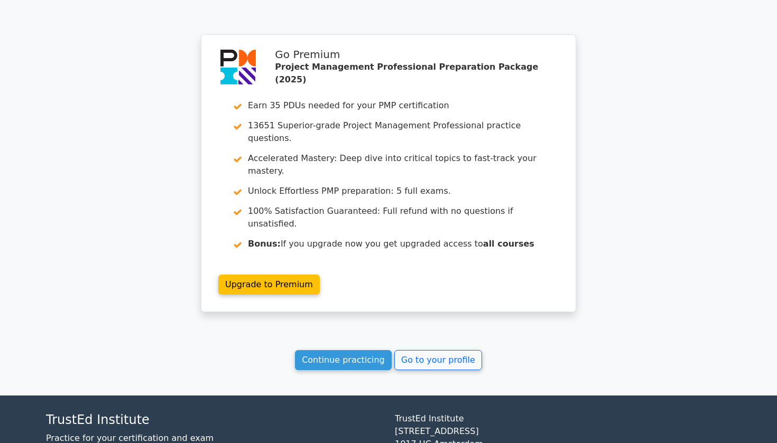
scroll to position [976, 0]
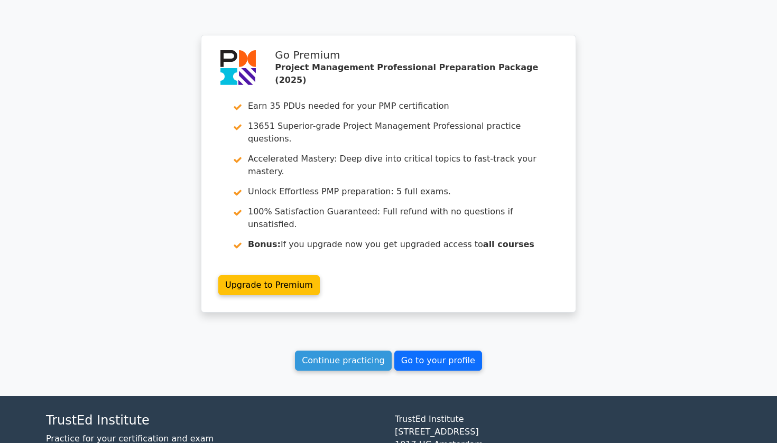
click at [454, 351] on link "Go to your profile" at bounding box center [438, 361] width 88 height 20
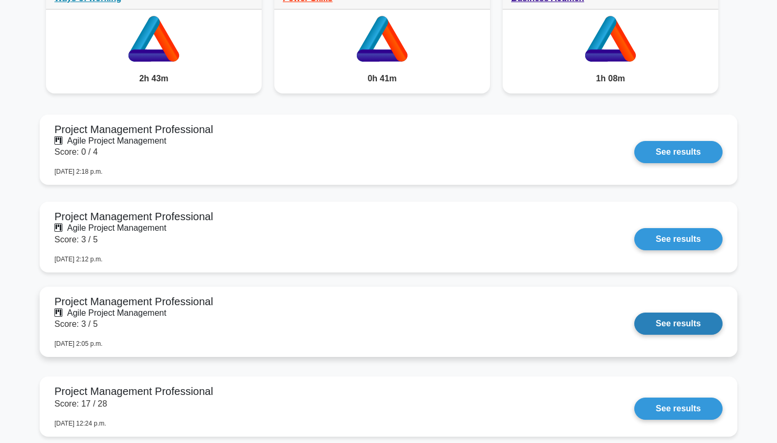
scroll to position [888, 0]
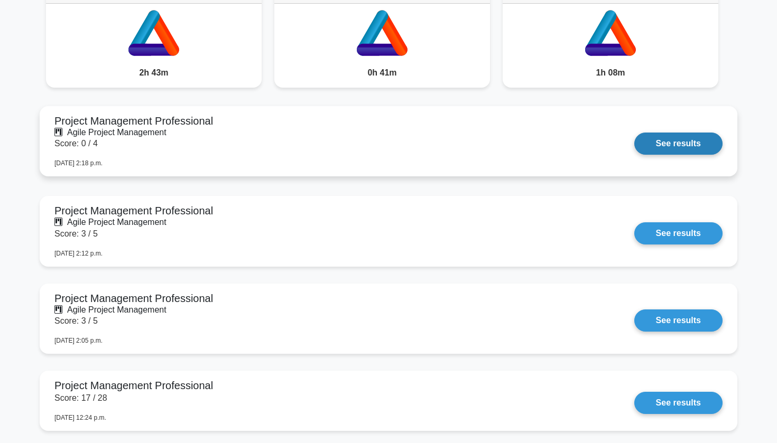
click at [694, 149] on link "See results" at bounding box center [678, 144] width 88 height 22
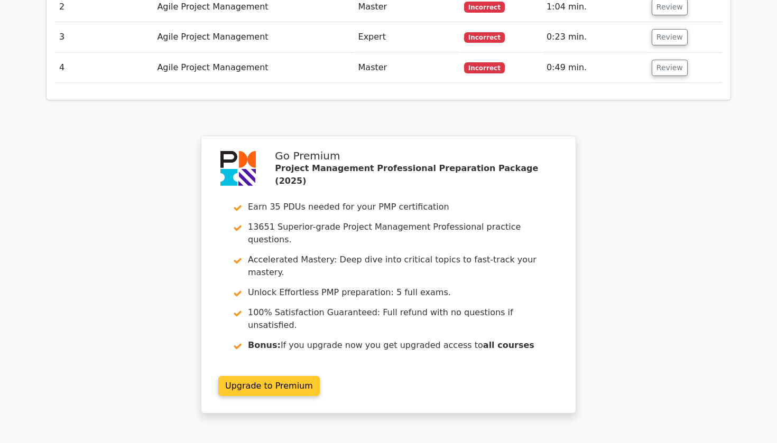
scroll to position [1420, 0]
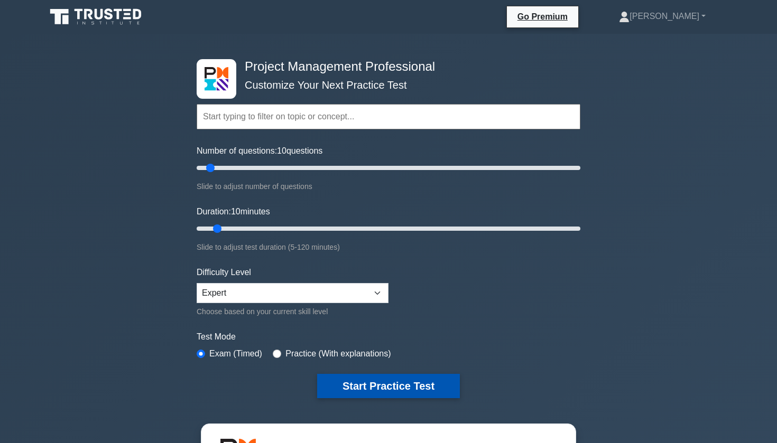
click at [342, 390] on button "Start Practice Test" at bounding box center [388, 386] width 143 height 24
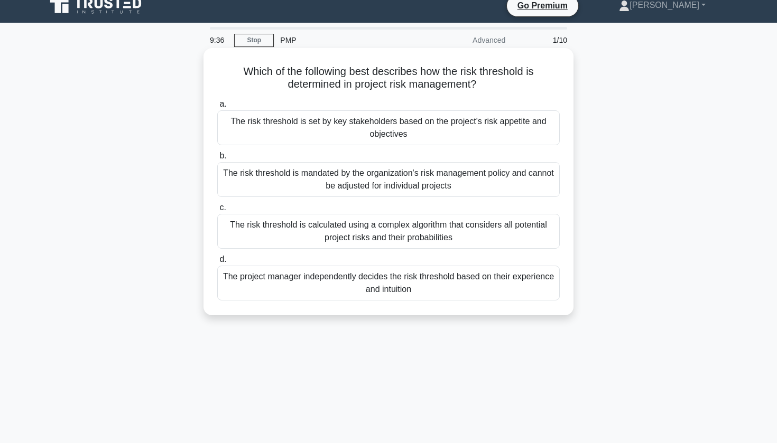
scroll to position [12, 0]
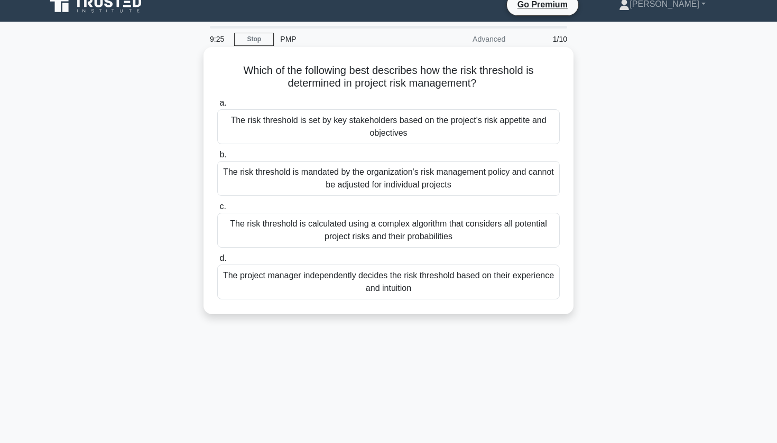
click at [354, 128] on div "The risk threshold is set by key stakeholders based on the project's risk appet…" at bounding box center [388, 126] width 342 height 35
click at [217, 107] on input "a. The risk threshold is set by key stakeholders based on the project's risk ap…" at bounding box center [217, 103] width 0 height 7
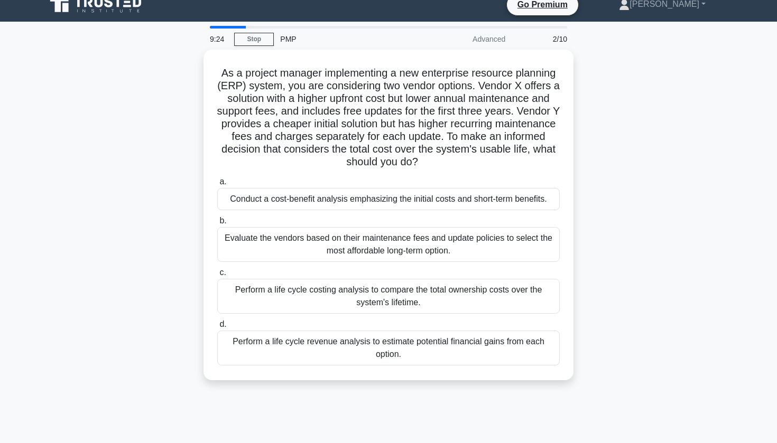
scroll to position [0, 0]
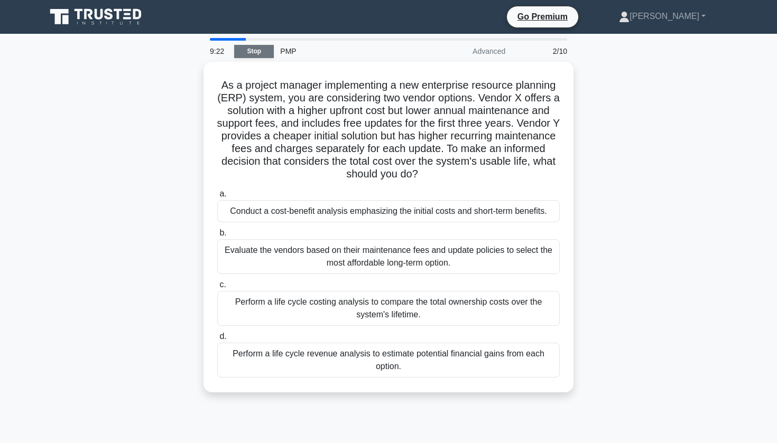
click at [261, 54] on link "Stop" at bounding box center [254, 51] width 40 height 13
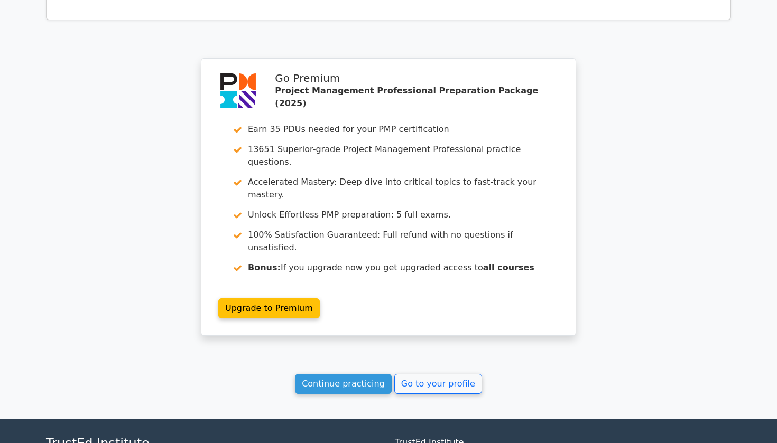
scroll to position [1389, 0]
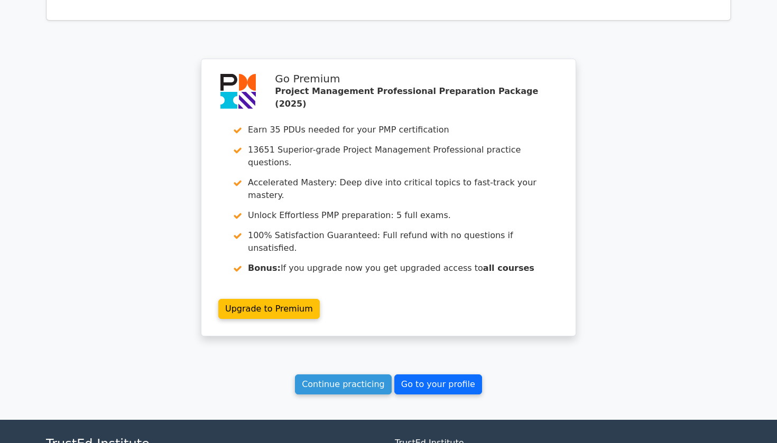
click at [419, 375] on link "Go to your profile" at bounding box center [438, 385] width 88 height 20
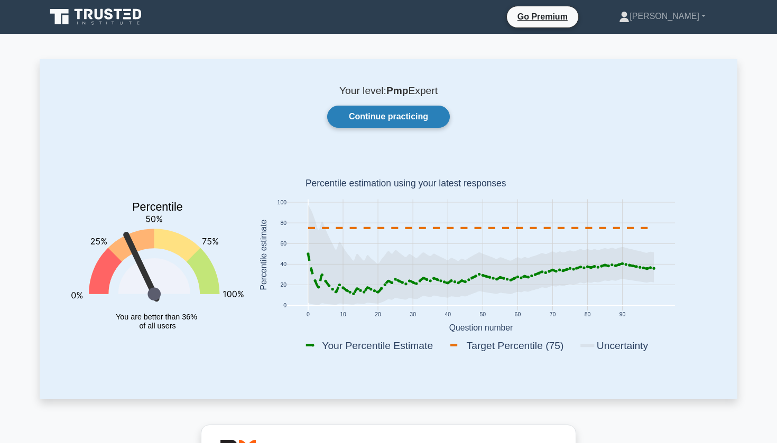
click at [366, 116] on link "Continue practicing" at bounding box center [388, 117] width 123 height 22
